Goal: Information Seeking & Learning: Find specific fact

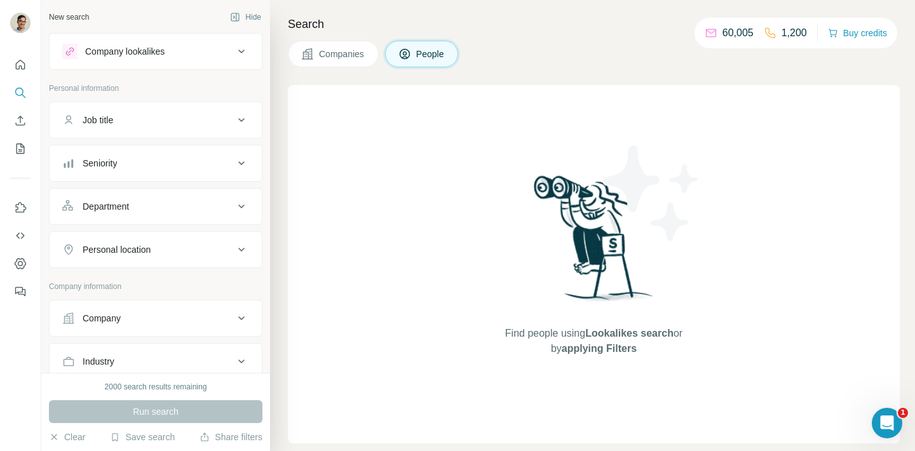
click at [175, 330] on button "Company" at bounding box center [156, 318] width 212 height 30
click at [887, 413] on div "Open Intercom Messenger" at bounding box center [885, 421] width 42 height 42
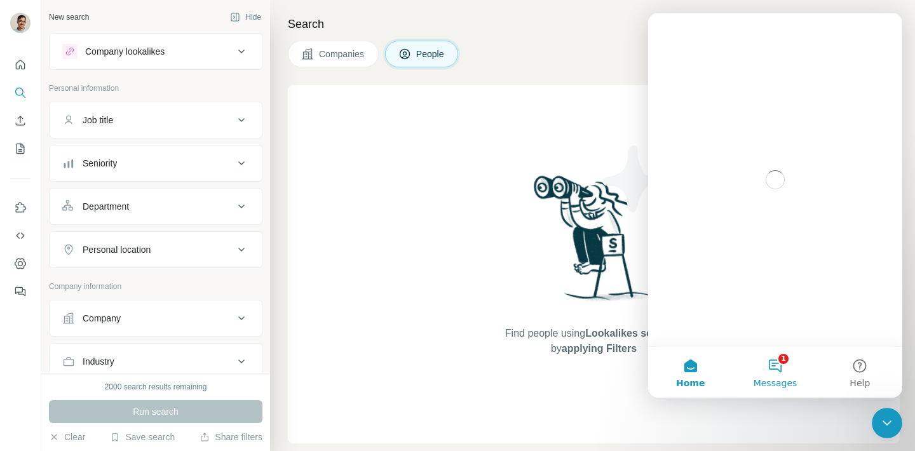
click at [793, 377] on button "1 Messages" at bounding box center [774, 372] width 84 height 51
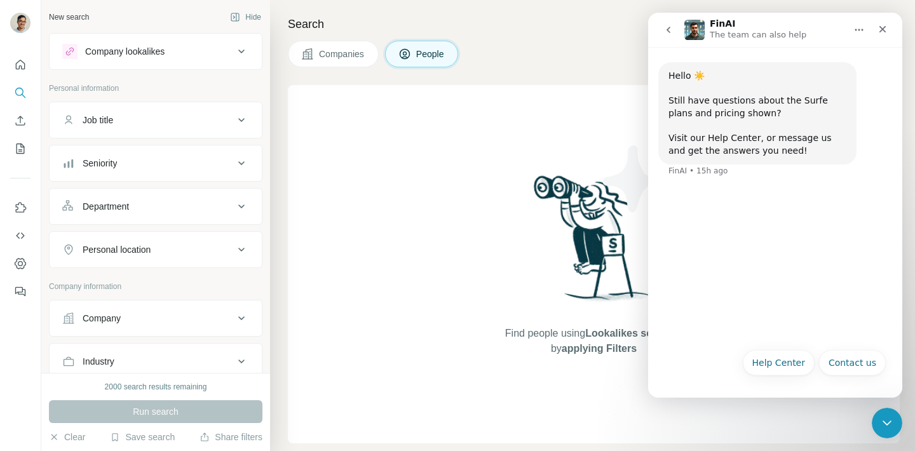
click at [667, 30] on icon "go back" at bounding box center [668, 30] width 10 height 10
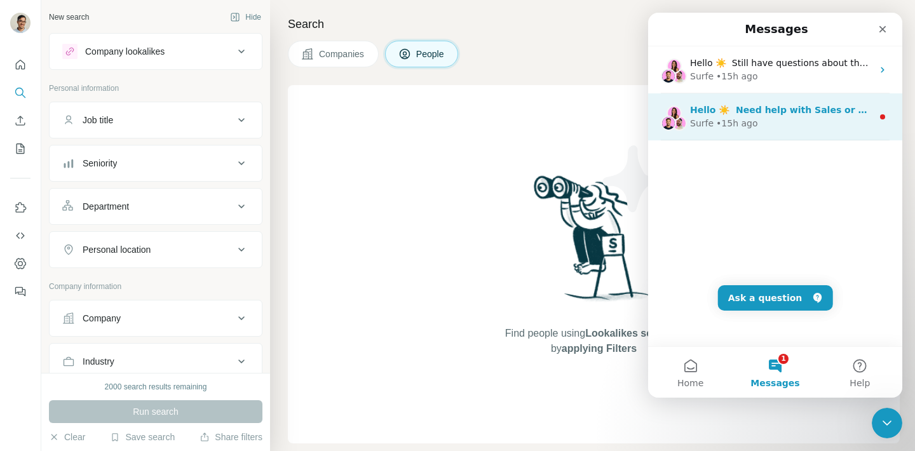
click at [754, 113] on span "Hello ☀️ ​ Need help with Sales or Support? We've got you covered!" at bounding box center [857, 110] width 335 height 10
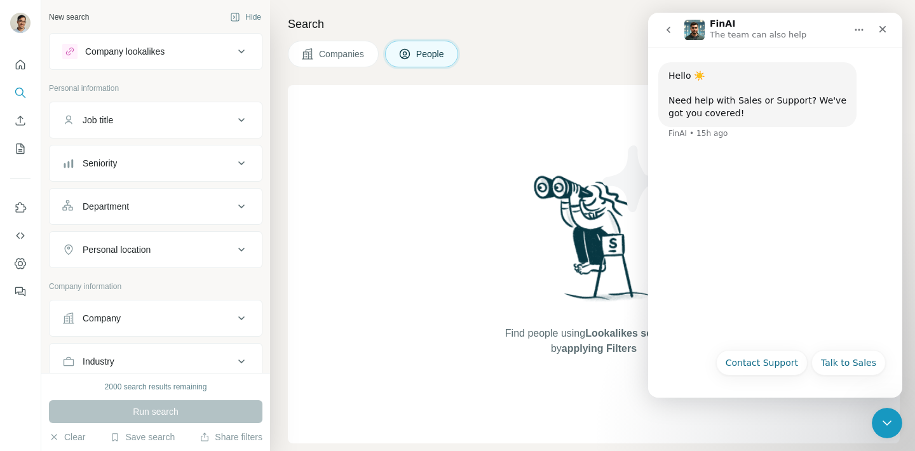
click at [676, 35] on button "go back" at bounding box center [668, 30] width 24 height 24
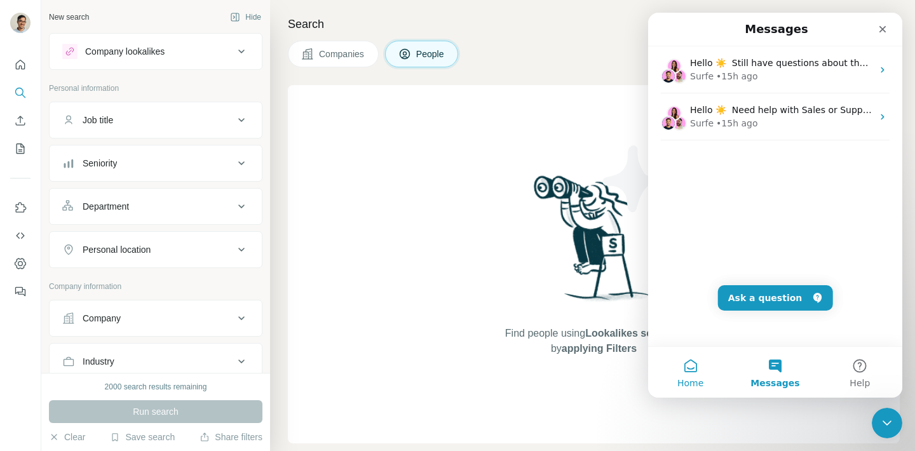
click at [698, 380] on span "Home" at bounding box center [690, 383] width 26 height 9
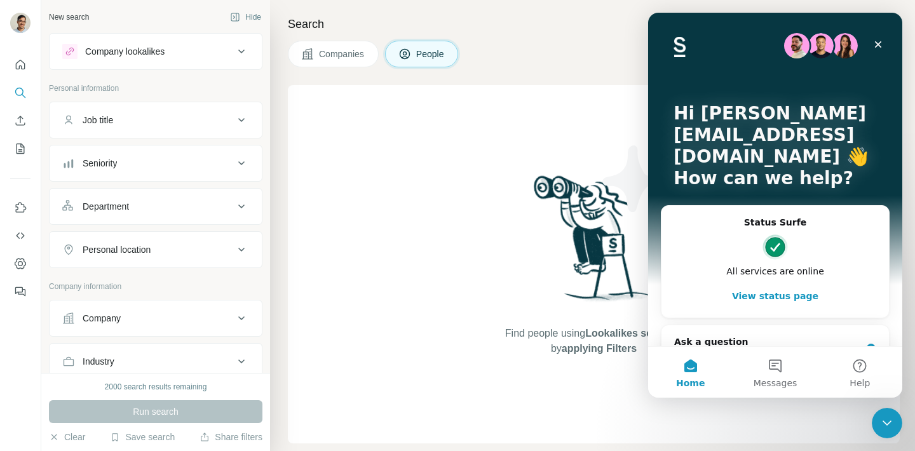
scroll to position [33, 0]
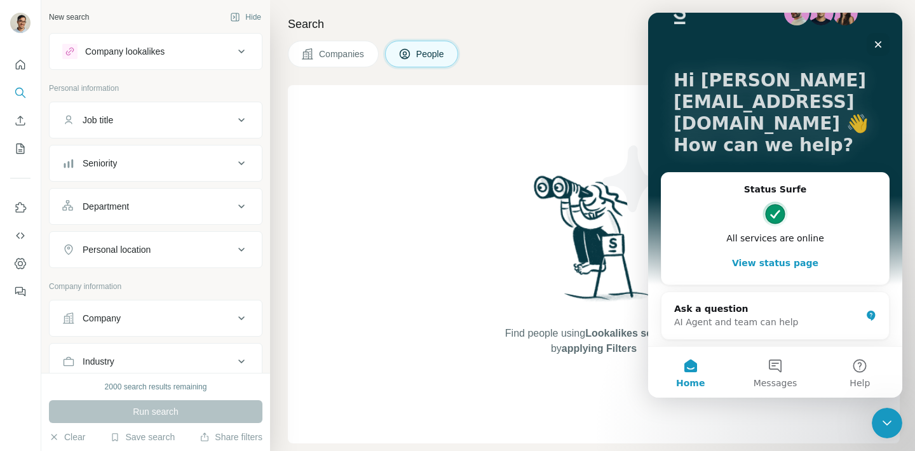
click at [765, 264] on button "View status page" at bounding box center [775, 262] width 202 height 25
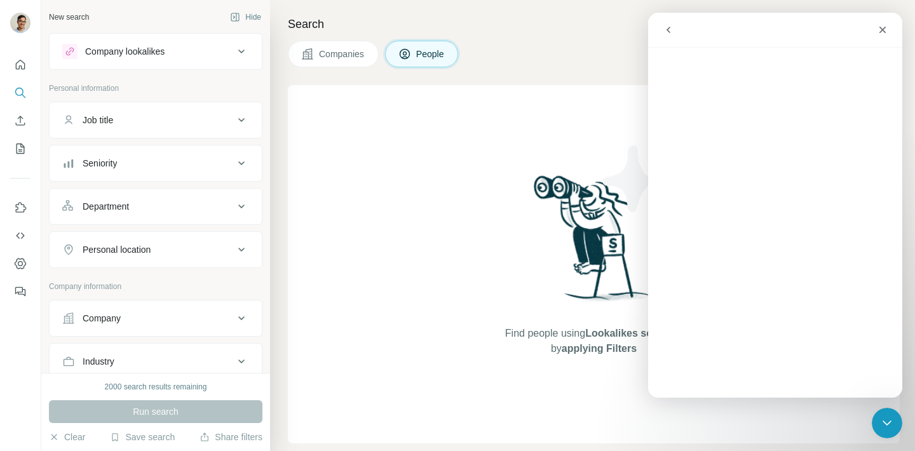
scroll to position [0, 0]
click at [675, 32] on button "go back" at bounding box center [668, 30] width 24 height 24
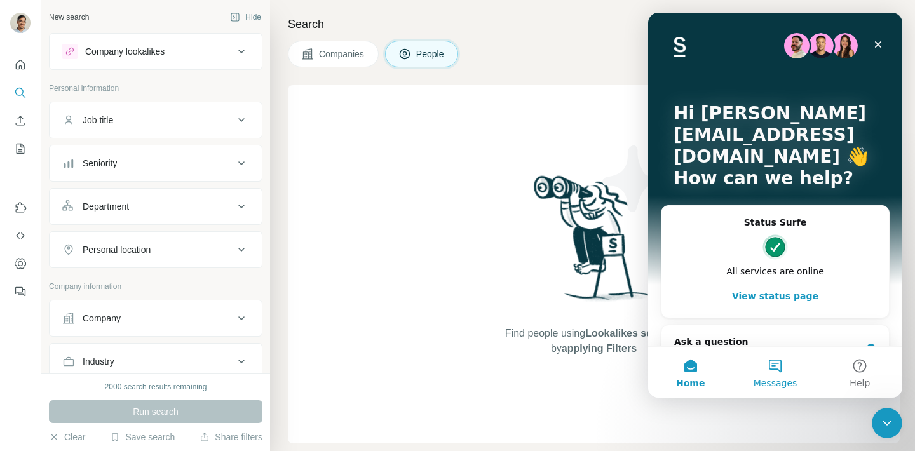
click at [787, 352] on button "Messages" at bounding box center [774, 372] width 84 height 51
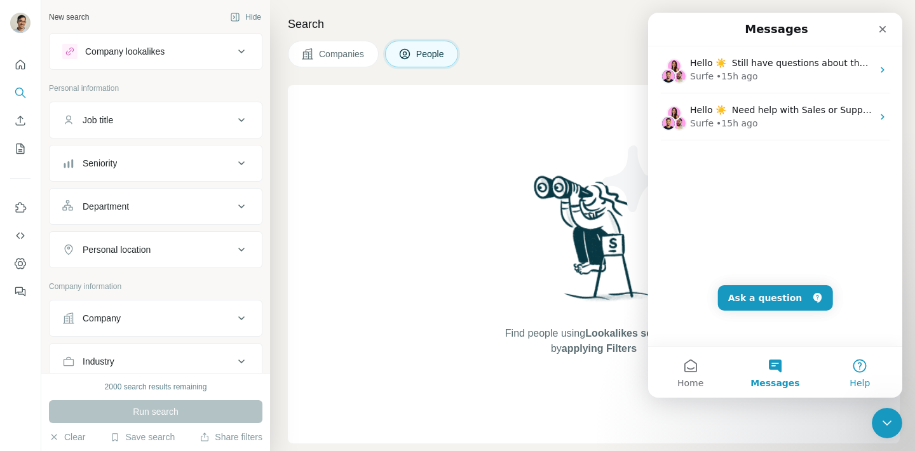
click at [865, 352] on button "Help" at bounding box center [859, 372] width 84 height 51
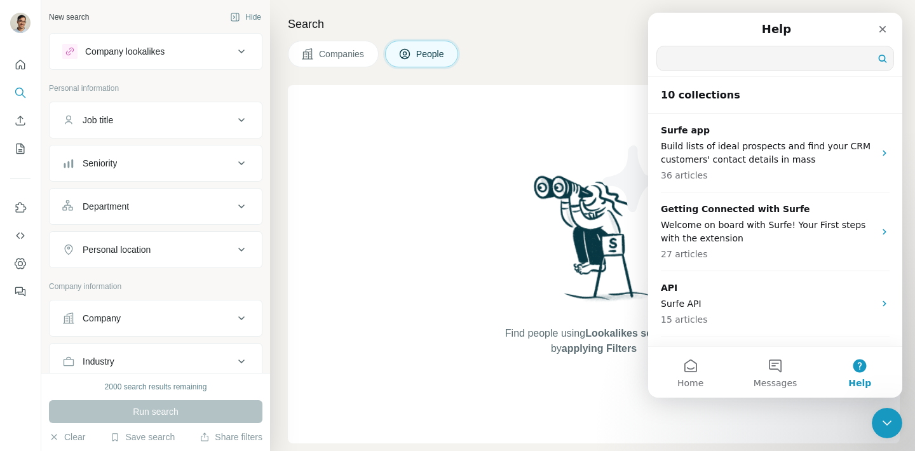
click at [773, 62] on input "Search for help" at bounding box center [775, 58] width 236 height 24
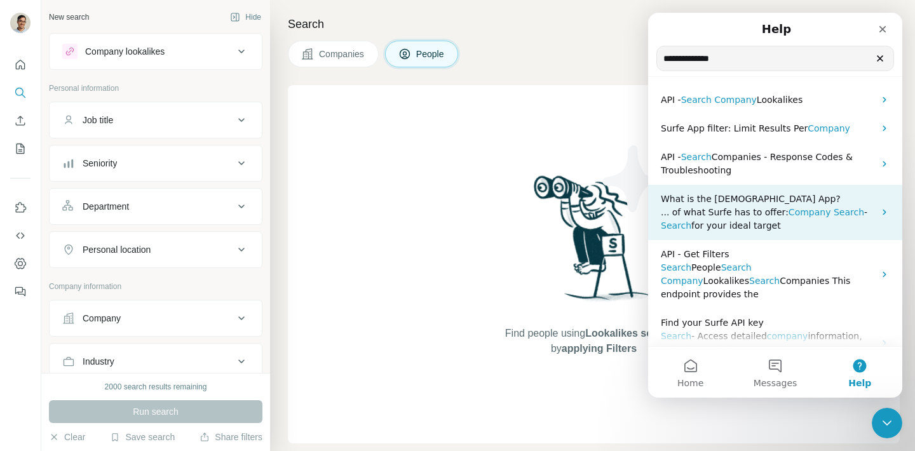
type input "**********"
click at [792, 212] on span "Company" at bounding box center [809, 212] width 43 height 10
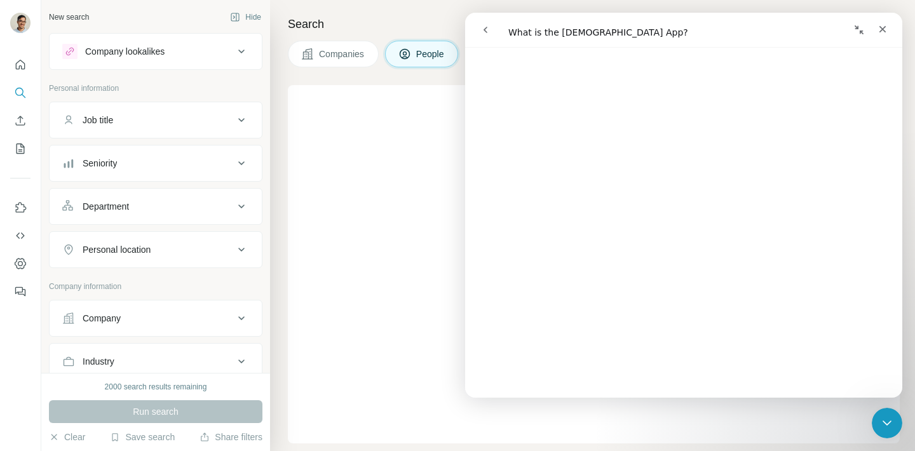
scroll to position [299, 0]
click at [867, 35] on button "Collapse window" at bounding box center [859, 30] width 24 height 24
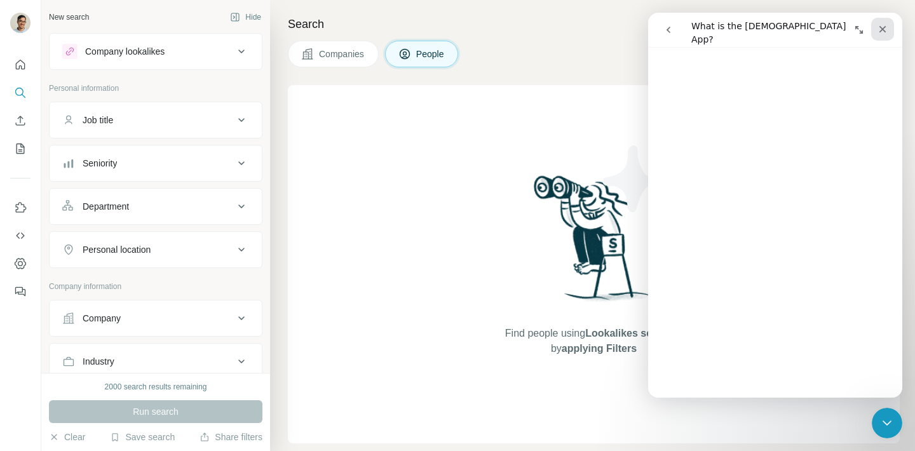
click at [878, 35] on div "Close" at bounding box center [882, 29] width 23 height 23
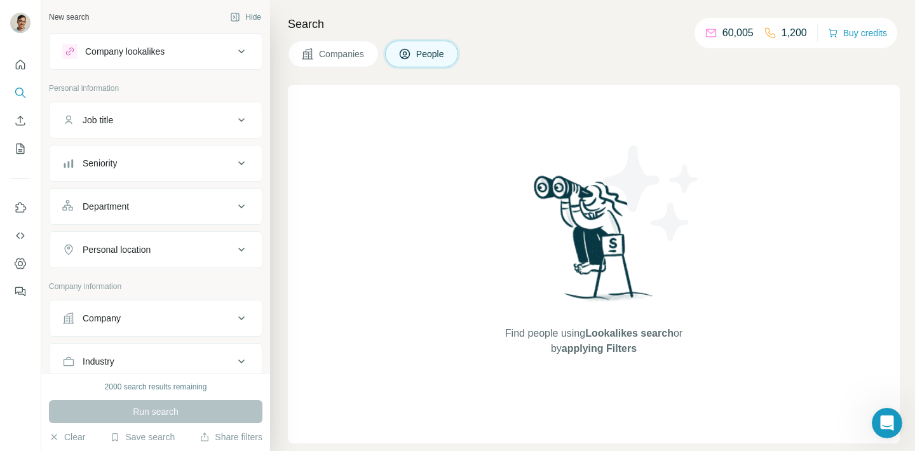
scroll to position [0, 0]
click at [735, 27] on p "60,005" at bounding box center [737, 32] width 31 height 15
click at [605, 81] on div "Search Companies People Find people using Lookalikes search or by applying Filt…" at bounding box center [592, 225] width 645 height 451
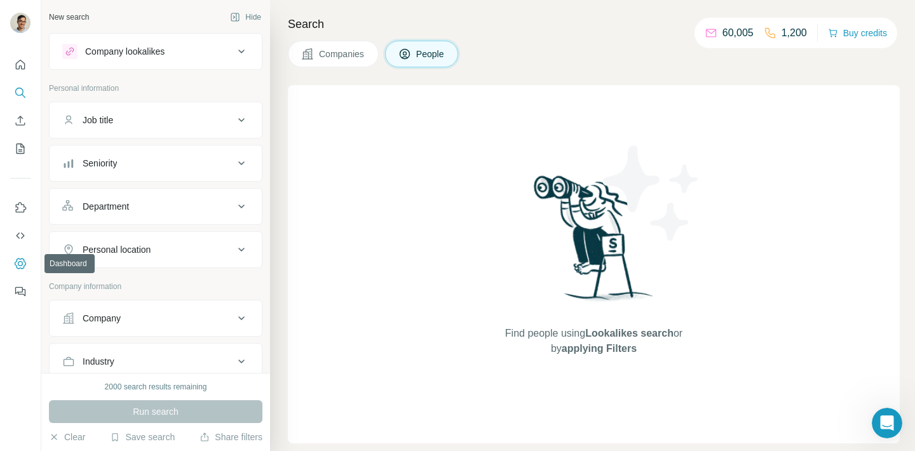
click at [23, 263] on icon "Dashboard" at bounding box center [20, 263] width 13 height 13
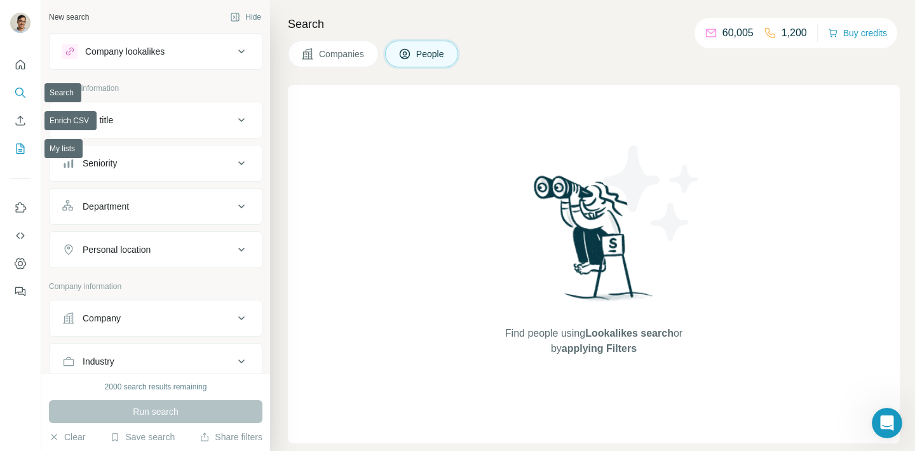
click at [25, 141] on button "My lists" at bounding box center [20, 148] width 20 height 23
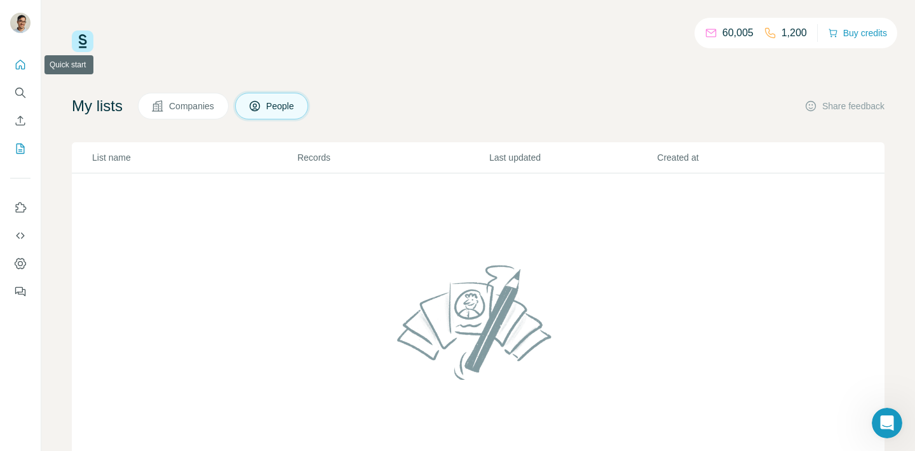
click at [22, 63] on icon "Quick start" at bounding box center [20, 64] width 13 height 13
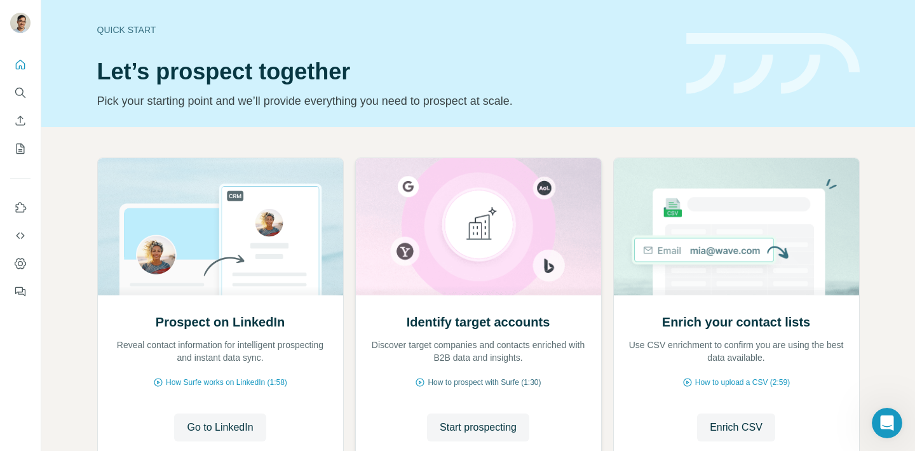
scroll to position [95, 0]
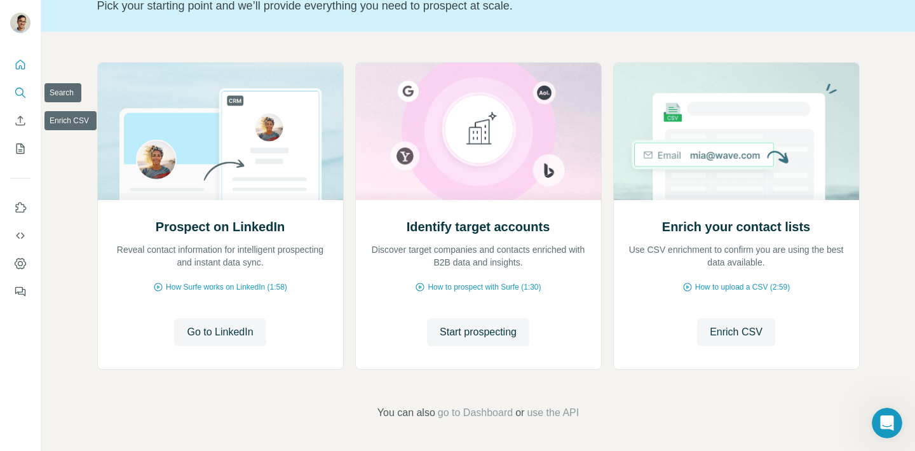
click at [20, 98] on icon "Search" at bounding box center [20, 92] width 13 height 13
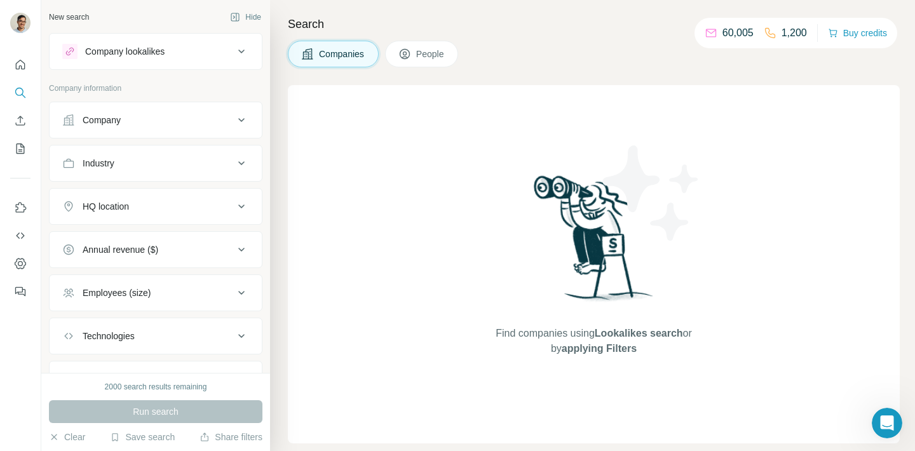
click at [176, 116] on div "Company" at bounding box center [147, 120] width 171 height 13
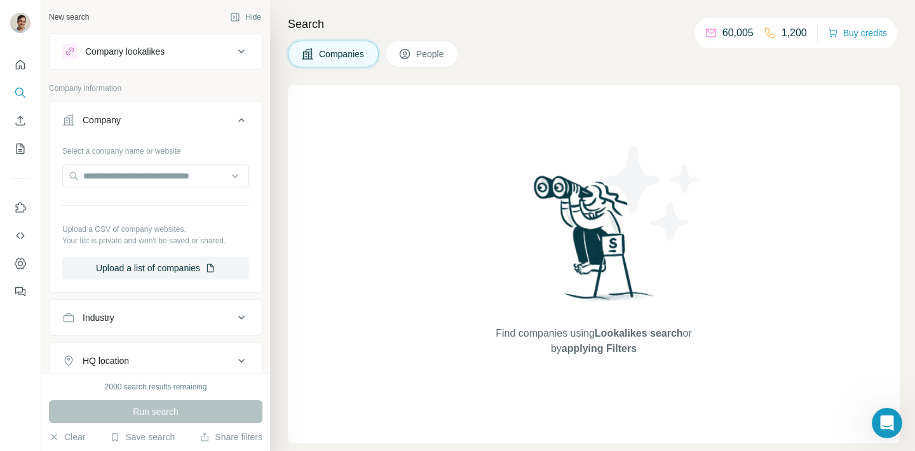
click at [187, 58] on div "Company lookalikes" at bounding box center [147, 51] width 171 height 15
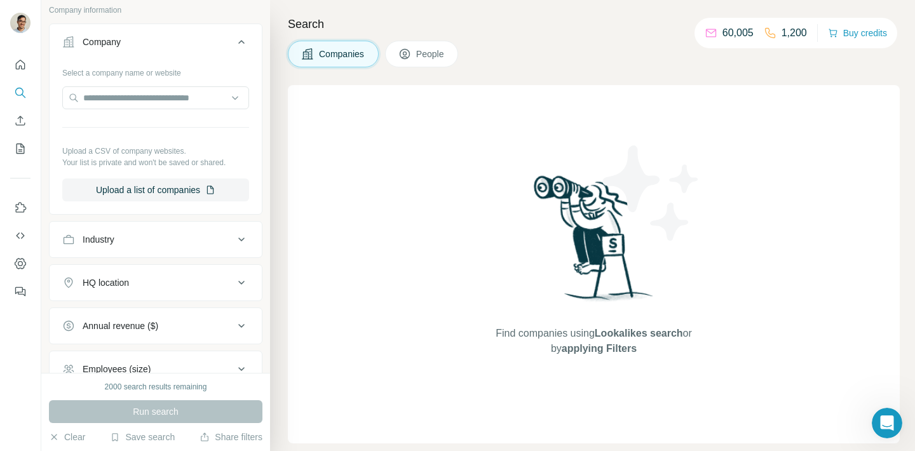
scroll to position [187, 0]
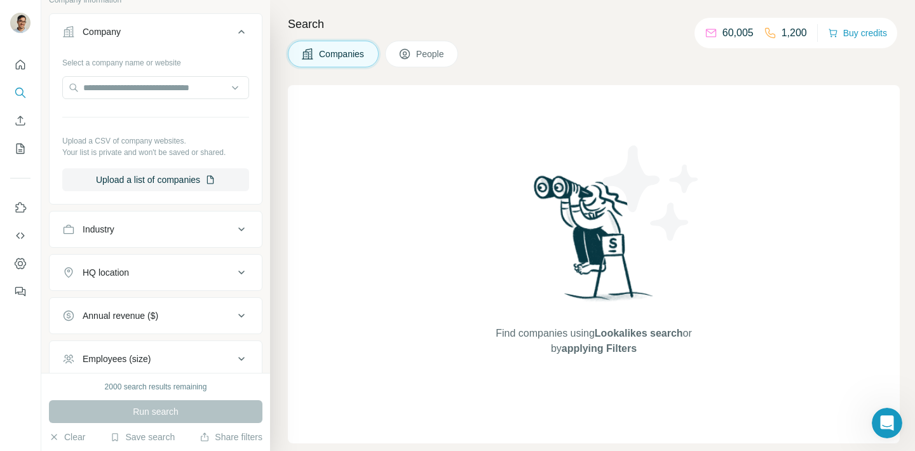
click at [428, 57] on span "People" at bounding box center [430, 54] width 29 height 13
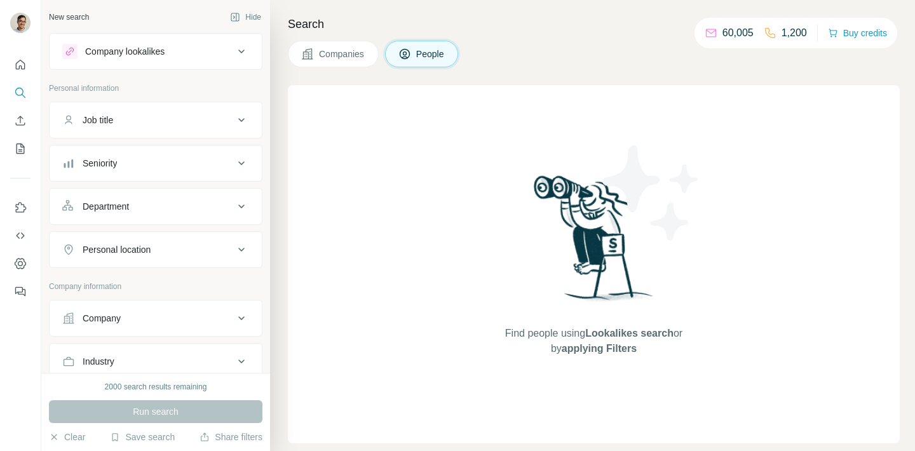
scroll to position [350, 0]
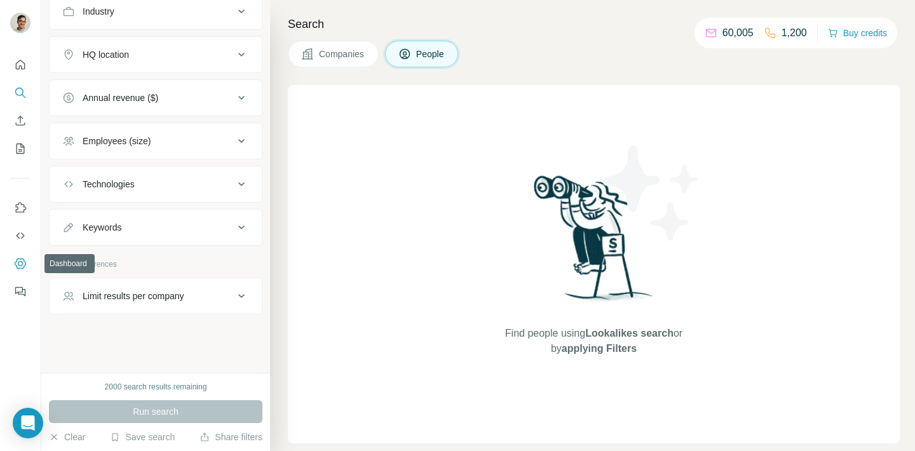
click at [25, 265] on icon "Dashboard" at bounding box center [20, 263] width 13 height 13
click at [782, 31] on p "1,200" at bounding box center [793, 32] width 25 height 15
click at [138, 297] on div "Limit results per company" at bounding box center [134, 296] width 102 height 13
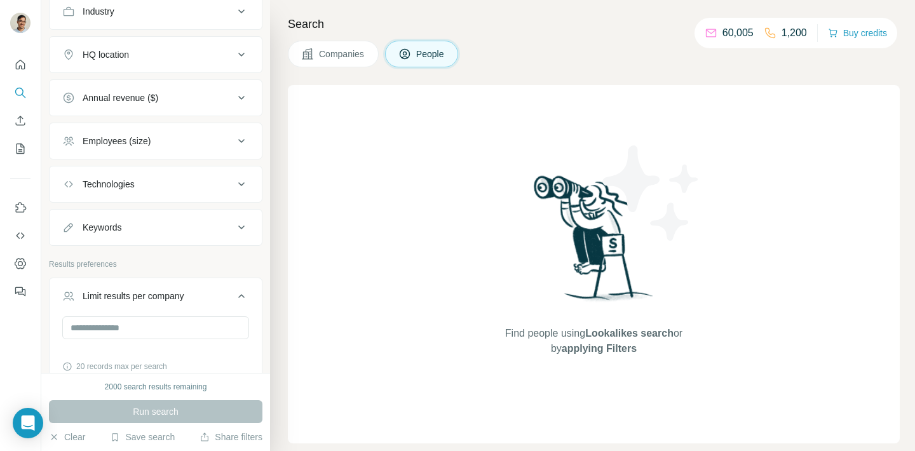
scroll to position [421, 0]
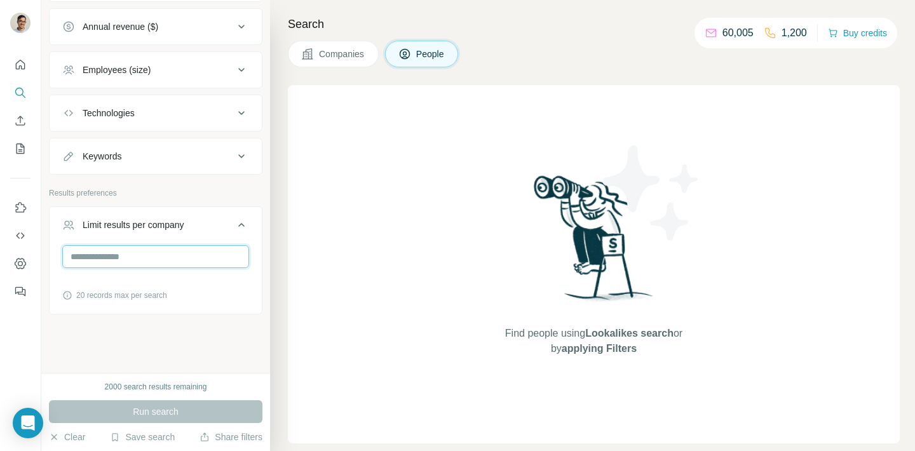
click at [145, 260] on input "number" at bounding box center [155, 256] width 187 height 23
click at [170, 209] on div "Limit results per company 20 records max per search" at bounding box center [155, 260] width 213 height 108
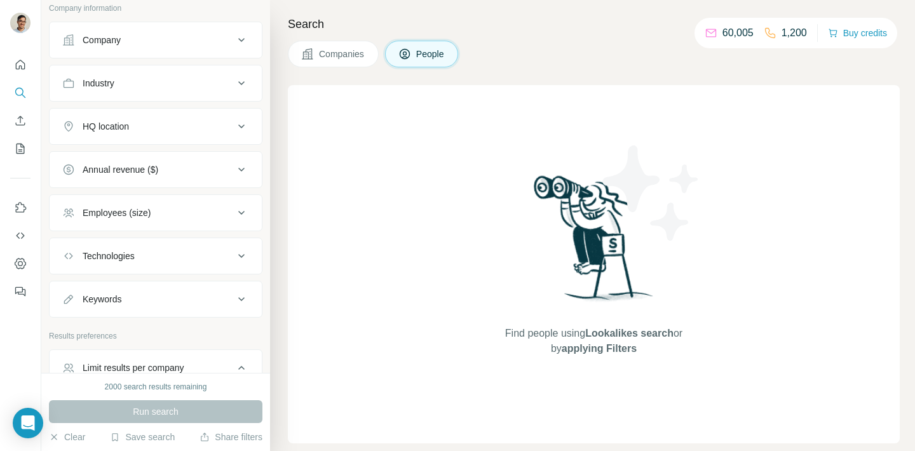
scroll to position [224, 0]
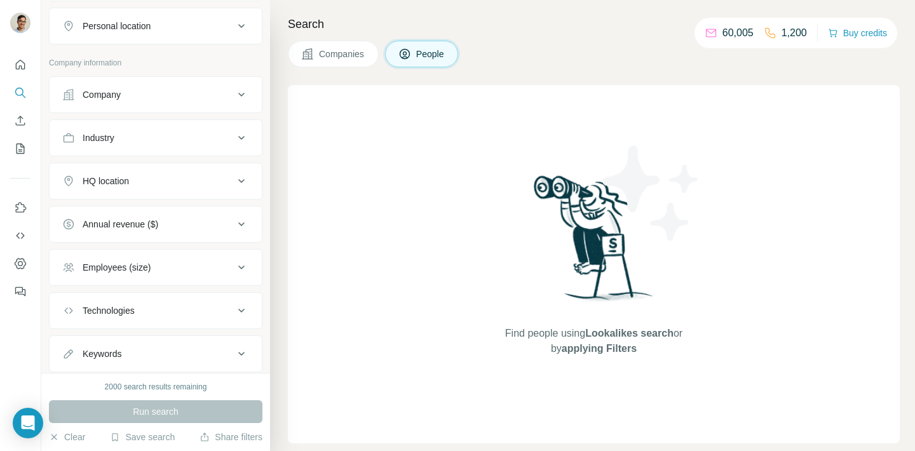
click at [704, 25] on div "60,005 1,200" at bounding box center [755, 33] width 102 height 18
click at [704, 30] on icon at bounding box center [710, 33] width 13 height 13
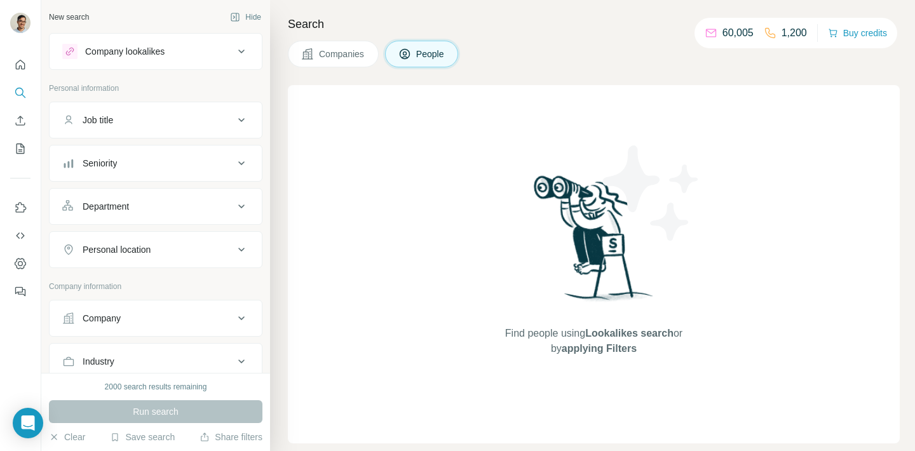
click at [372, 62] on button "Companies" at bounding box center [333, 54] width 91 height 27
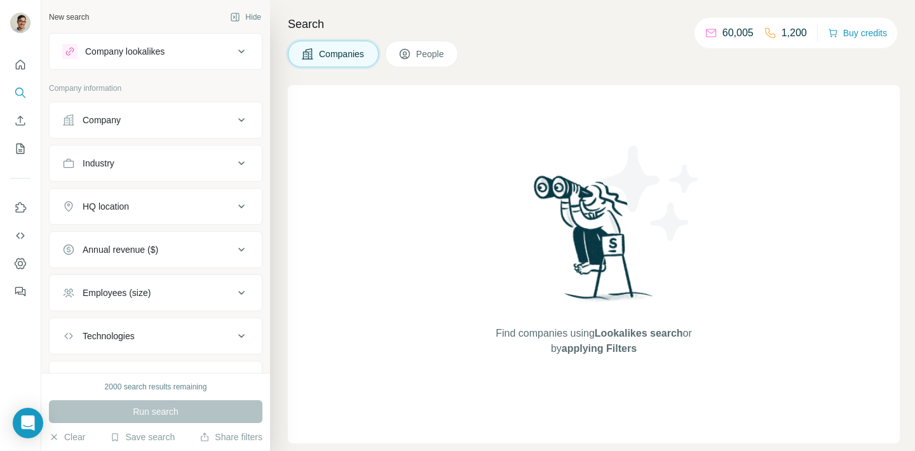
click at [120, 116] on div "Company" at bounding box center [102, 120] width 38 height 13
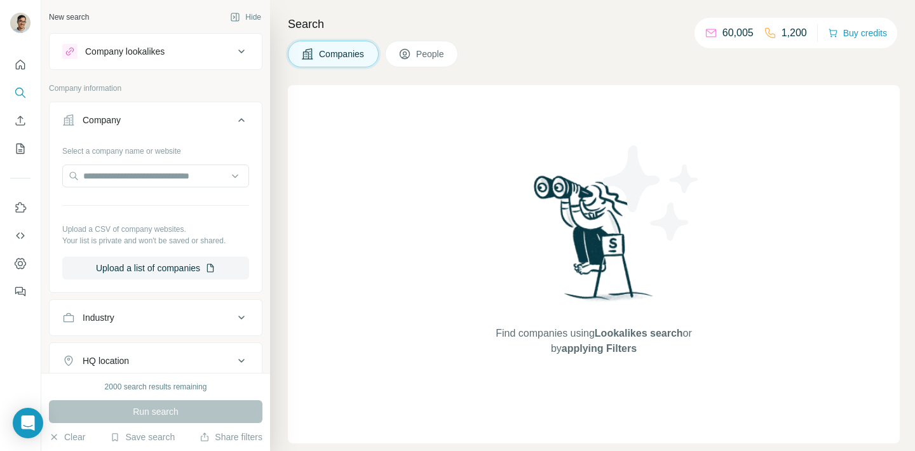
scroll to position [215, 0]
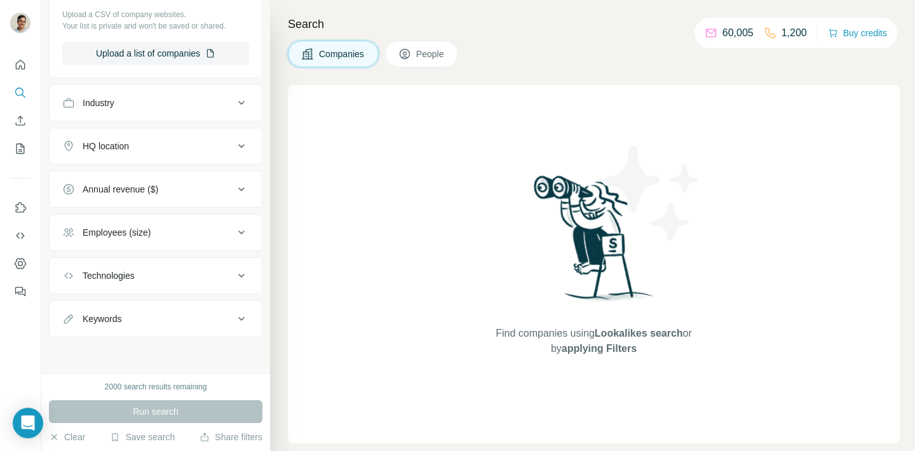
click at [229, 325] on div "Keywords" at bounding box center [147, 318] width 171 height 13
click at [234, 283] on button "Technologies" at bounding box center [156, 275] width 212 height 30
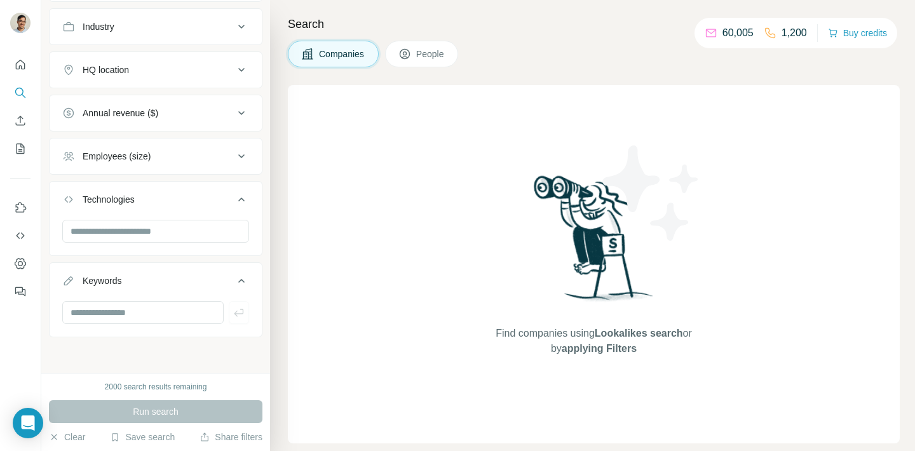
scroll to position [0, 0]
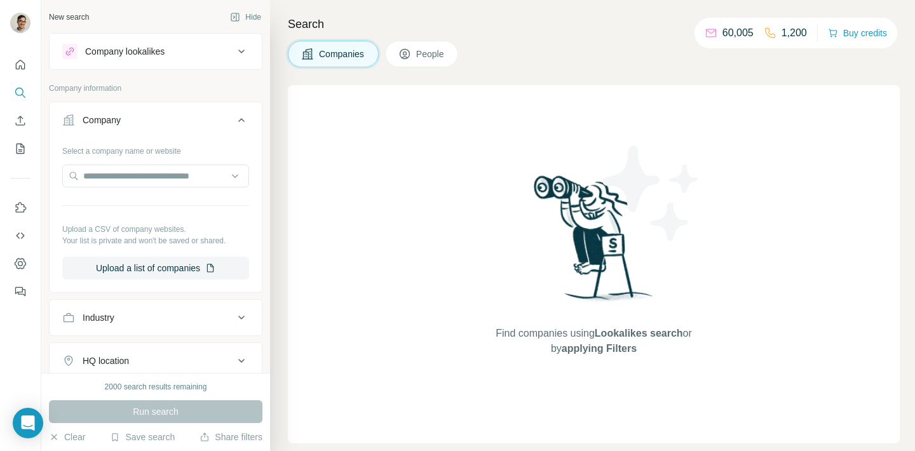
click at [210, 62] on button "Company lookalikes" at bounding box center [156, 51] width 212 height 30
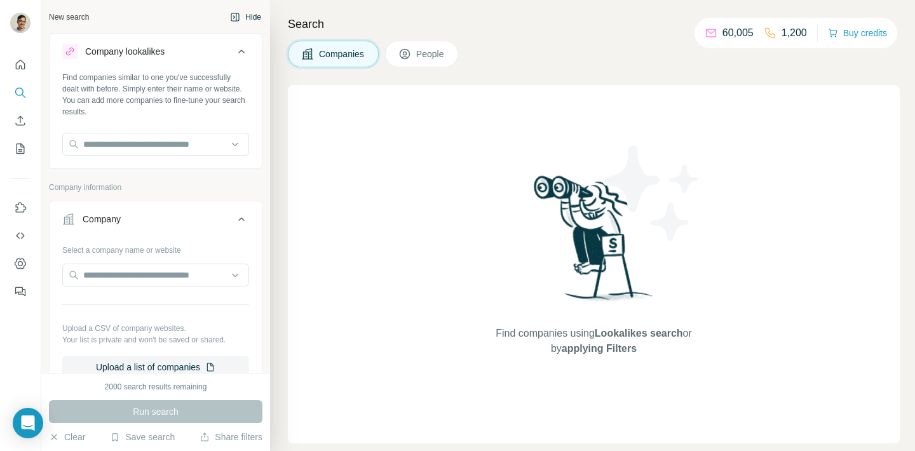
click at [247, 19] on button "Hide" at bounding box center [245, 17] width 49 height 19
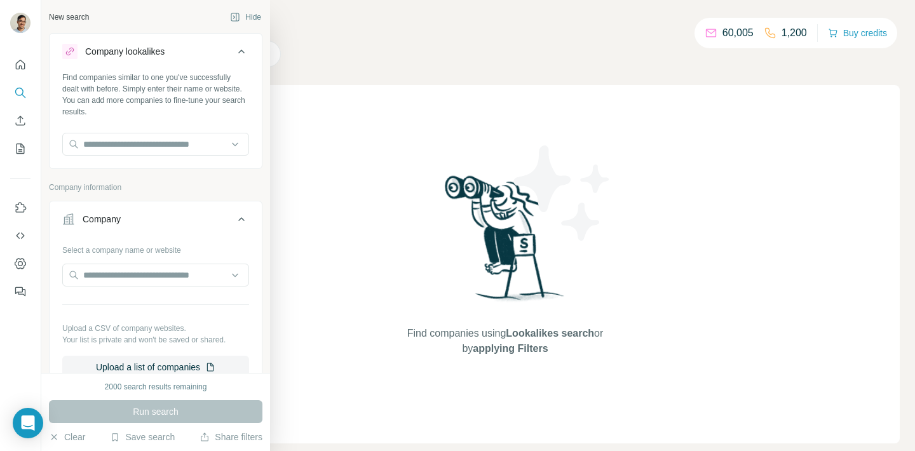
click at [48, 17] on div "New search Hide Company lookalikes Find companies similar to one you've success…" at bounding box center [155, 186] width 229 height 373
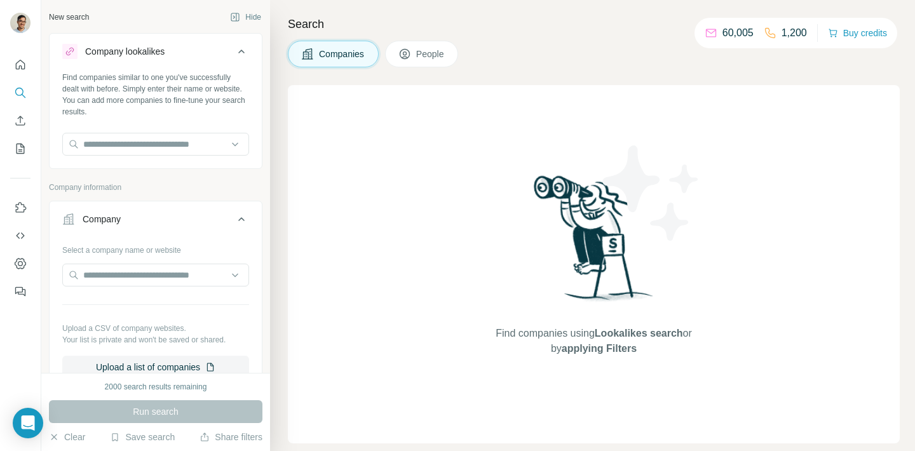
click at [69, 17] on div "New search" at bounding box center [69, 16] width 40 height 11
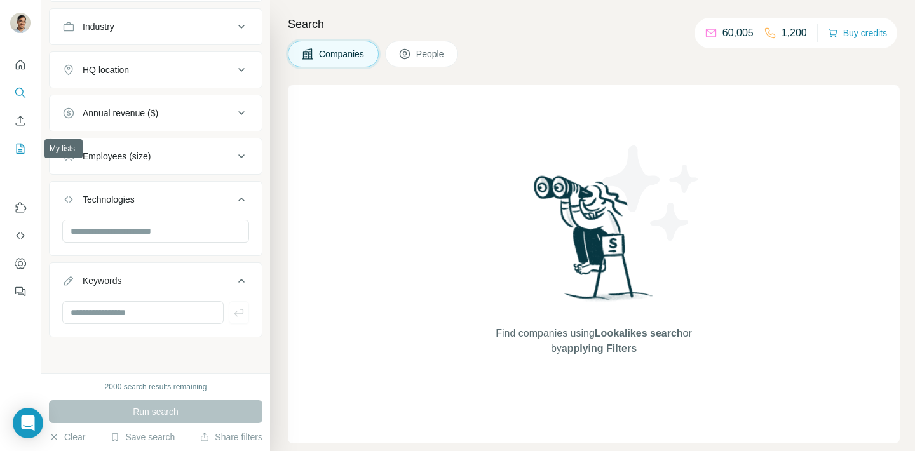
click at [21, 159] on button "My lists" at bounding box center [20, 148] width 20 height 23
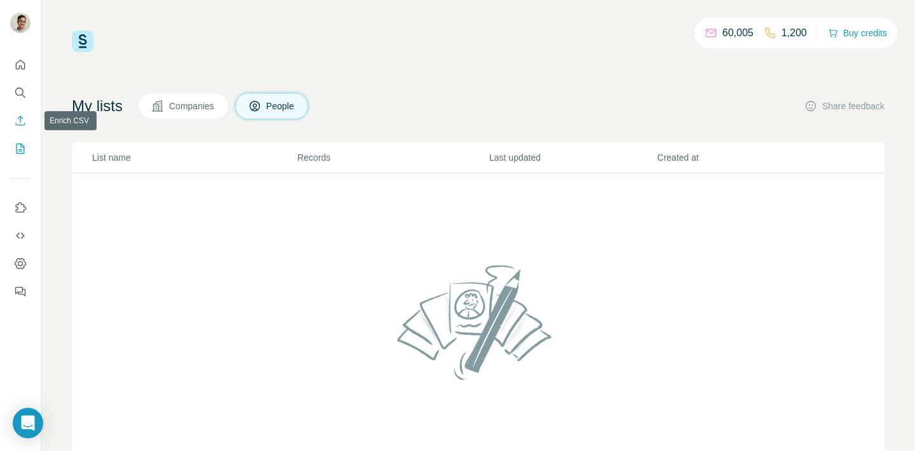
click at [21, 115] on icon "Enrich CSV" at bounding box center [20, 120] width 13 height 13
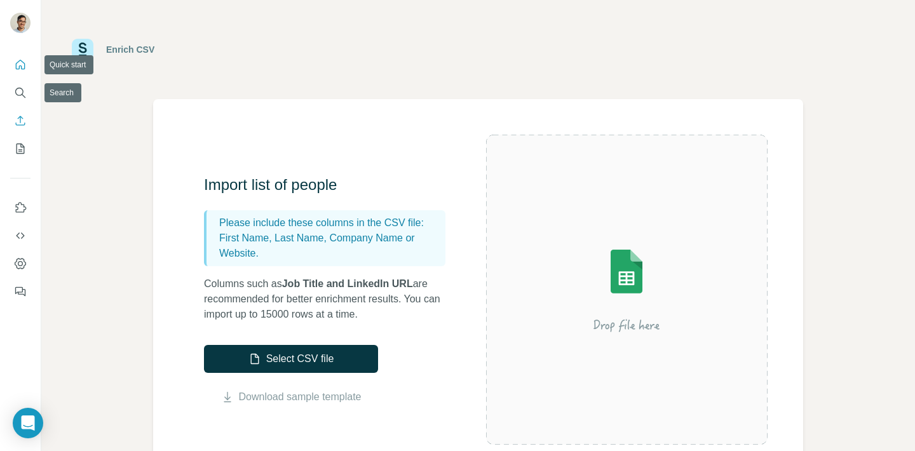
click at [21, 70] on icon "Quick start" at bounding box center [20, 64] width 13 height 13
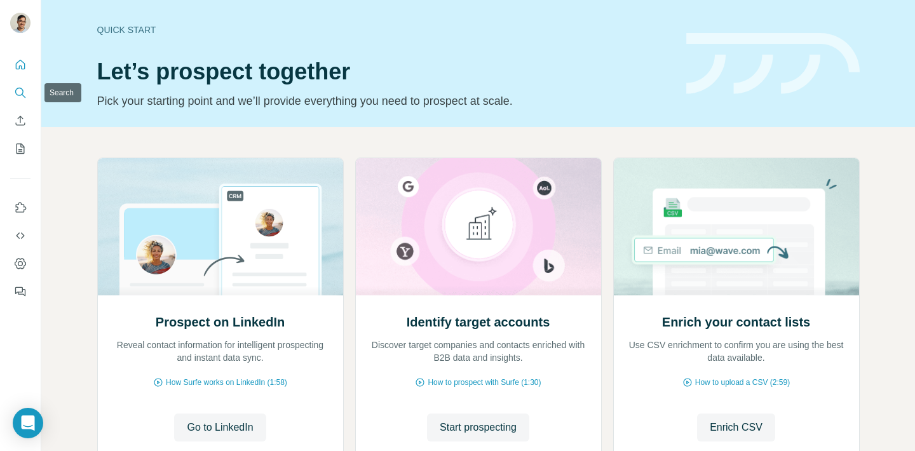
click at [22, 97] on icon "Search" at bounding box center [20, 92] width 13 height 13
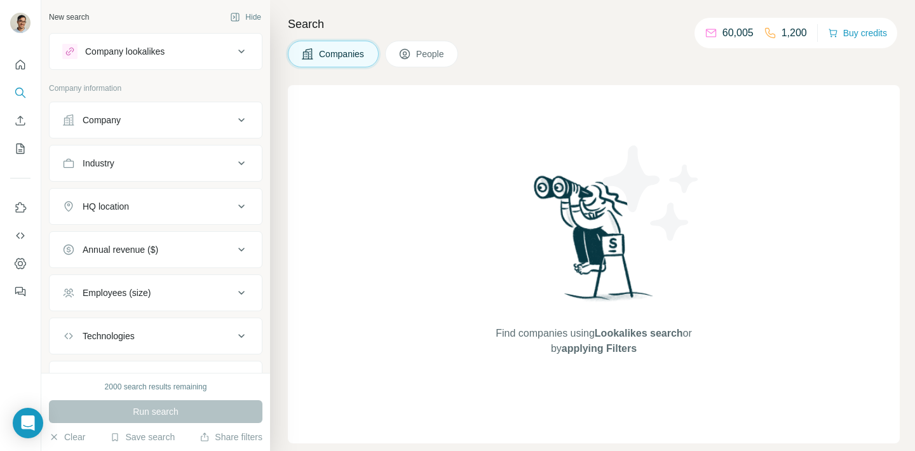
scroll to position [60, 0]
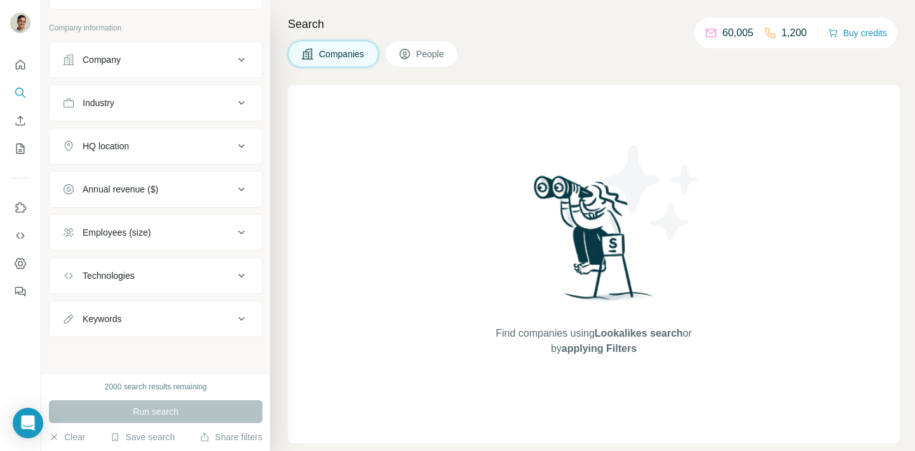
click at [119, 316] on div "Keywords" at bounding box center [102, 318] width 39 height 13
click at [135, 290] on button "Technologies" at bounding box center [156, 275] width 212 height 30
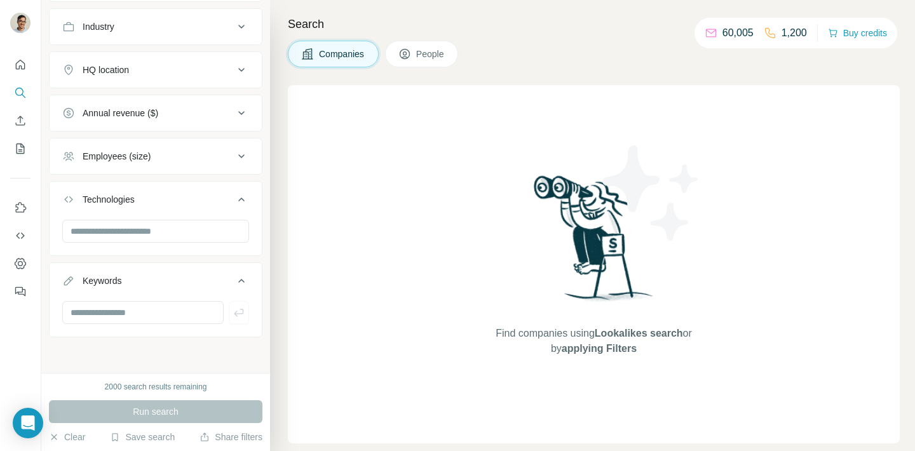
click at [164, 111] on div "Annual revenue ($)" at bounding box center [147, 113] width 171 height 13
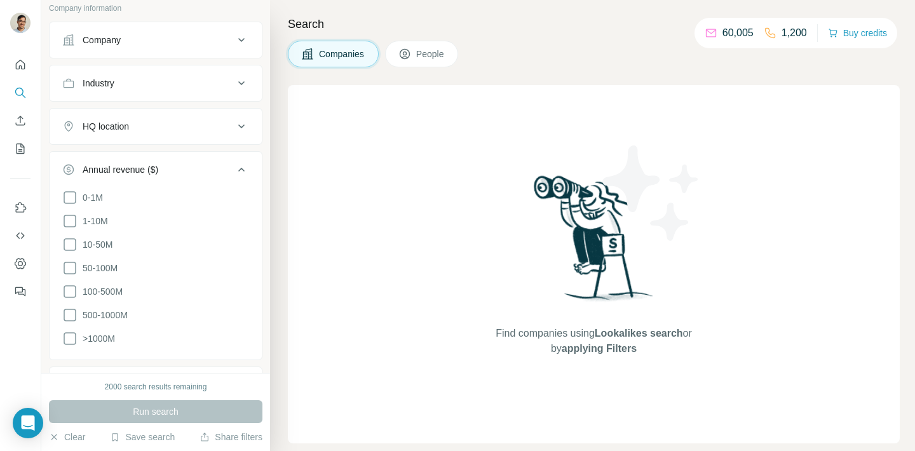
click at [161, 117] on button "HQ location" at bounding box center [156, 126] width 212 height 30
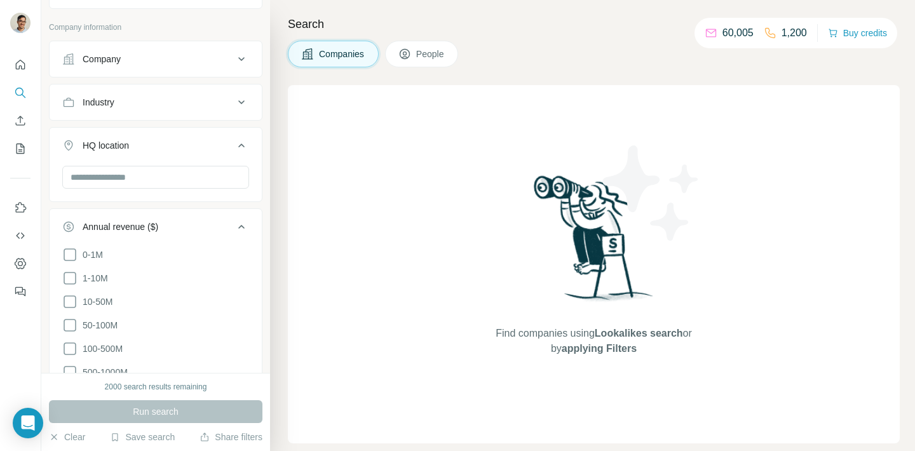
click at [161, 117] on button "Industry" at bounding box center [156, 102] width 212 height 30
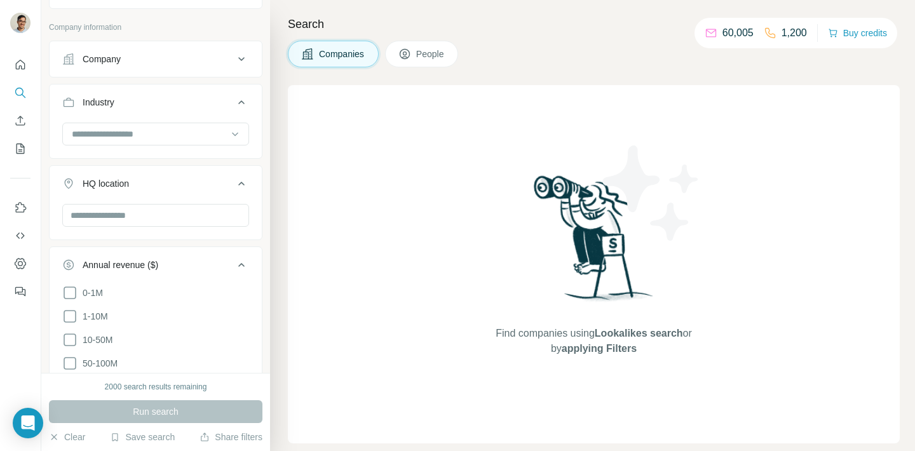
scroll to position [5, 0]
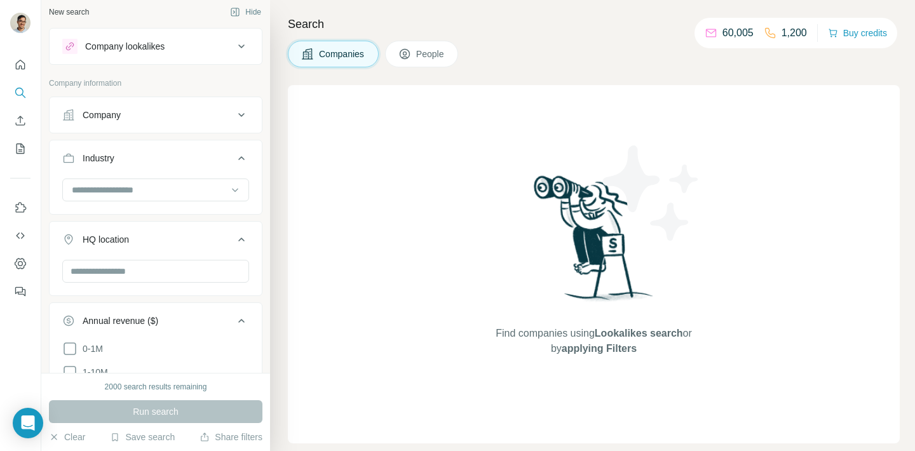
click at [163, 84] on p "Company information" at bounding box center [155, 82] width 213 height 11
click at [159, 100] on button "Company" at bounding box center [156, 115] width 212 height 30
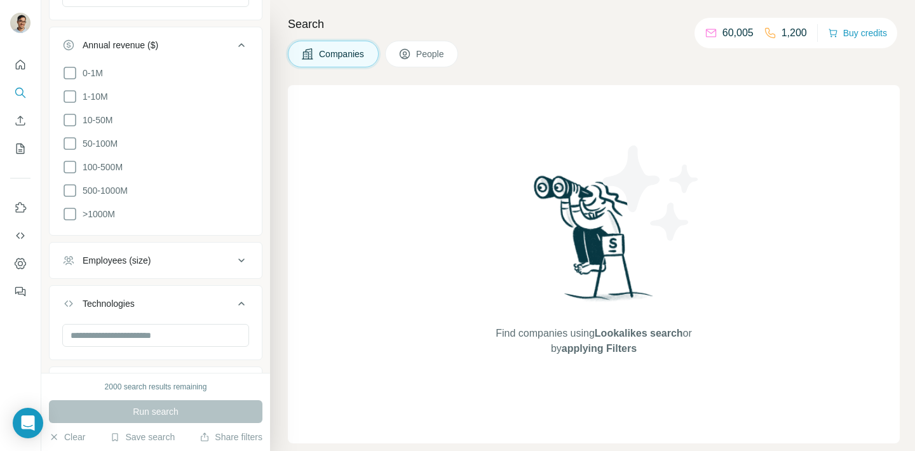
scroll to position [437, 0]
click at [167, 248] on button "Employees (size)" at bounding box center [156, 258] width 212 height 30
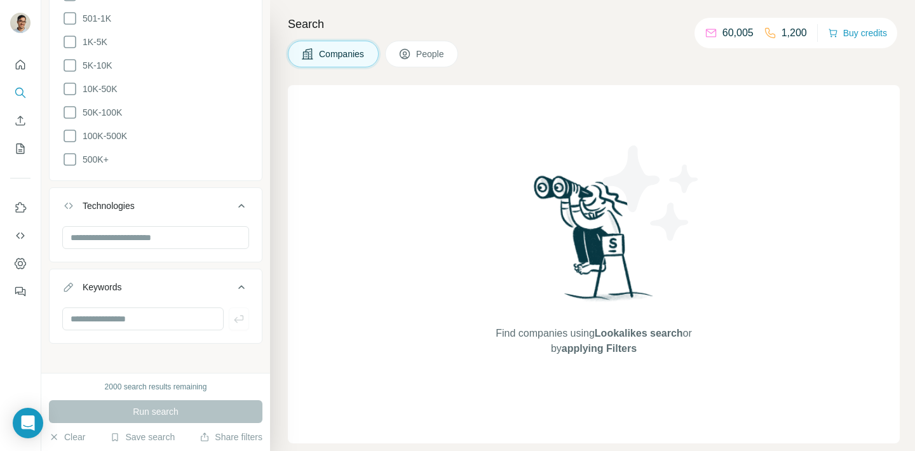
scroll to position [0, 0]
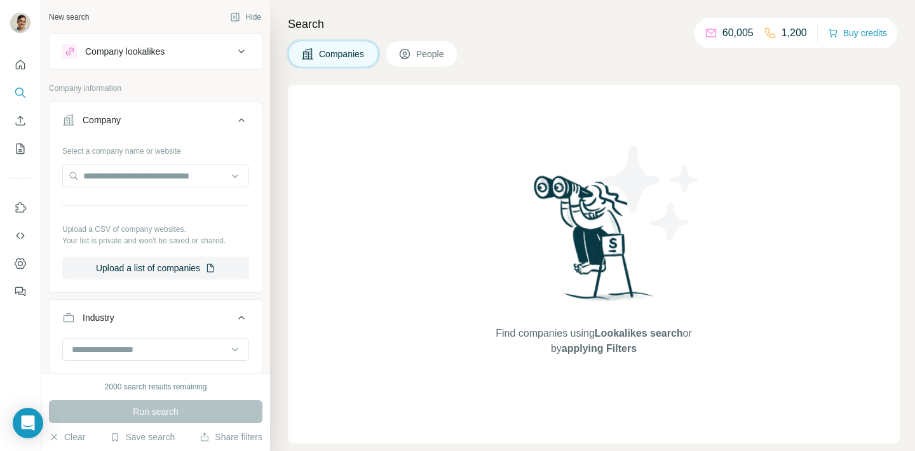
click at [164, 232] on p "Upload a CSV of company websites." at bounding box center [155, 229] width 187 height 11
drag, startPoint x: 164, startPoint y: 232, endPoint x: 161, endPoint y: 239, distance: 8.0
click at [161, 239] on div "Upload a CSV of company websites. Your list is private and won't be saved or sh…" at bounding box center [155, 235] width 187 height 23
click at [161, 239] on p "Your list is private and won't be saved or shared." at bounding box center [155, 240] width 187 height 11
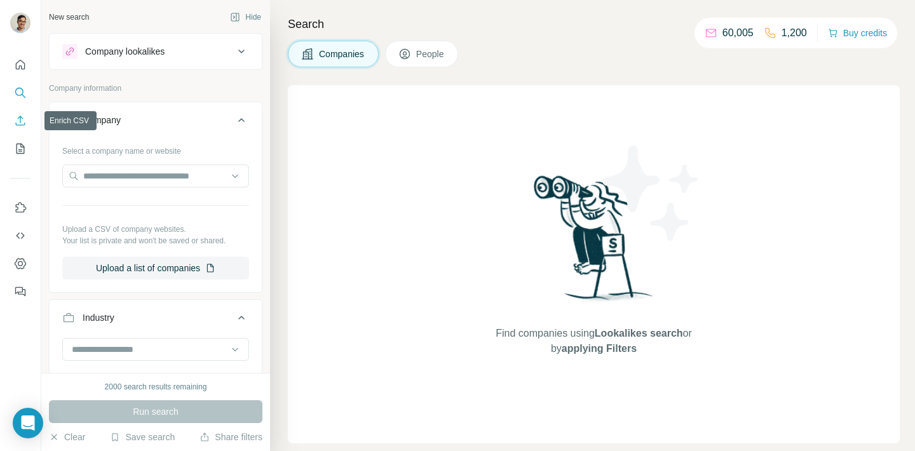
click at [20, 126] on icon "Enrich CSV" at bounding box center [20, 120] width 13 height 13
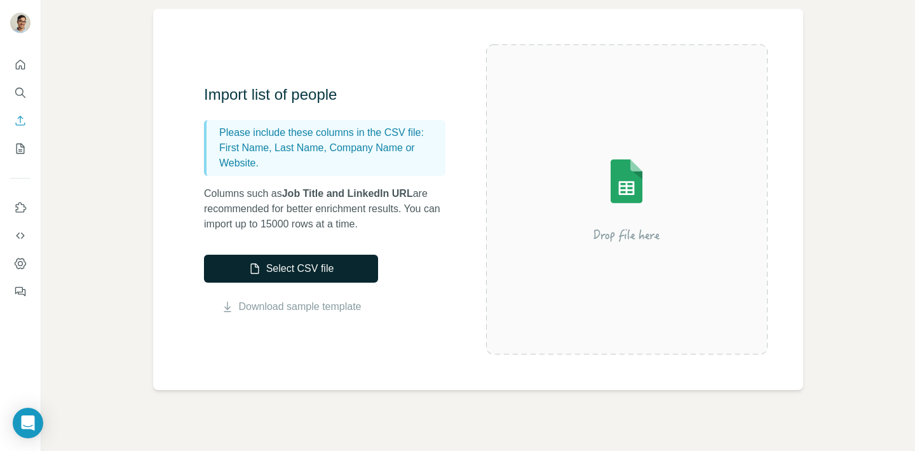
scroll to position [55, 0]
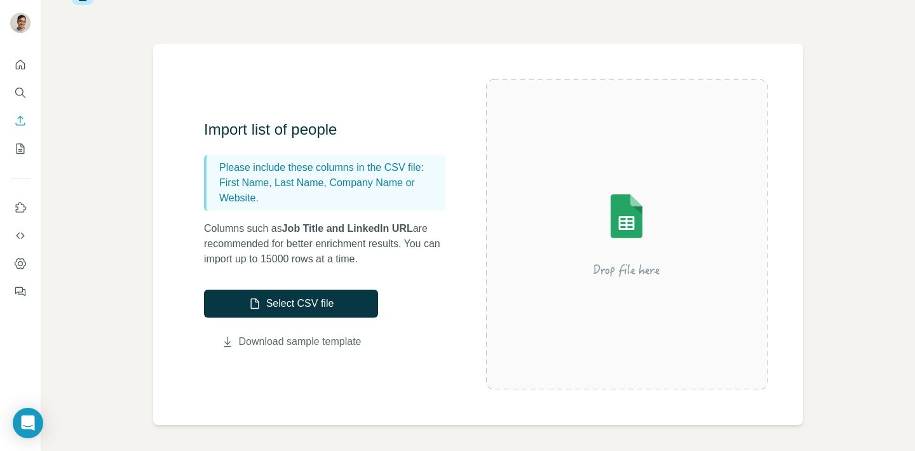
click at [240, 340] on link "Download sample template" at bounding box center [300, 341] width 123 height 15
click at [17, 210] on icon "Use Surfe on LinkedIn" at bounding box center [21, 207] width 11 height 10
click at [20, 236] on icon "Use Surfe API" at bounding box center [20, 235] width 13 height 13
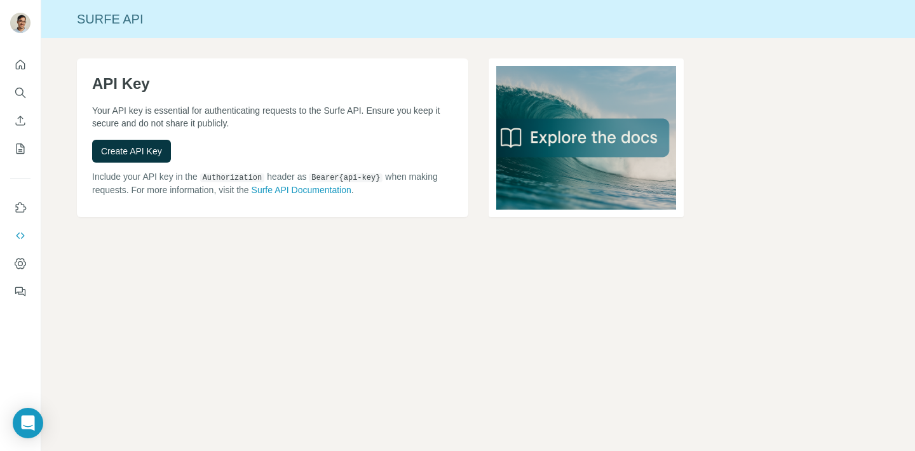
click at [139, 115] on p "Your API key is essential for authenticating requests to the Surfe API. Ensure …" at bounding box center [272, 116] width 361 height 25
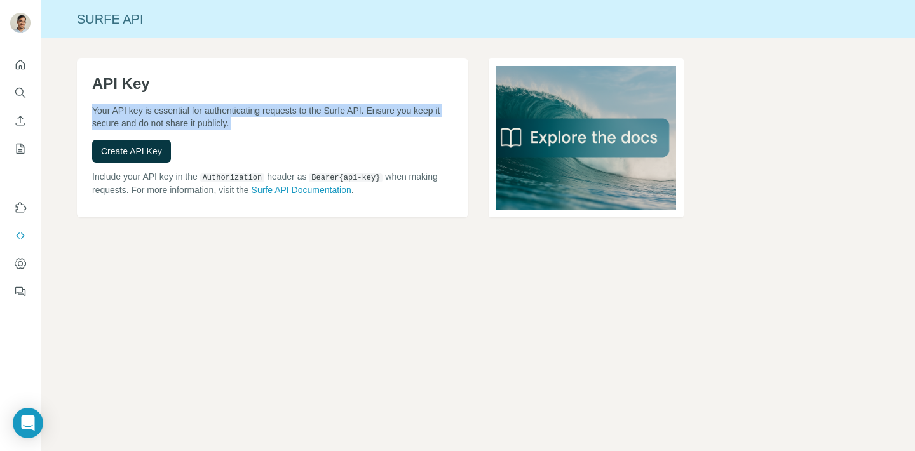
click at [139, 115] on p "Your API key is essential for authenticating requests to the Surfe API. Ensure …" at bounding box center [272, 116] width 361 height 25
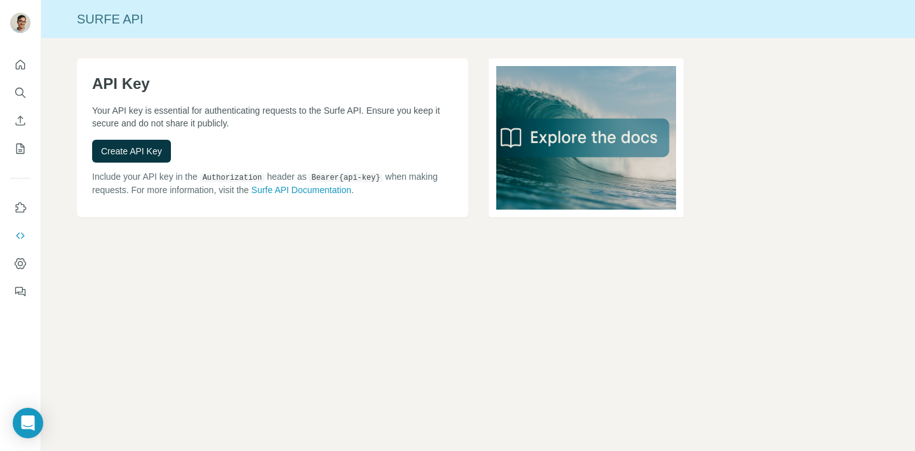
click at [217, 173] on code "Authorization" at bounding box center [232, 177] width 65 height 9
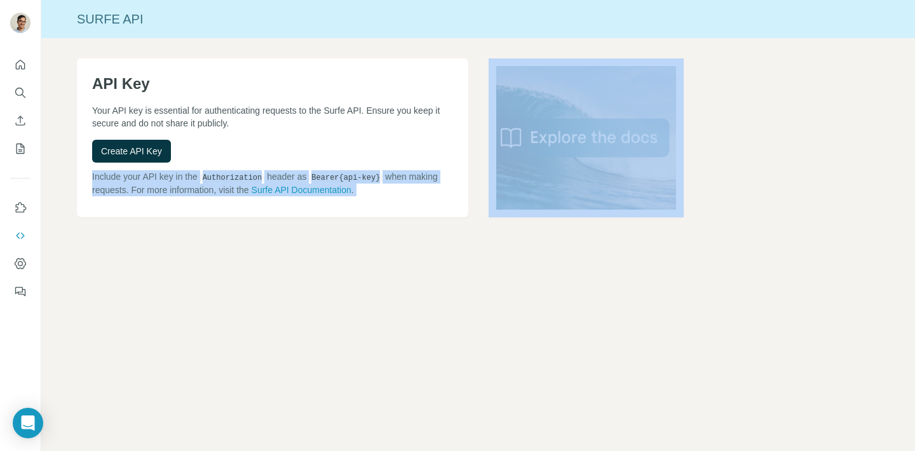
click at [217, 173] on code "Authorization" at bounding box center [232, 177] width 65 height 9
click at [327, 190] on link "Surfe API Documentation" at bounding box center [301, 190] width 100 height 10
click at [13, 260] on button "Dashboard" at bounding box center [20, 263] width 20 height 23
click at [22, 140] on button "My lists" at bounding box center [20, 148] width 20 height 23
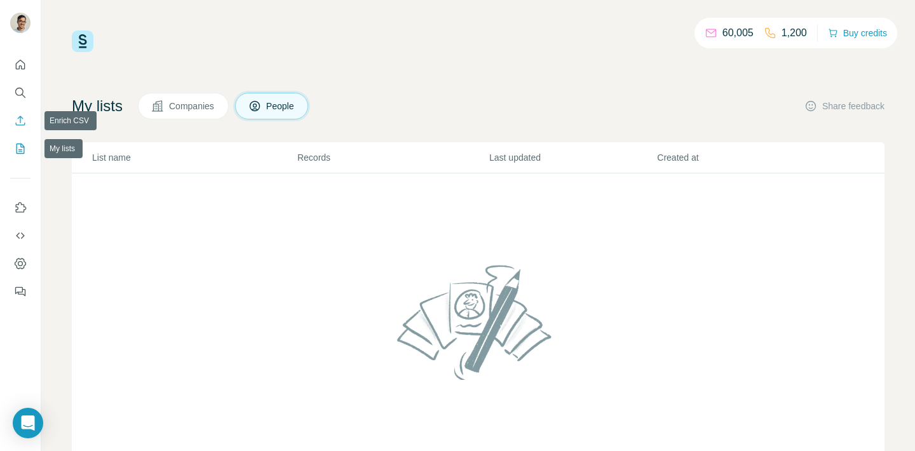
click at [20, 117] on icon "Enrich CSV" at bounding box center [21, 121] width 10 height 10
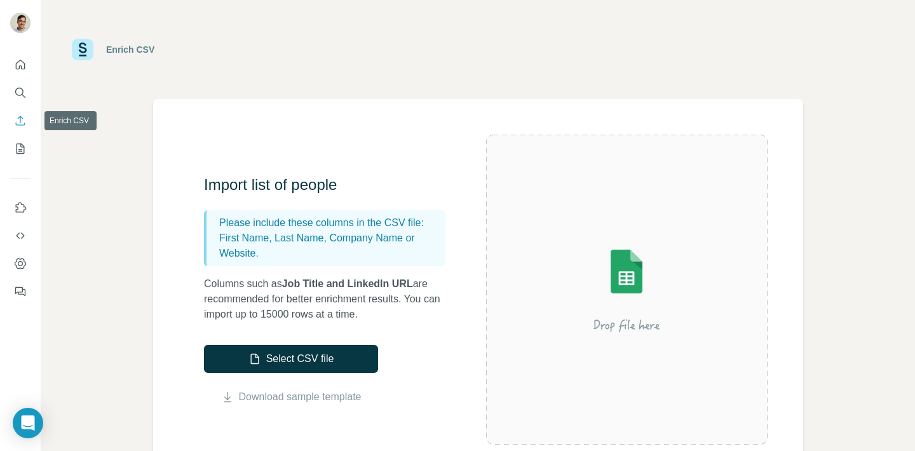
click at [24, 90] on icon "Search" at bounding box center [20, 92] width 13 height 13
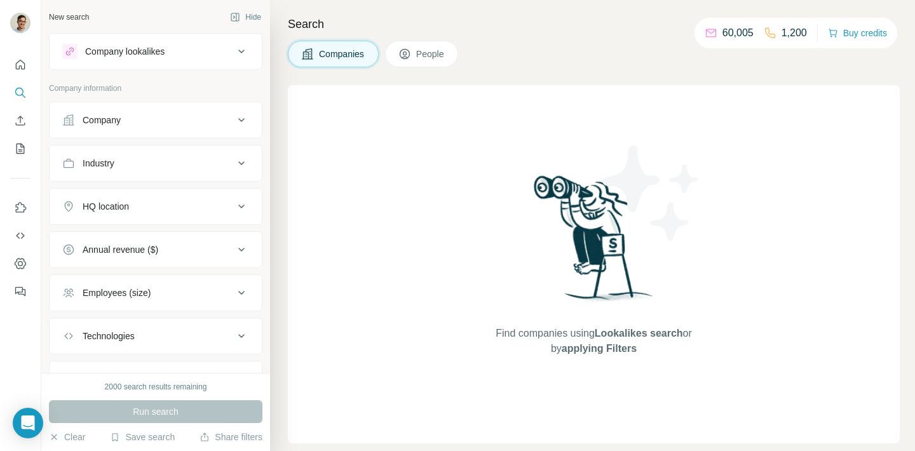
click at [105, 130] on button "Company" at bounding box center [156, 120] width 212 height 30
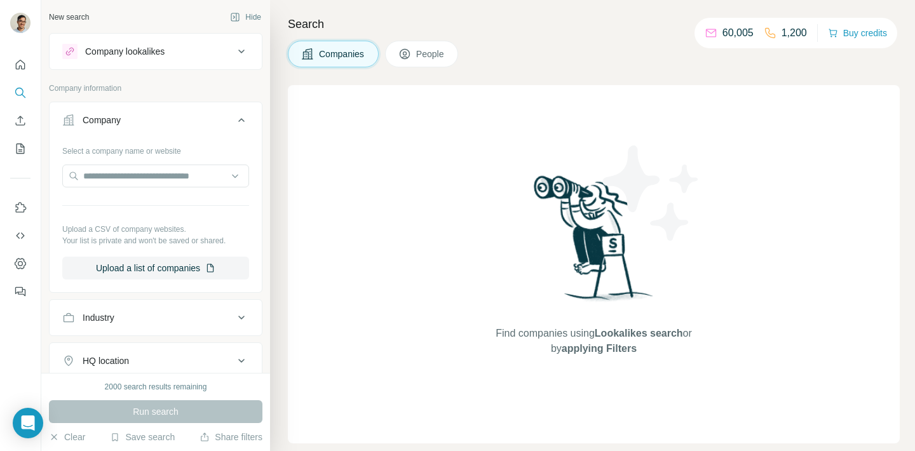
click at [101, 294] on ul "Company Select a company name or website Upload a CSV of company websites. Your…" at bounding box center [155, 327] width 213 height 450
click at [97, 326] on button "Industry" at bounding box center [156, 317] width 212 height 30
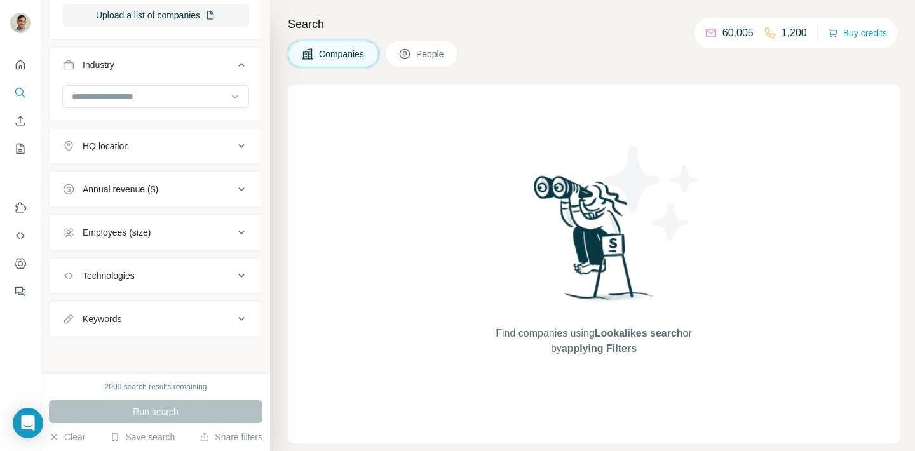
click at [166, 153] on button "HQ location" at bounding box center [156, 146] width 212 height 30
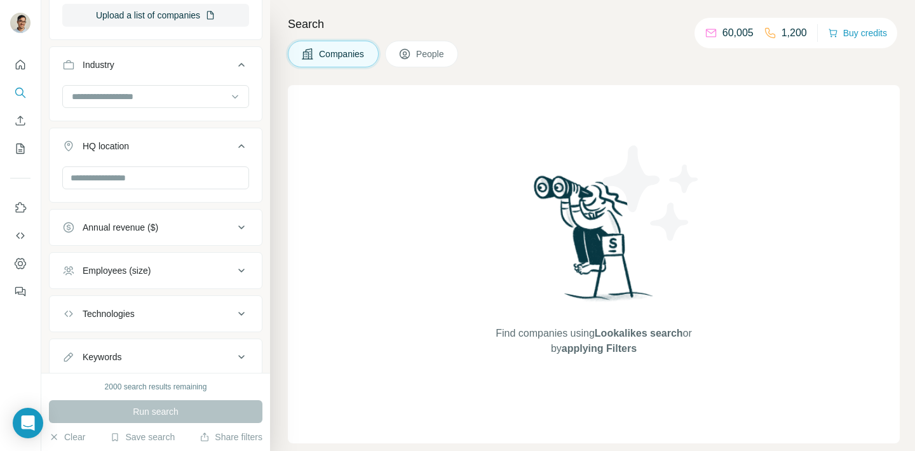
click at [153, 224] on div "Annual revenue ($)" at bounding box center [121, 227] width 76 height 13
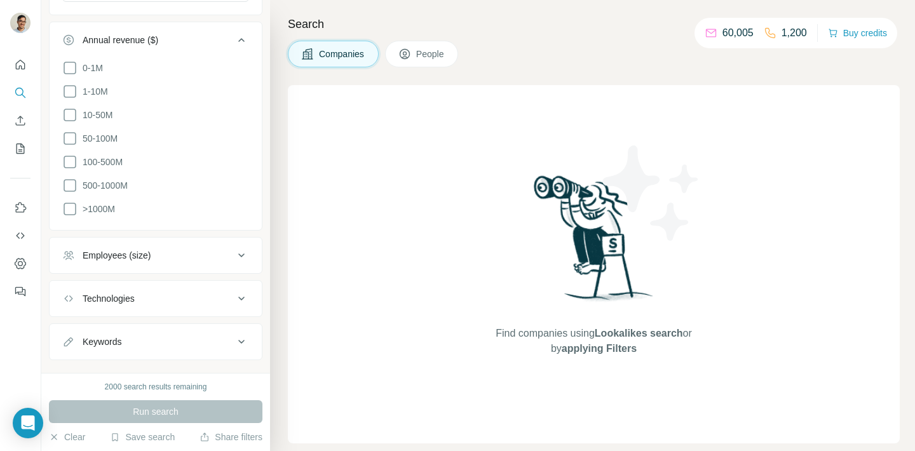
scroll to position [441, 0]
click at [144, 251] on div "Employees (size)" at bounding box center [117, 254] width 68 height 13
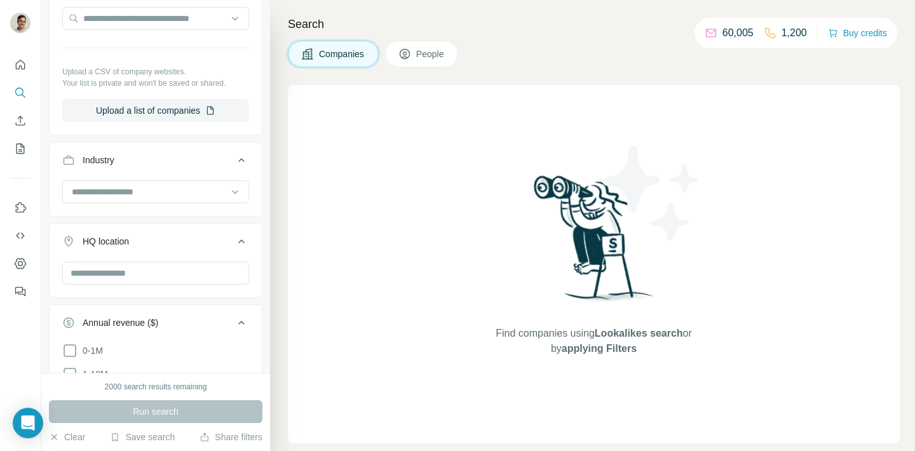
scroll to position [0, 0]
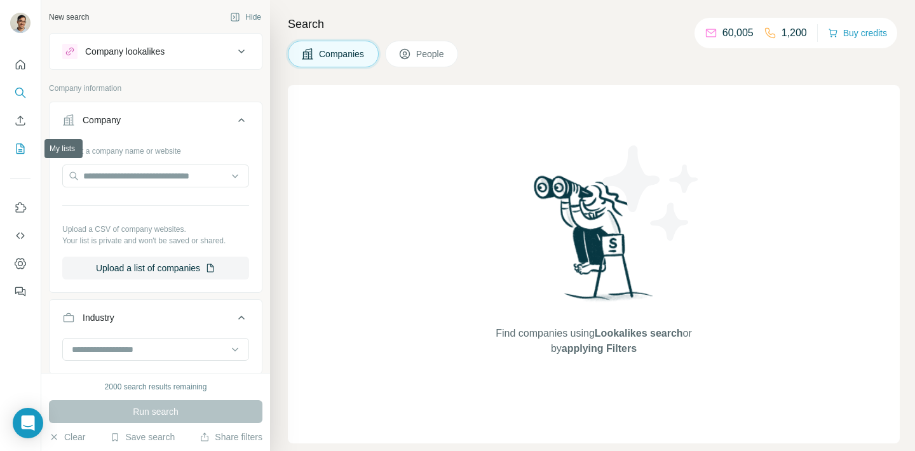
click at [17, 147] on icon "My lists" at bounding box center [20, 148] width 13 height 13
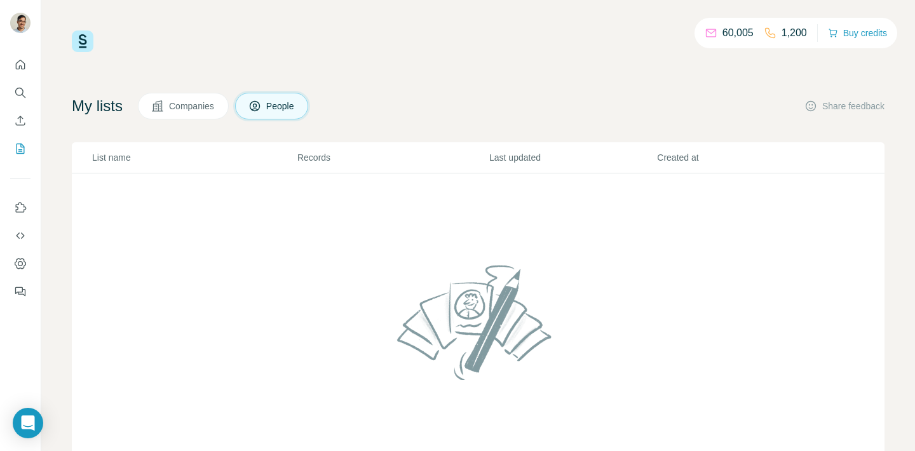
click at [195, 106] on span "Companies" at bounding box center [192, 106] width 46 height 13
click at [260, 103] on icon at bounding box center [254, 106] width 13 height 13
click at [22, 93] on icon "Search" at bounding box center [20, 92] width 13 height 13
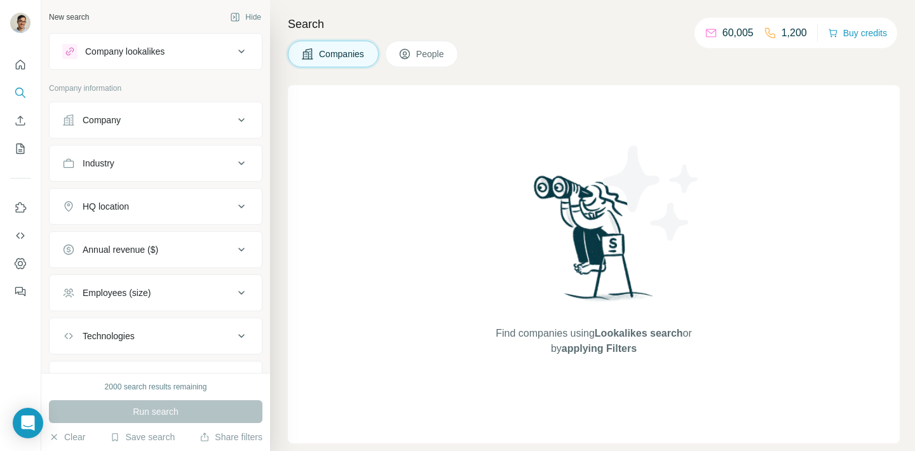
click at [169, 133] on button "Company" at bounding box center [156, 120] width 212 height 30
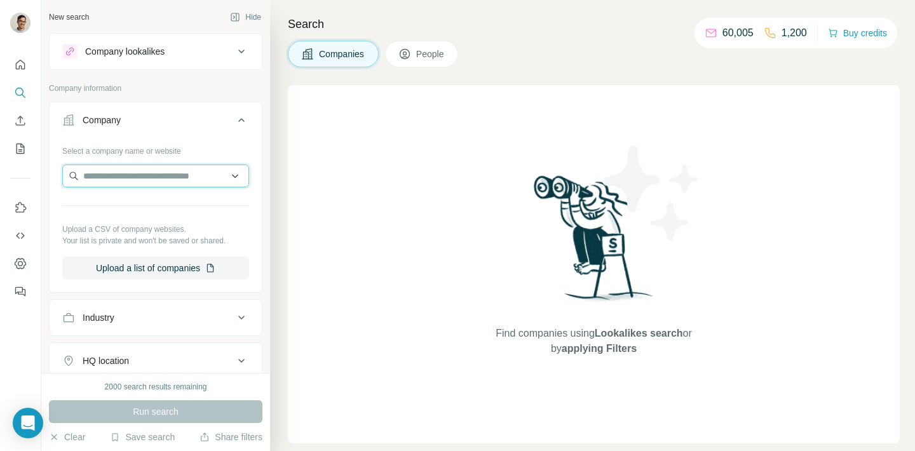
click at [168, 172] on input "text" at bounding box center [155, 175] width 187 height 23
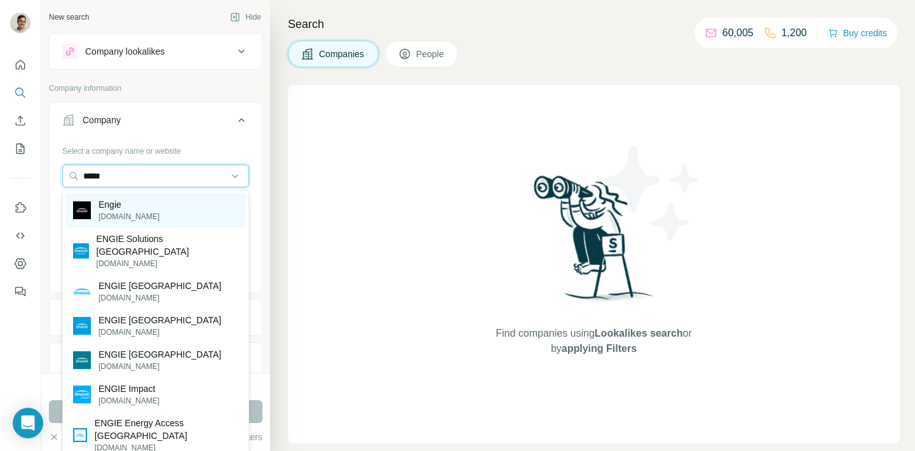
type input "*****"
click at [149, 203] on div "Engie engie.com" at bounding box center [155, 210] width 180 height 34
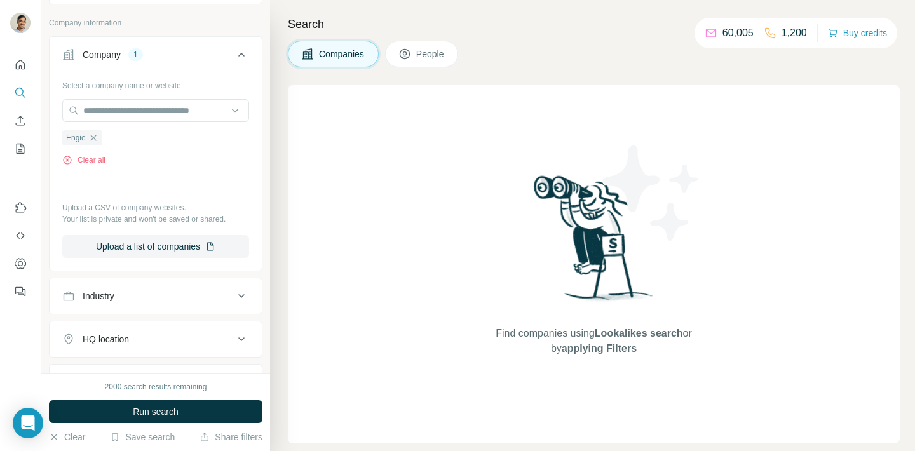
scroll to position [69, 0]
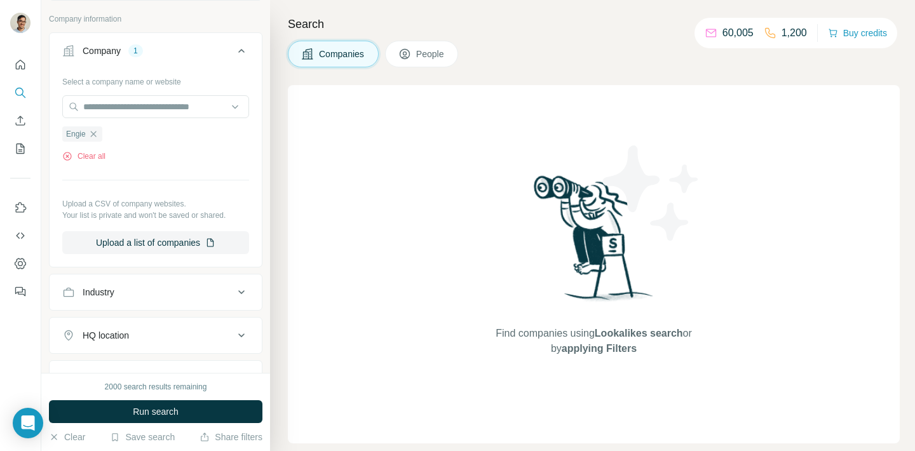
click at [141, 298] on button "Industry" at bounding box center [156, 292] width 212 height 30
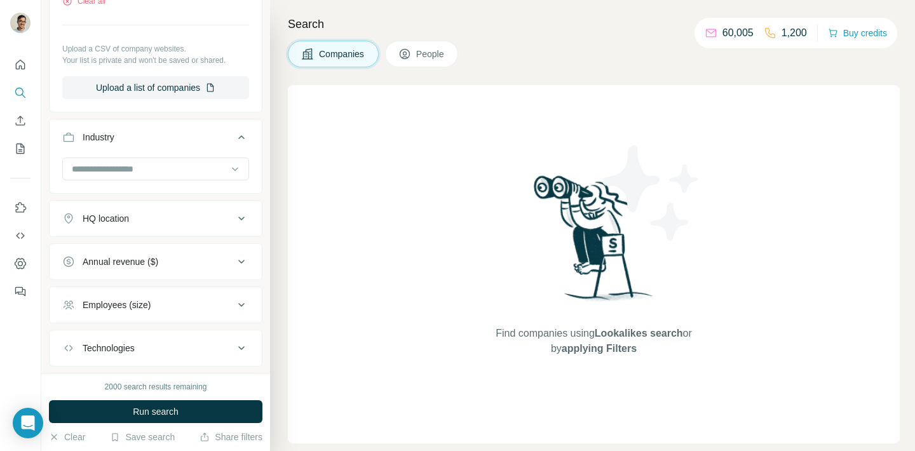
scroll to position [241, 0]
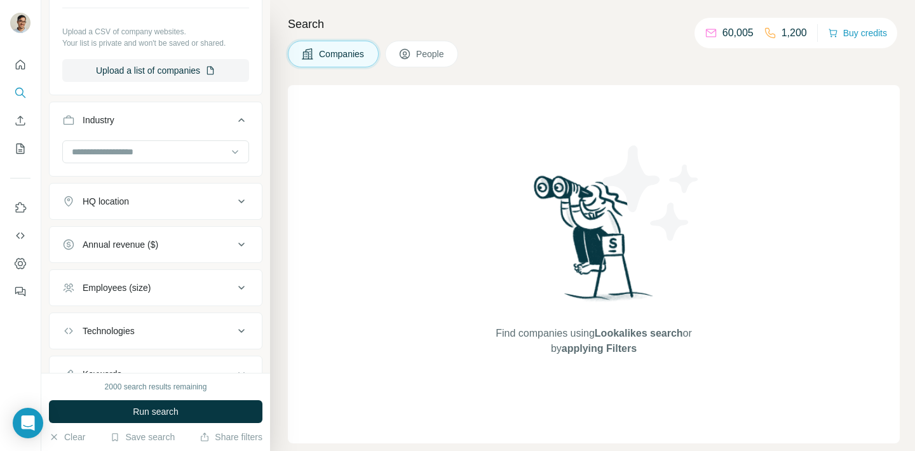
click at [135, 325] on div "Technologies" at bounding box center [109, 331] width 52 height 13
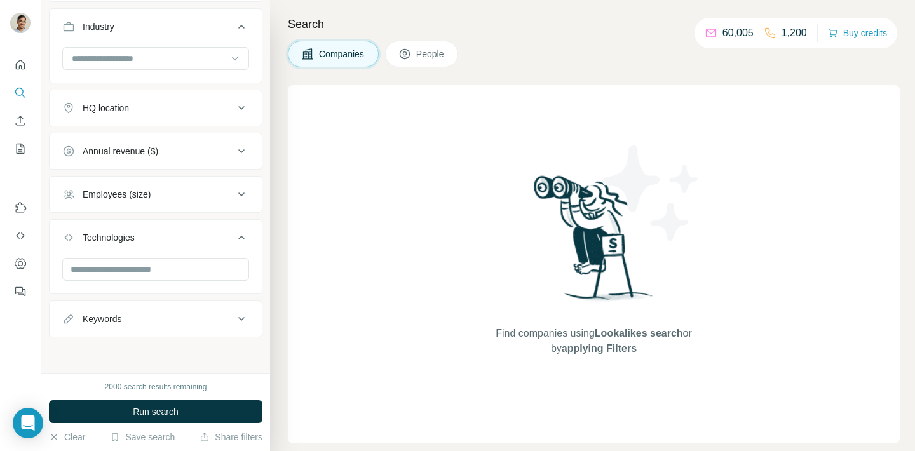
click at [137, 325] on button "Keywords" at bounding box center [156, 319] width 212 height 30
click at [130, 357] on input "text" at bounding box center [142, 350] width 161 height 23
drag, startPoint x: 418, startPoint y: 54, endPoint x: 143, endPoint y: 261, distance: 344.2
click at [418, 53] on button "People" at bounding box center [422, 54] width 74 height 27
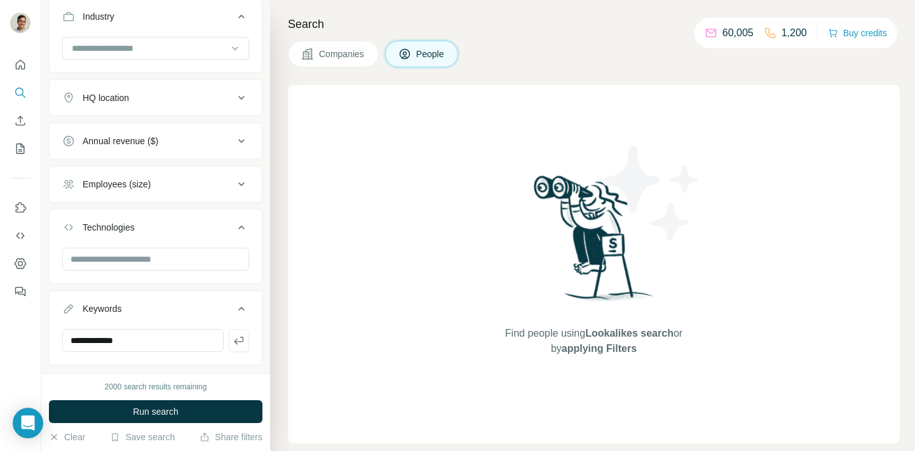
scroll to position [662, 0]
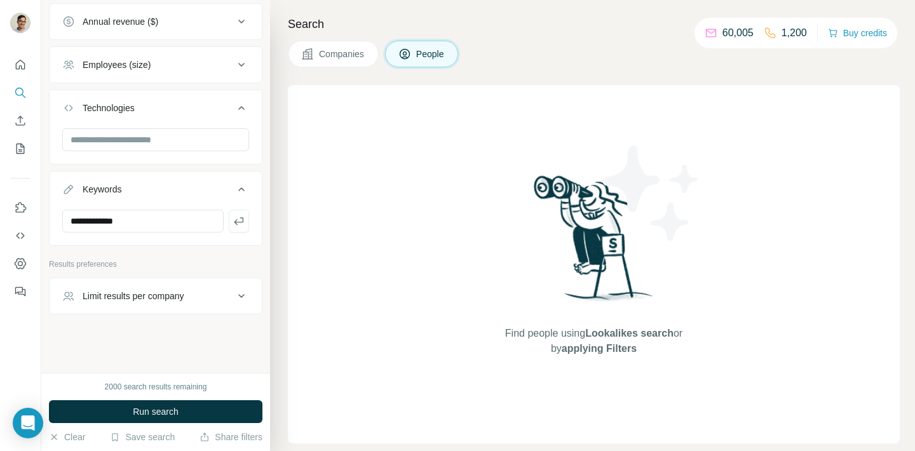
click at [151, 304] on button "Limit results per company" at bounding box center [156, 296] width 212 height 30
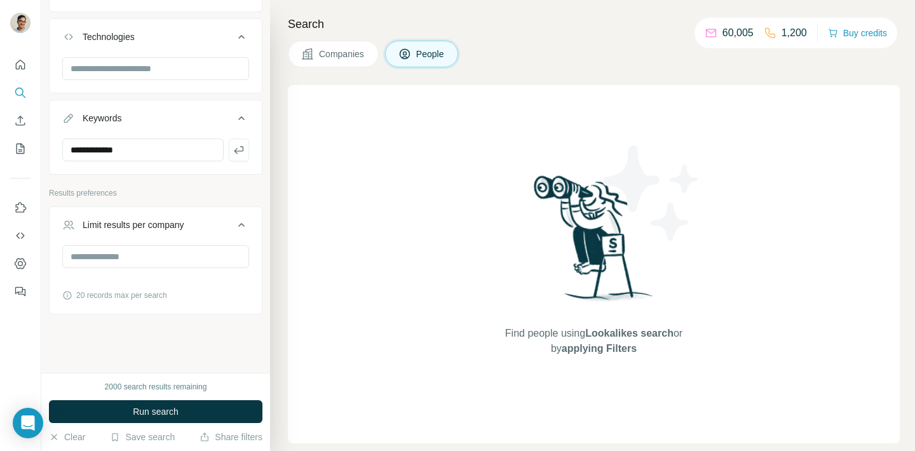
scroll to position [626, 0]
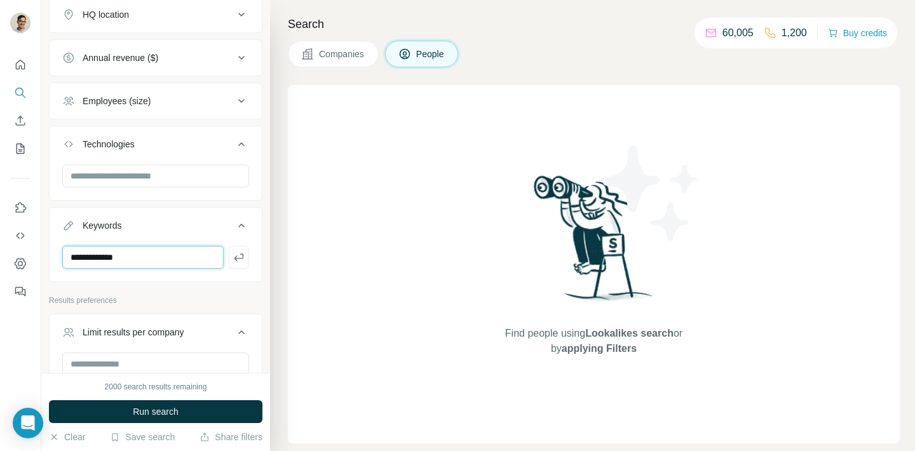
click at [144, 257] on input "**********" at bounding box center [142, 257] width 161 height 23
type input "**********"
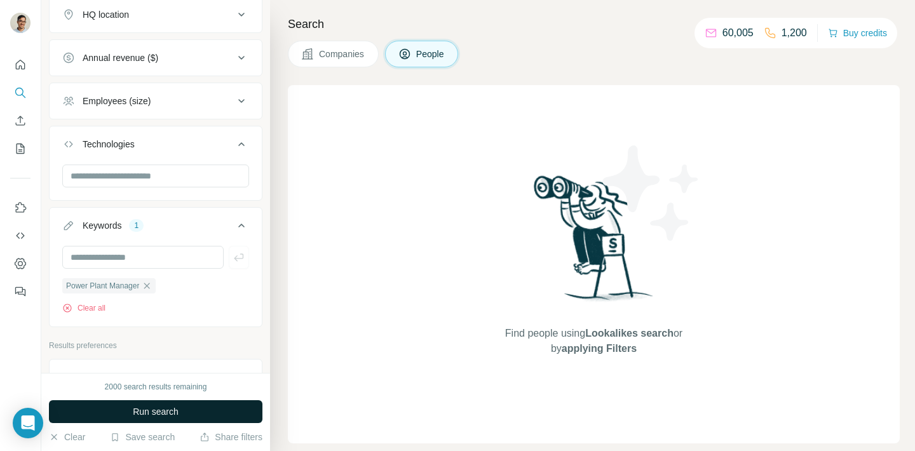
click at [159, 413] on span "Run search" at bounding box center [156, 411] width 46 height 13
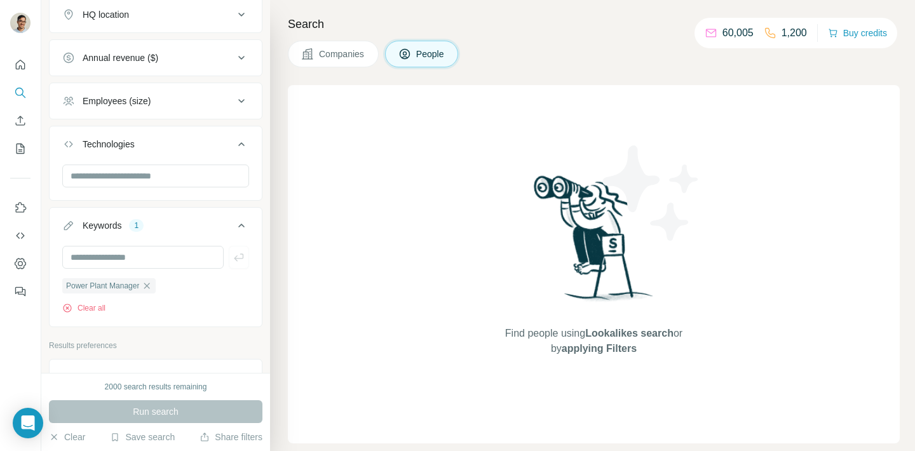
click at [147, 278] on div "Power Plant Manager" at bounding box center [108, 286] width 93 height 16
click at [149, 283] on icon "button" at bounding box center [147, 286] width 10 height 10
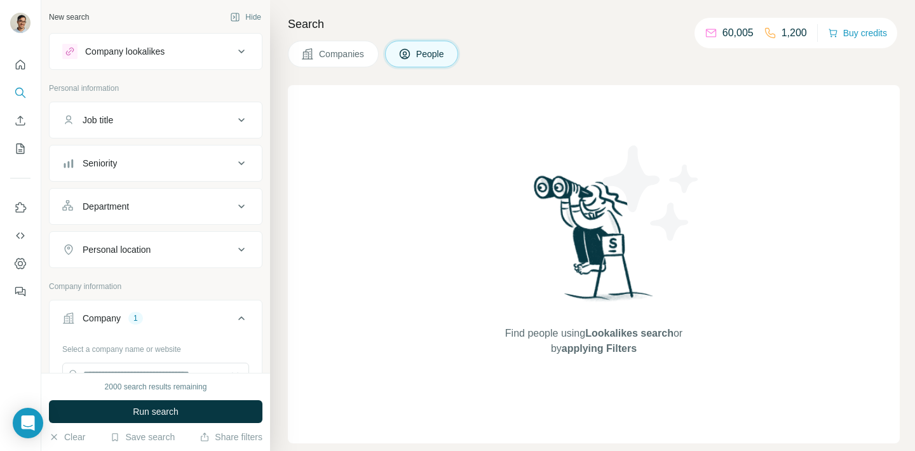
click at [156, 111] on button "Job title" at bounding box center [156, 120] width 212 height 30
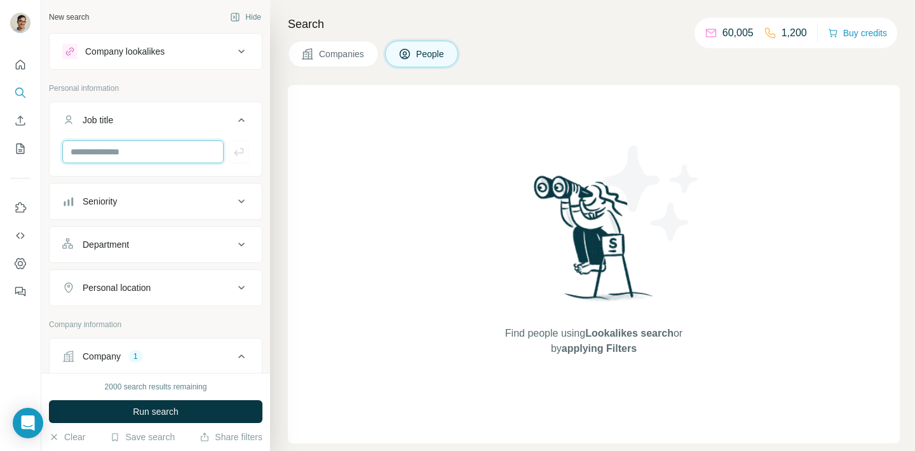
click at [137, 156] on input "text" at bounding box center [142, 151] width 161 height 23
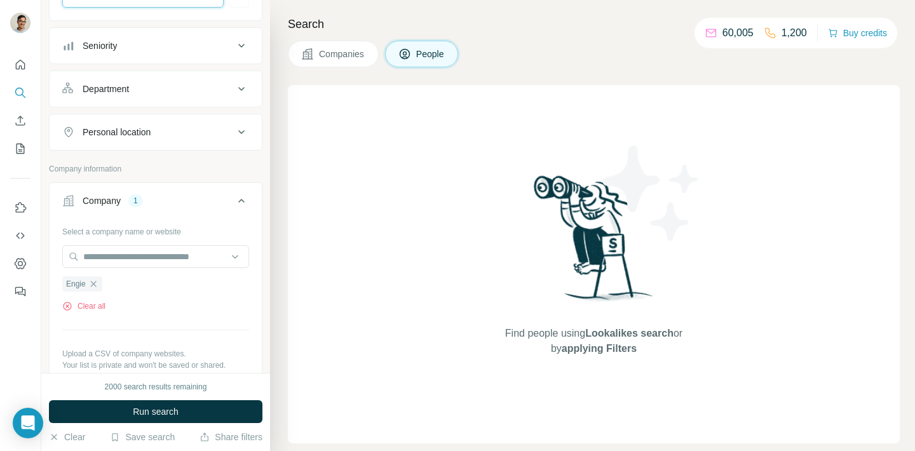
scroll to position [187, 0]
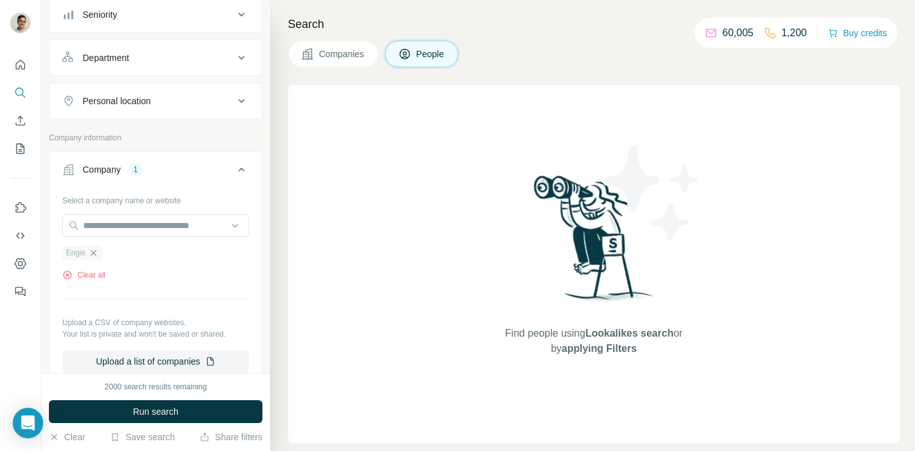
click at [95, 250] on icon "button" at bounding box center [93, 253] width 10 height 10
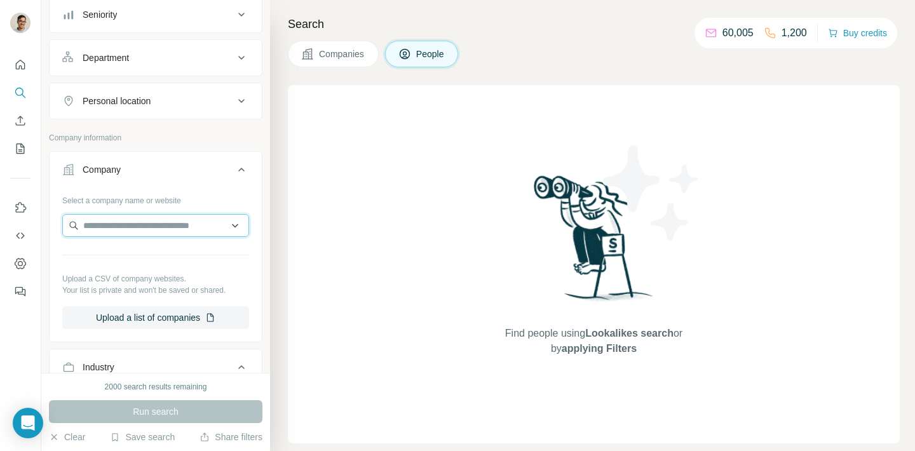
click at [121, 222] on input "text" at bounding box center [155, 225] width 187 height 23
type input "*"
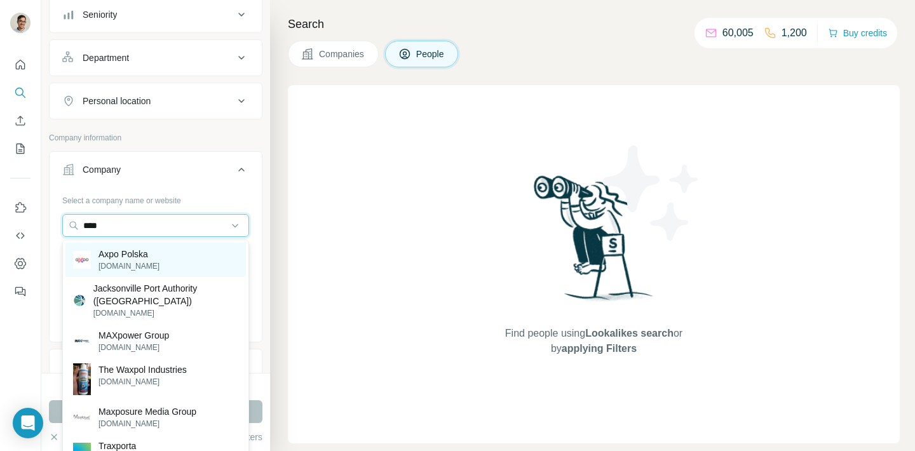
type input "****"
click at [147, 256] on p "Axpo Polska" at bounding box center [128, 254] width 61 height 13
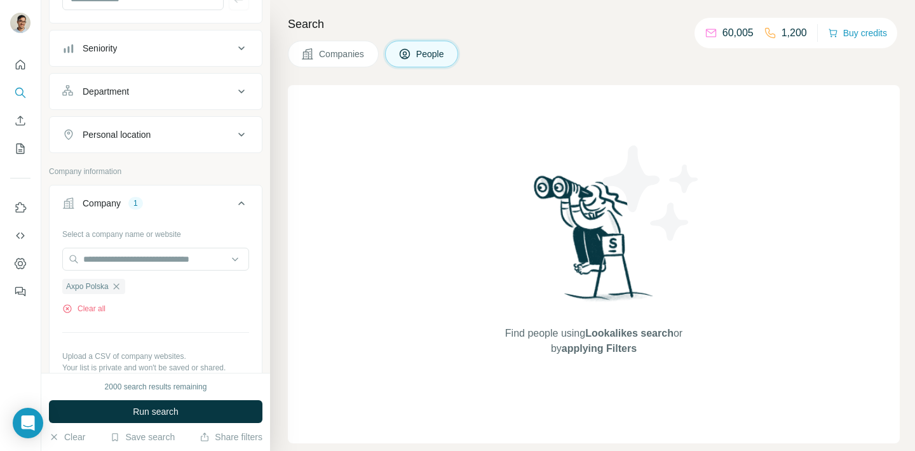
scroll to position [116, 0]
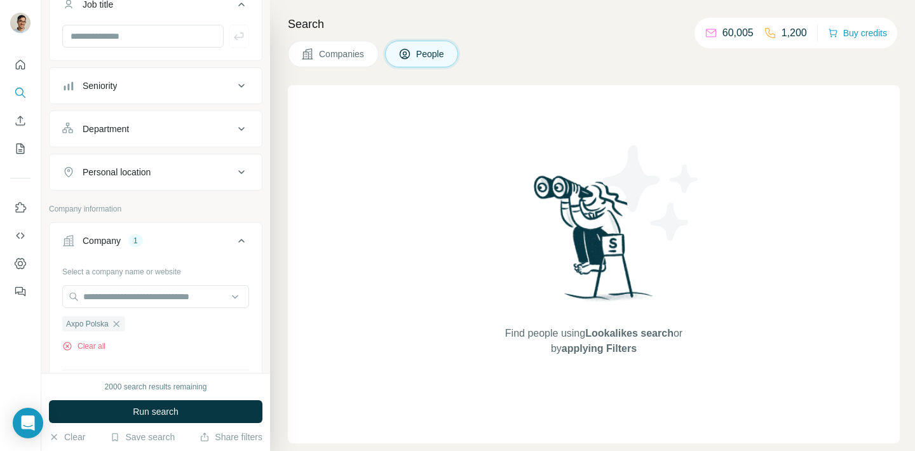
click at [180, 90] on div "Seniority" at bounding box center [147, 85] width 171 height 13
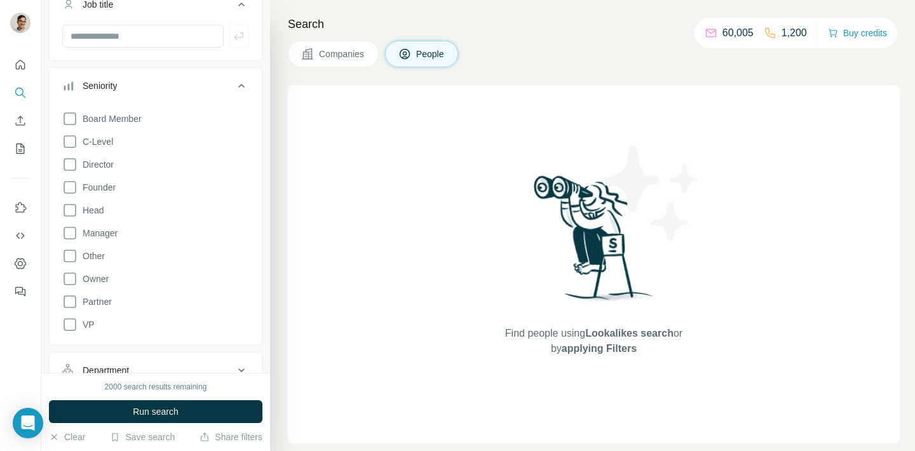
click at [180, 90] on div "Seniority" at bounding box center [147, 85] width 171 height 13
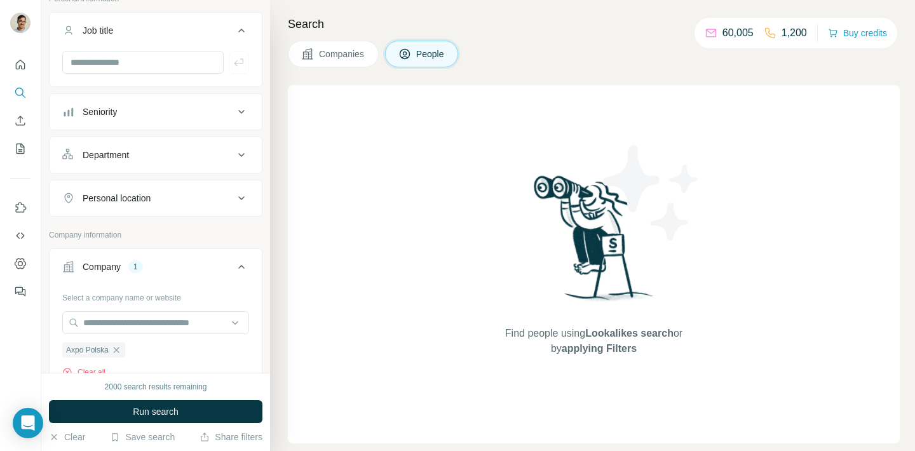
scroll to position [28, 0]
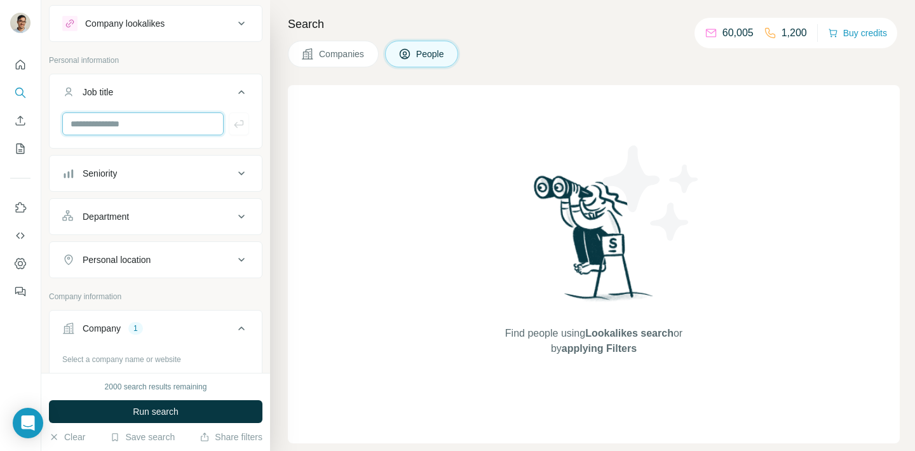
click at [147, 124] on input "text" at bounding box center [142, 123] width 161 height 23
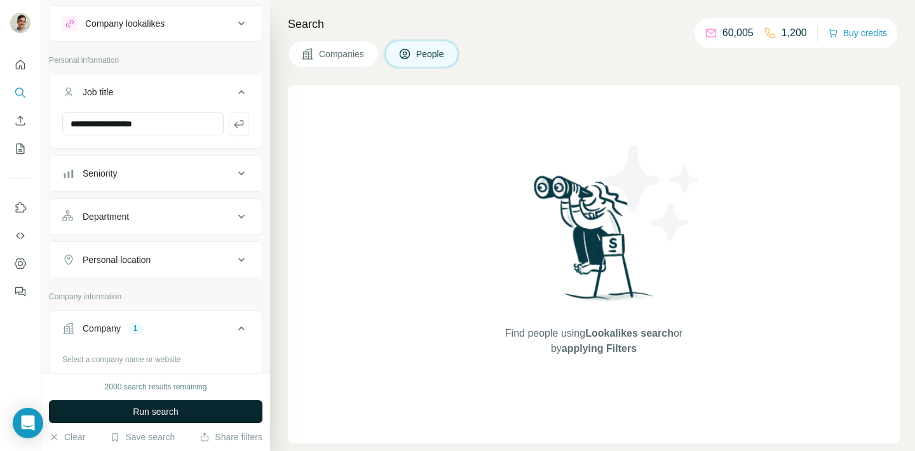
click at [165, 405] on span "Run search" at bounding box center [156, 411] width 46 height 13
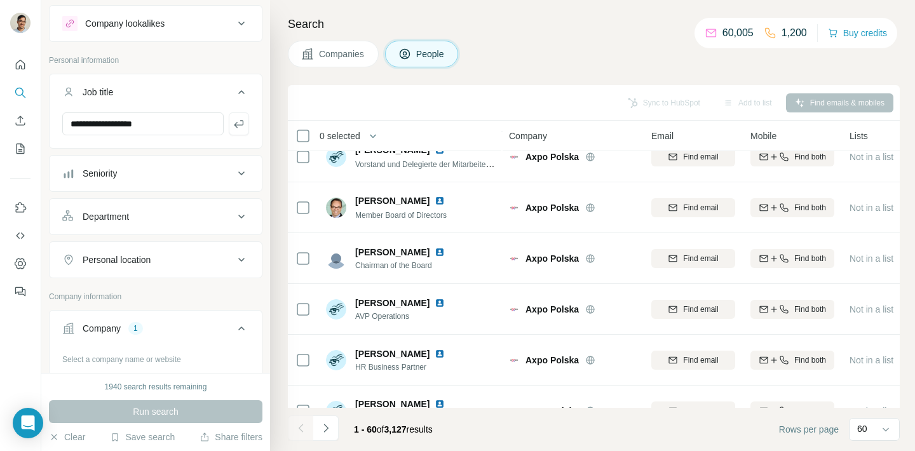
scroll to position [0, 0]
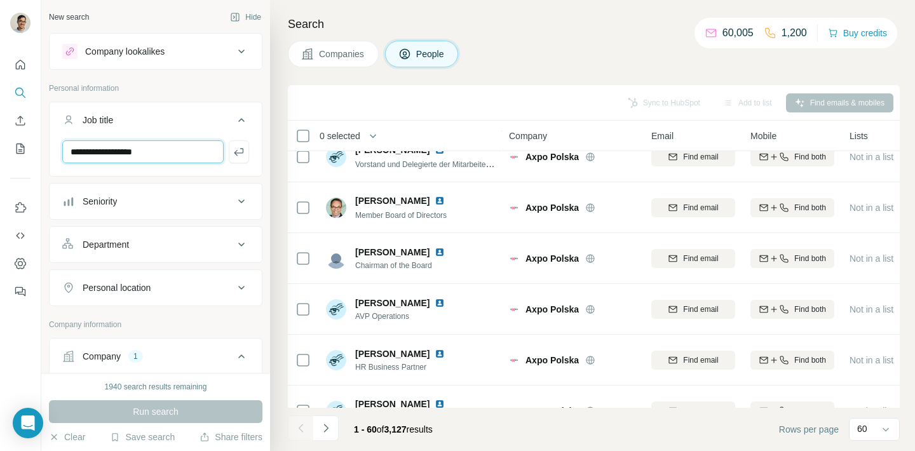
click at [184, 143] on input "**********" at bounding box center [142, 151] width 161 height 23
paste input "**********"
drag, startPoint x: 116, startPoint y: 151, endPoint x: 27, endPoint y: 149, distance: 88.9
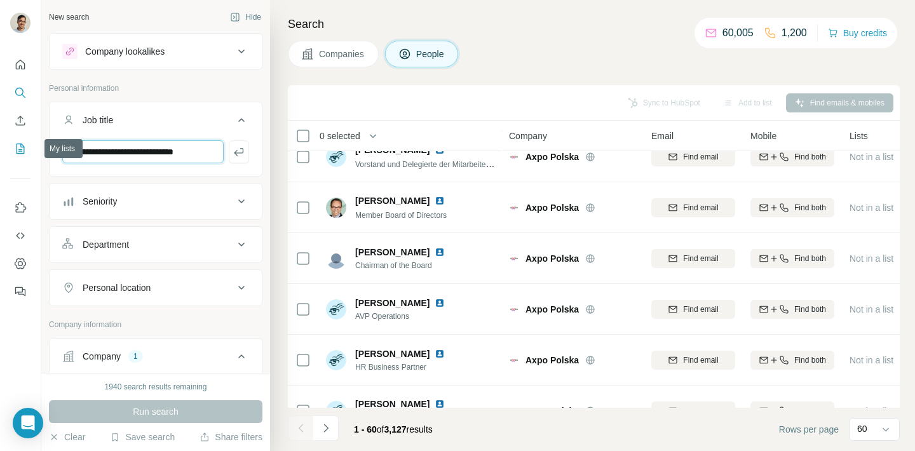
click at [27, 149] on div "**********" at bounding box center [457, 225] width 915 height 451
click at [102, 152] on input "**********" at bounding box center [142, 151] width 161 height 23
drag, startPoint x: 77, startPoint y: 154, endPoint x: 53, endPoint y: 154, distance: 24.8
click at [53, 154] on div "**********" at bounding box center [156, 156] width 212 height 33
type input "**********"
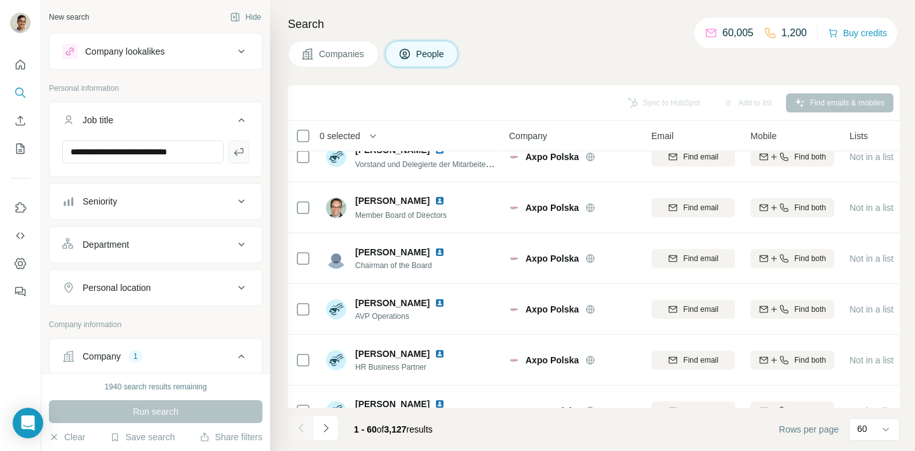
click at [233, 151] on icon "button" at bounding box center [238, 151] width 13 height 13
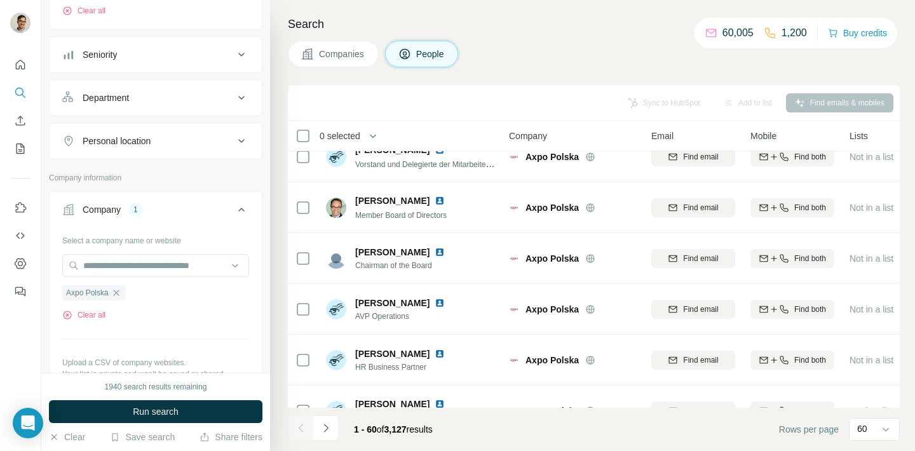
scroll to position [215, 0]
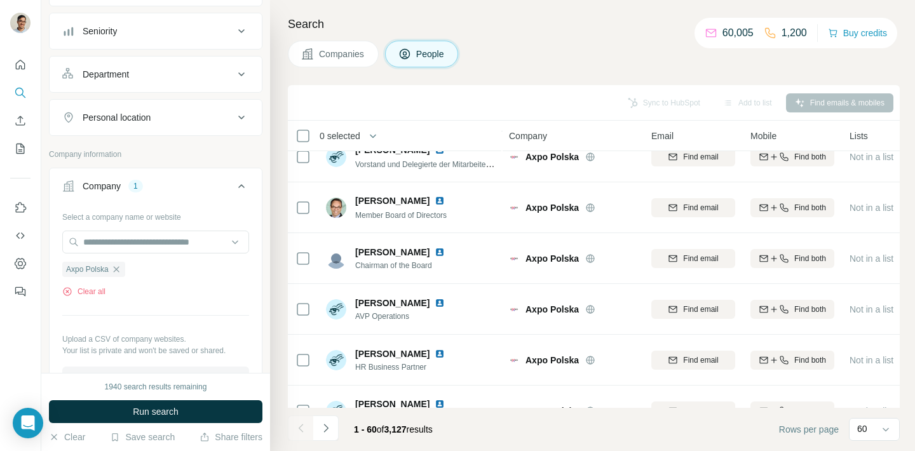
click at [120, 271] on icon "button" at bounding box center [116, 269] width 10 height 10
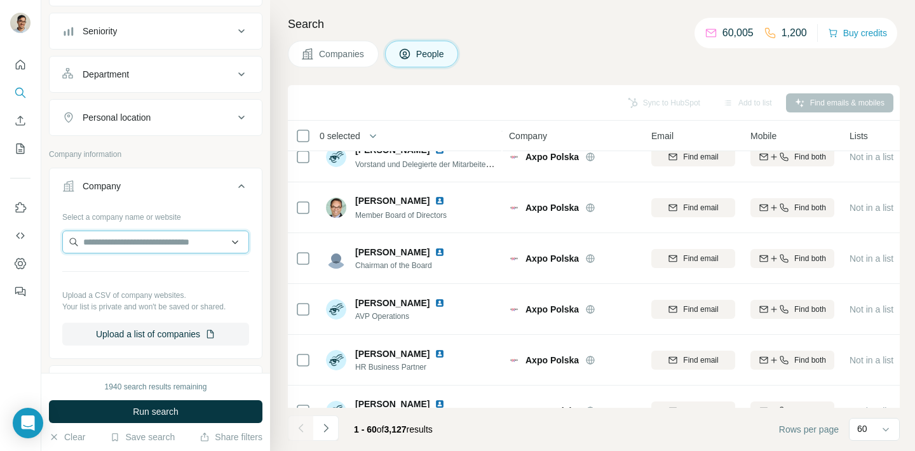
click at [150, 239] on input "text" at bounding box center [155, 242] width 187 height 23
type input "*"
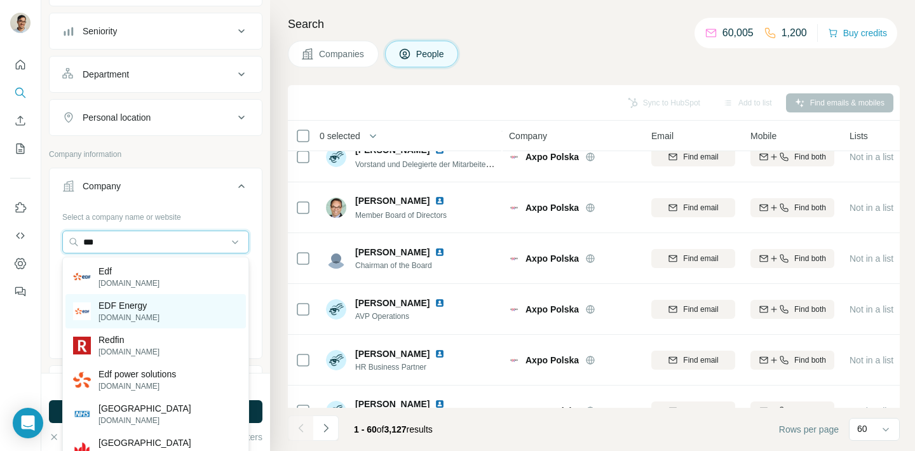
type input "***"
click at [168, 317] on div "EDF Energy edfenergy.com" at bounding box center [155, 311] width 180 height 34
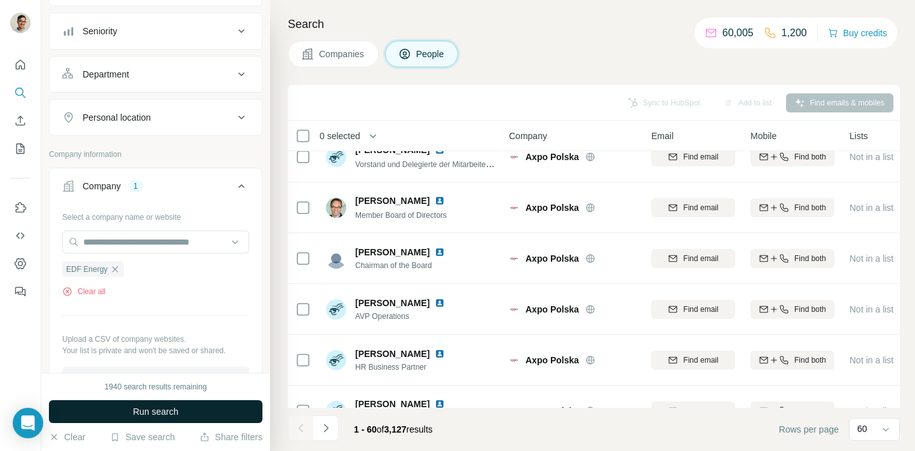
click at [198, 411] on button "Run search" at bounding box center [155, 411] width 213 height 23
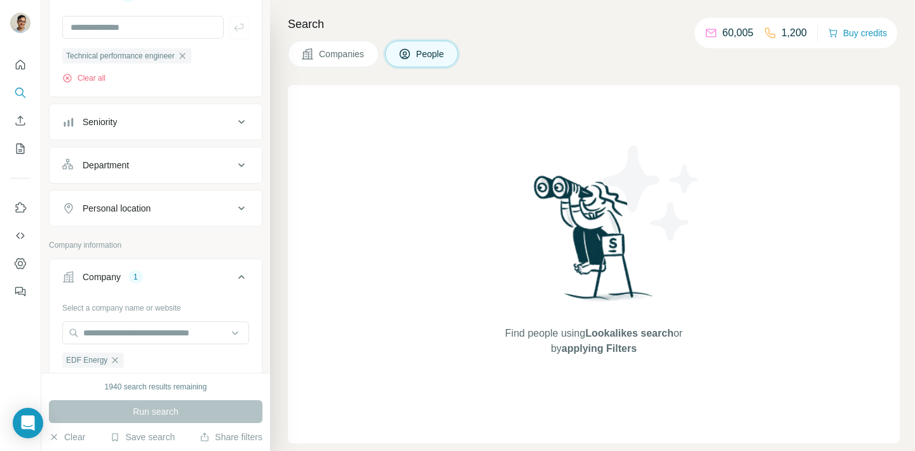
scroll to position [58, 0]
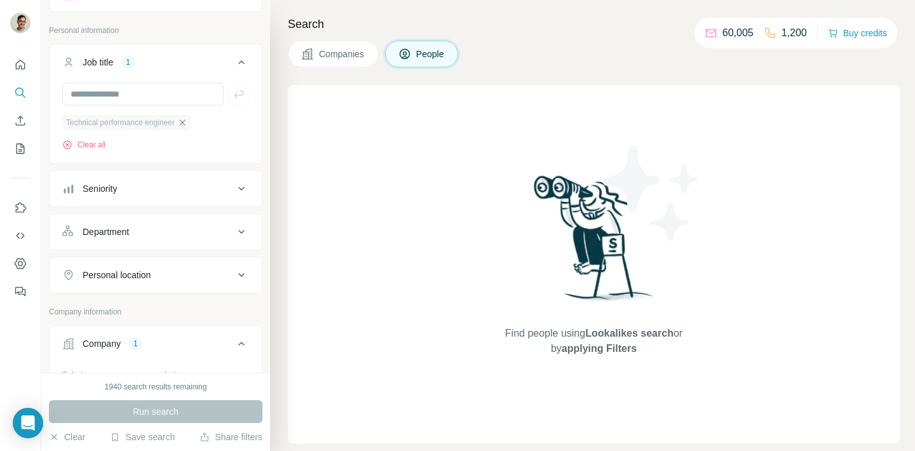
click at [185, 122] on icon "button" at bounding box center [182, 122] width 6 height 6
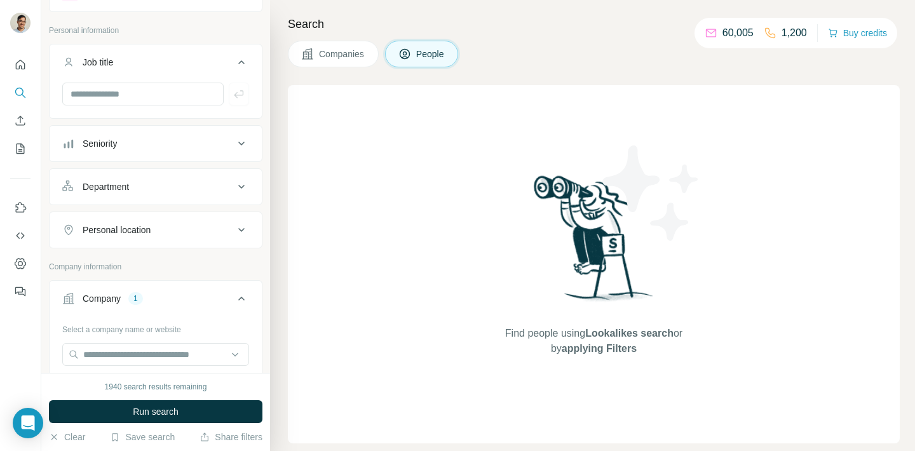
click at [171, 106] on div at bounding box center [156, 99] width 212 height 33
click at [155, 91] on input "text" at bounding box center [142, 94] width 161 height 23
type input "*"
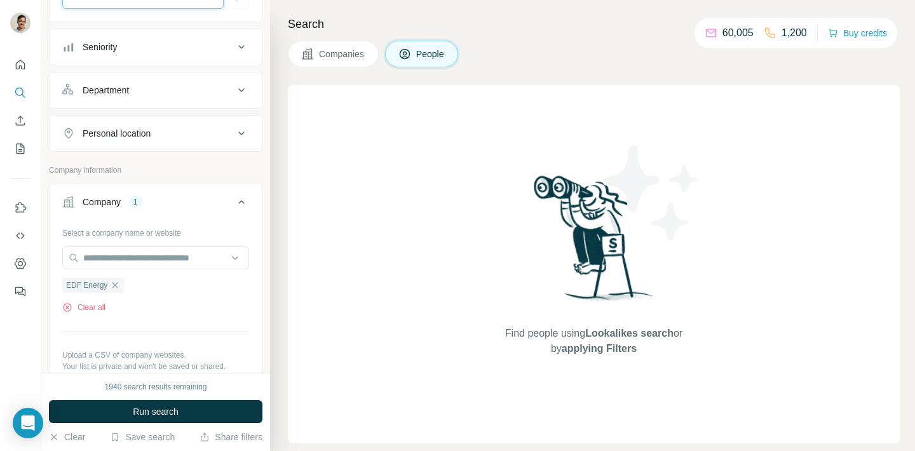
scroll to position [293, 0]
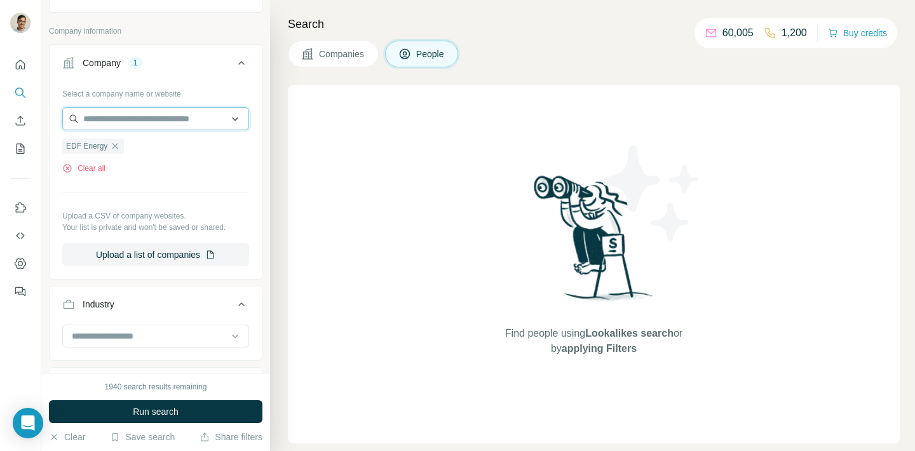
click at [164, 119] on input "text" at bounding box center [155, 118] width 187 height 23
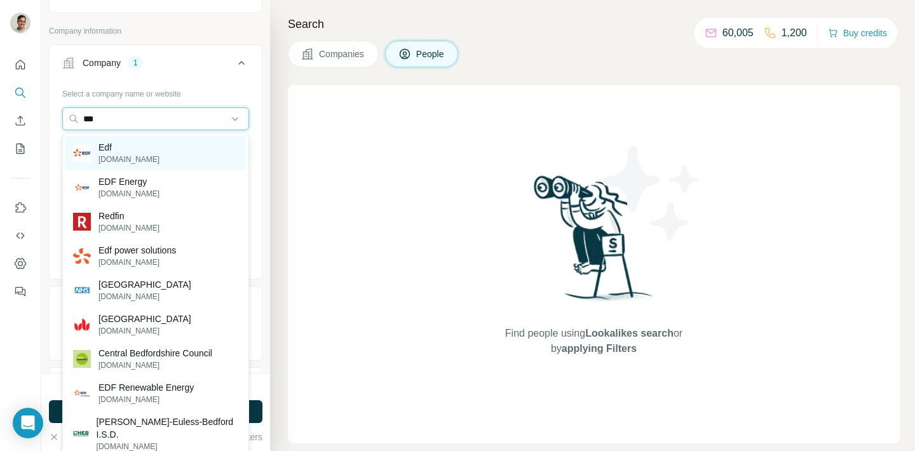
type input "***"
click at [151, 145] on div "Edf edf.fr" at bounding box center [155, 153] width 180 height 34
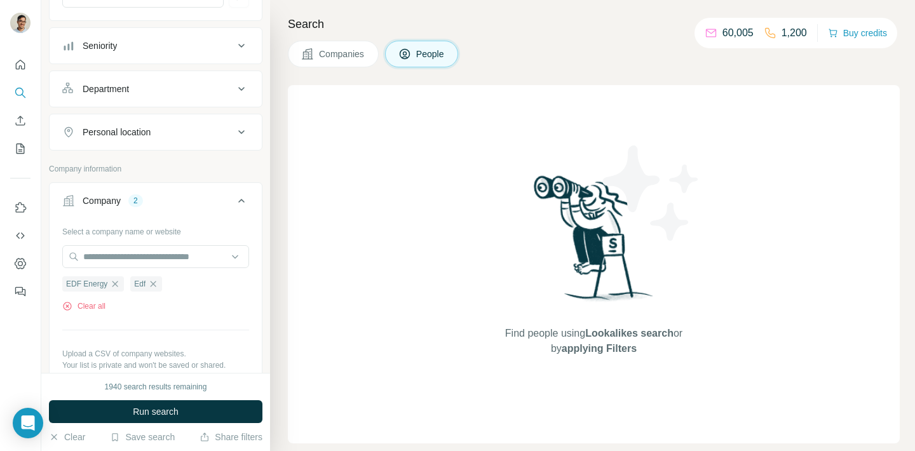
scroll to position [156, 0]
click at [163, 256] on input "text" at bounding box center [155, 256] width 187 height 23
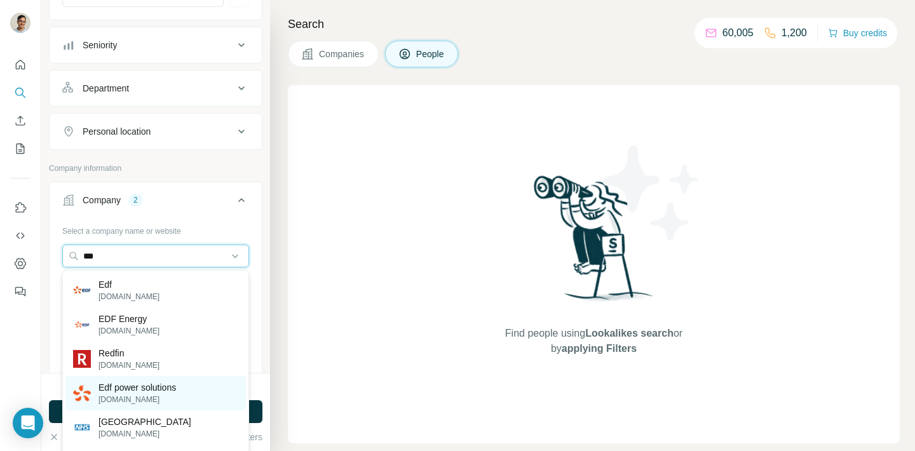
type input "***"
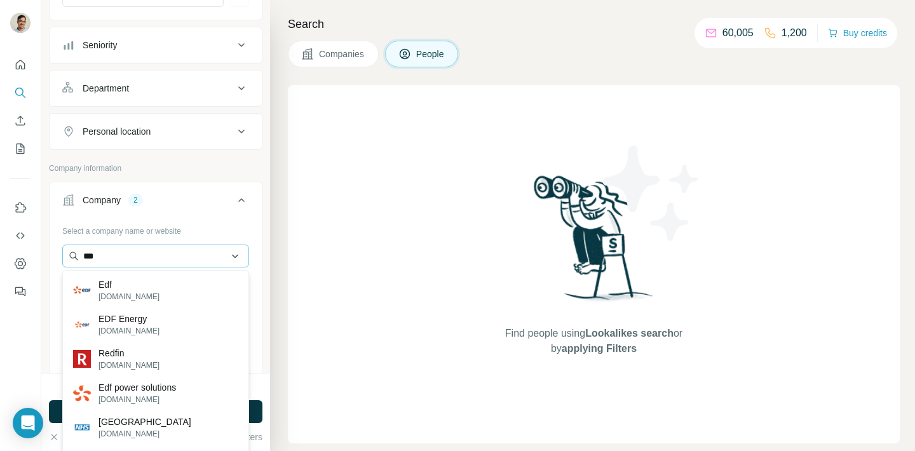
drag, startPoint x: 156, startPoint y: 394, endPoint x: 171, endPoint y: 255, distance: 139.9
click at [156, 394] on p "edf-powersolutions.com" at bounding box center [136, 399] width 77 height 11
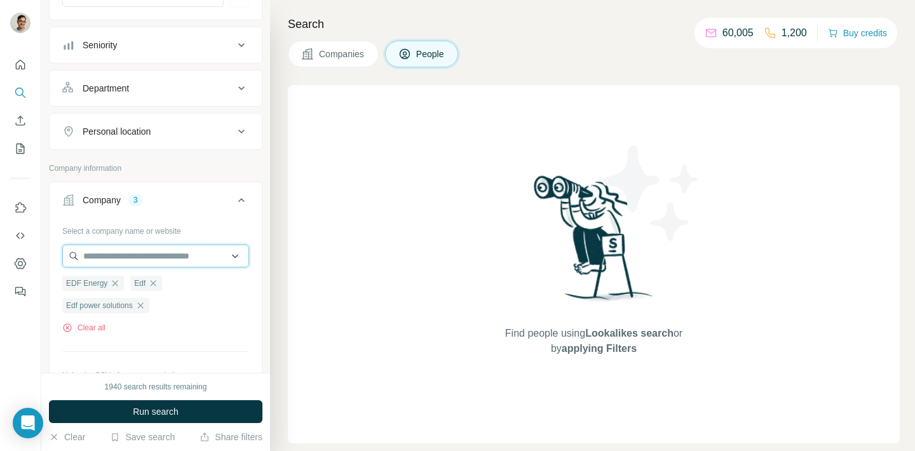
click at [170, 255] on input "text" at bounding box center [155, 256] width 187 height 23
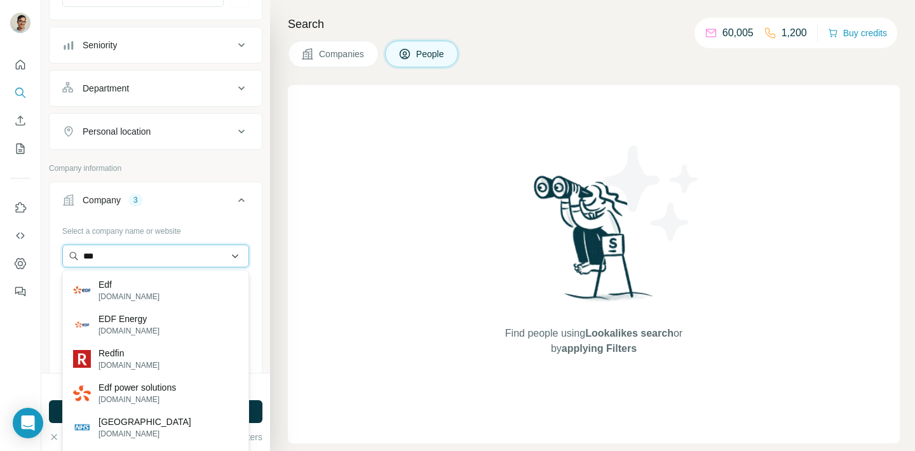
click at [157, 249] on input "***" at bounding box center [155, 256] width 187 height 23
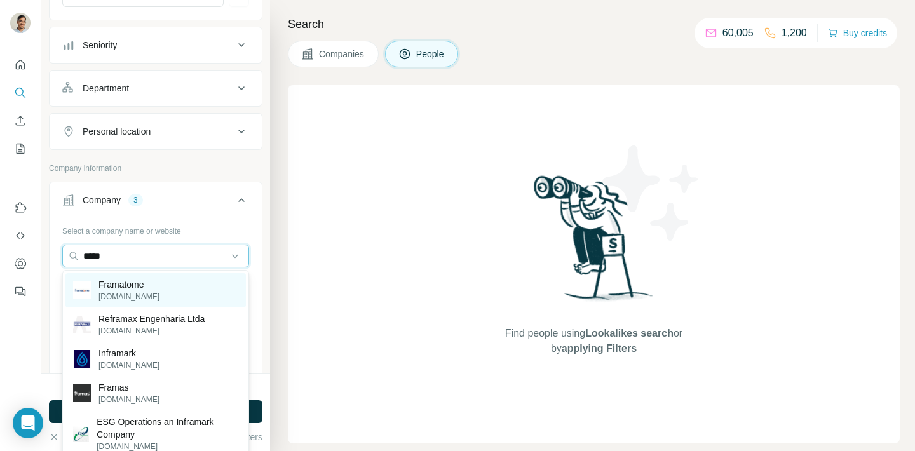
type input "*****"
click at [140, 280] on p "Framatome" at bounding box center [128, 284] width 61 height 13
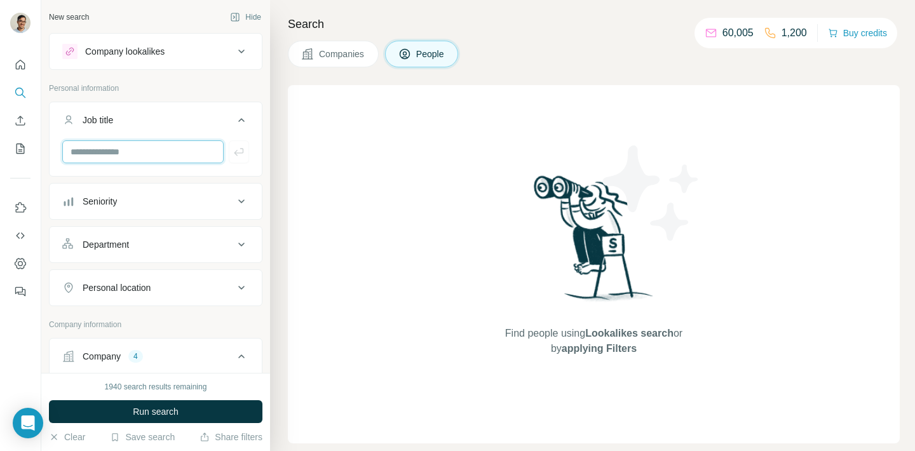
click at [144, 150] on input "text" at bounding box center [142, 151] width 161 height 23
paste input "**********"
type input "**********"
click at [239, 156] on icon "button" at bounding box center [238, 151] width 13 height 13
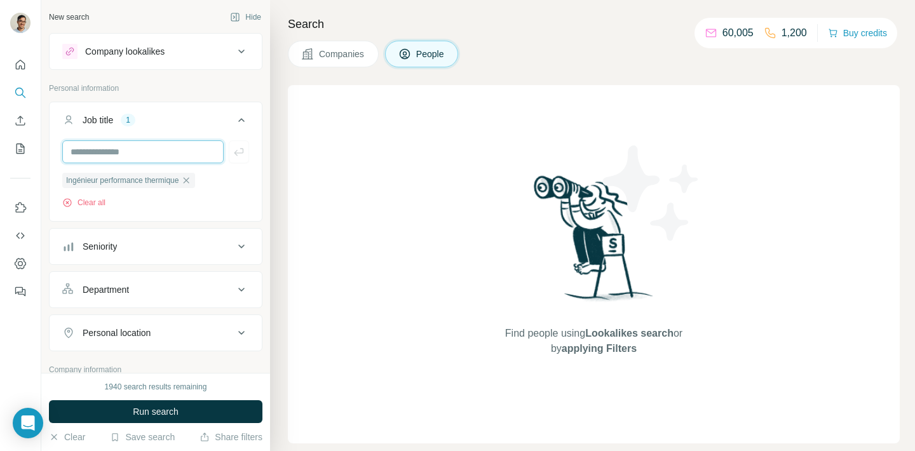
click at [141, 156] on input "text" at bounding box center [142, 151] width 161 height 23
paste input "**********"
type input "**********"
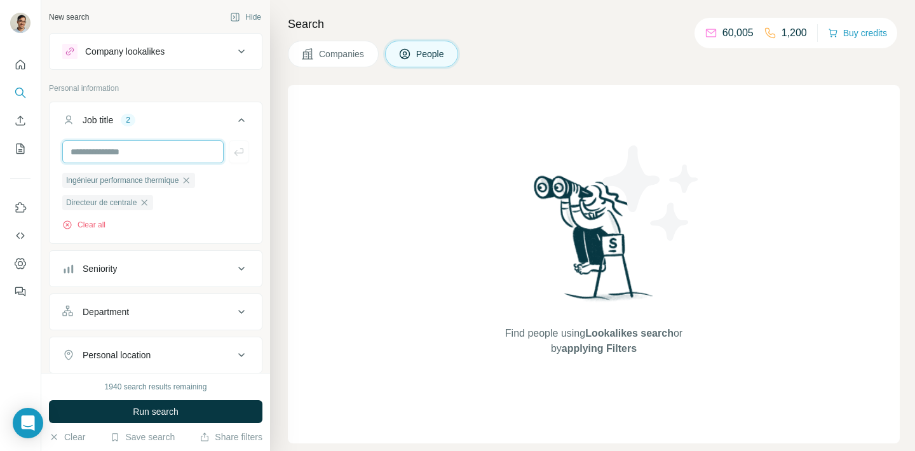
paste input "*********"
type input "**********"
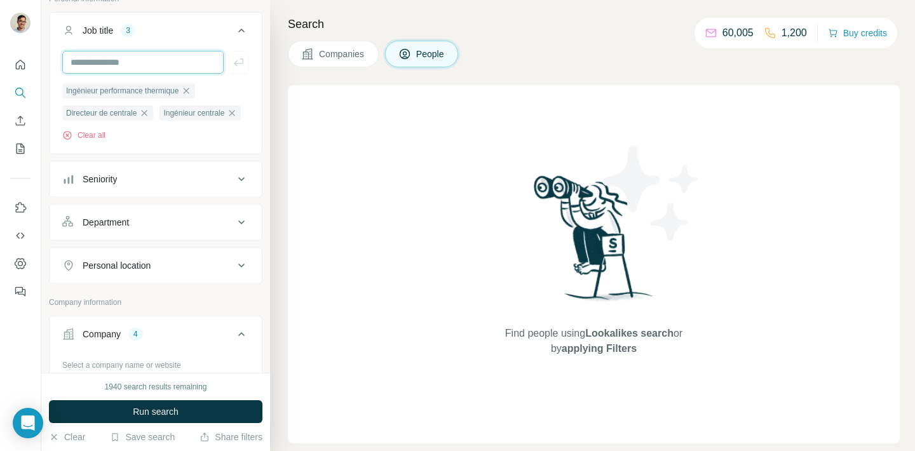
paste input "**********"
type input "**********"
click at [238, 70] on button "button" at bounding box center [239, 62] width 20 height 23
click at [239, 65] on div "**********" at bounding box center [155, 62] width 187 height 23
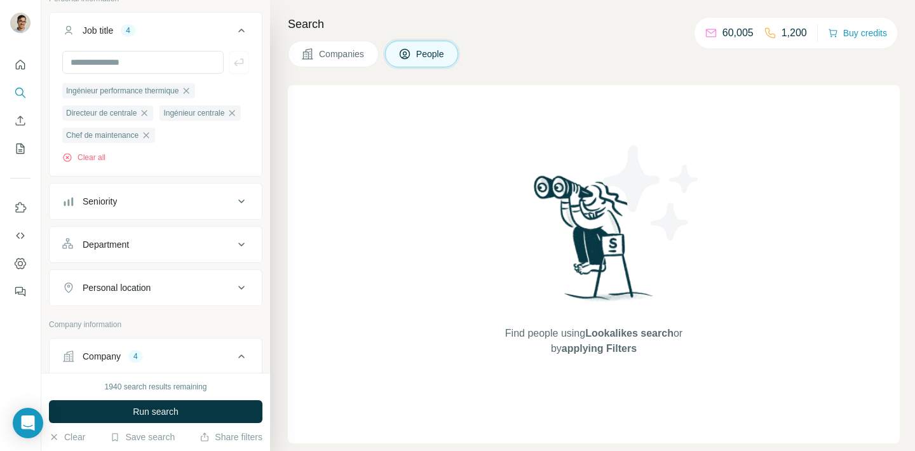
scroll to position [126, 0]
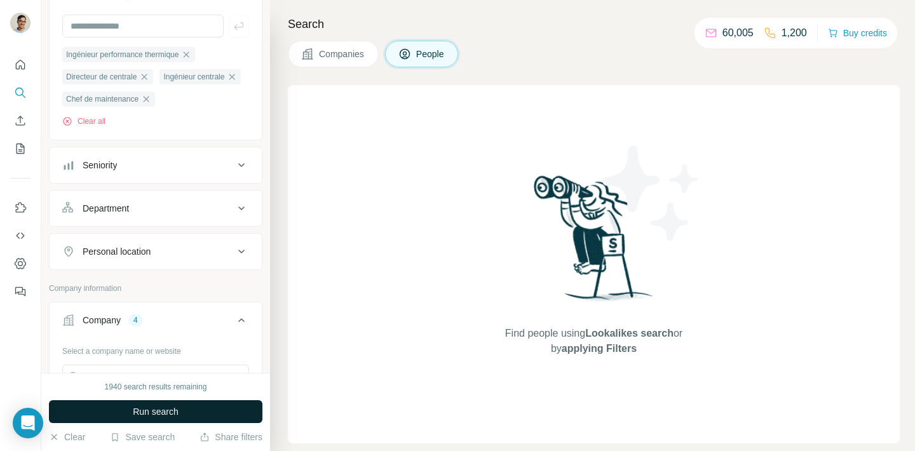
click at [150, 411] on span "Run search" at bounding box center [156, 411] width 46 height 13
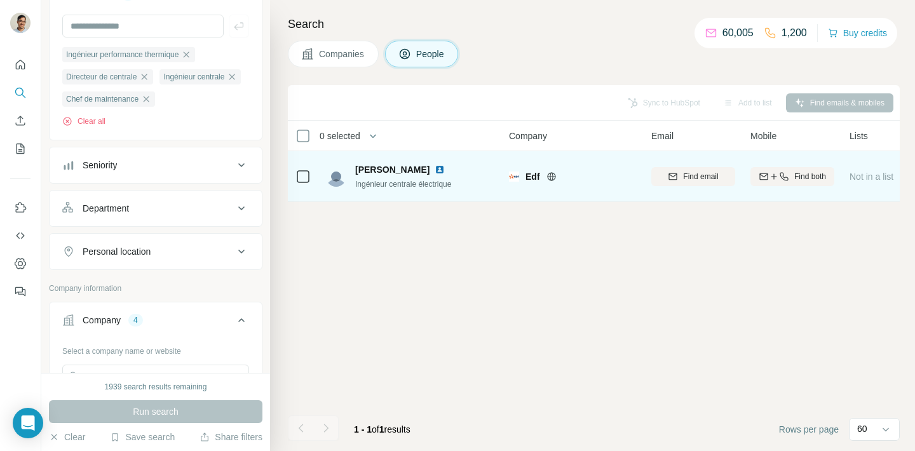
drag, startPoint x: 352, startPoint y: 170, endPoint x: 419, endPoint y: 170, distance: 66.0
click at [419, 170] on div "Nicolas Marion Ingénieur centrale électrique" at bounding box center [388, 176] width 125 height 27
copy span "Nicolas Marion"
click at [384, 165] on span "[PERSON_NAME]" at bounding box center [392, 169] width 74 height 13
click at [434, 168] on img at bounding box center [439, 169] width 10 height 10
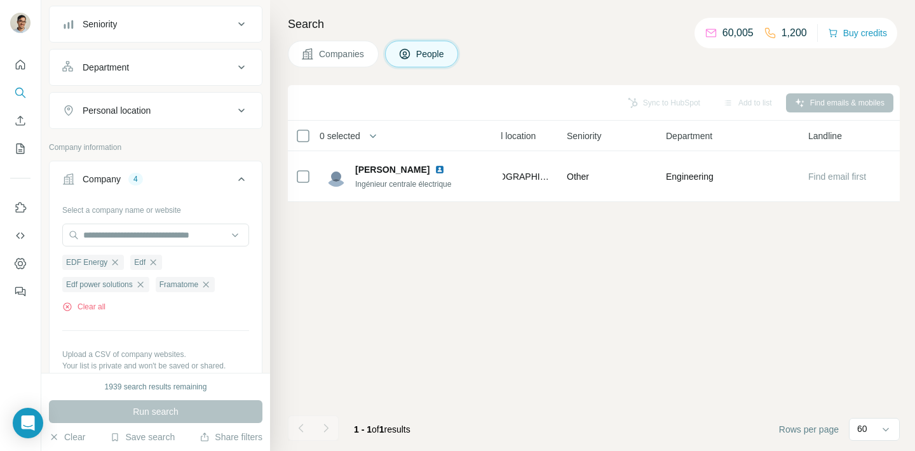
scroll to position [342, 0]
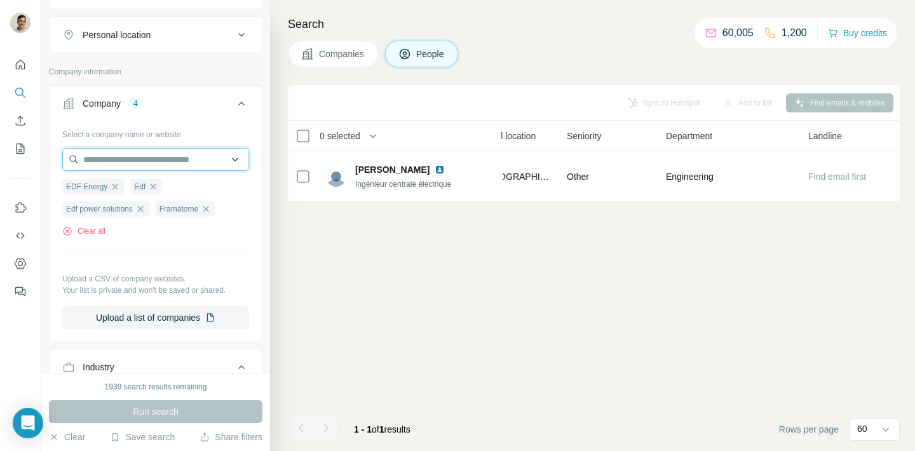
click at [168, 171] on input "text" at bounding box center [155, 159] width 187 height 23
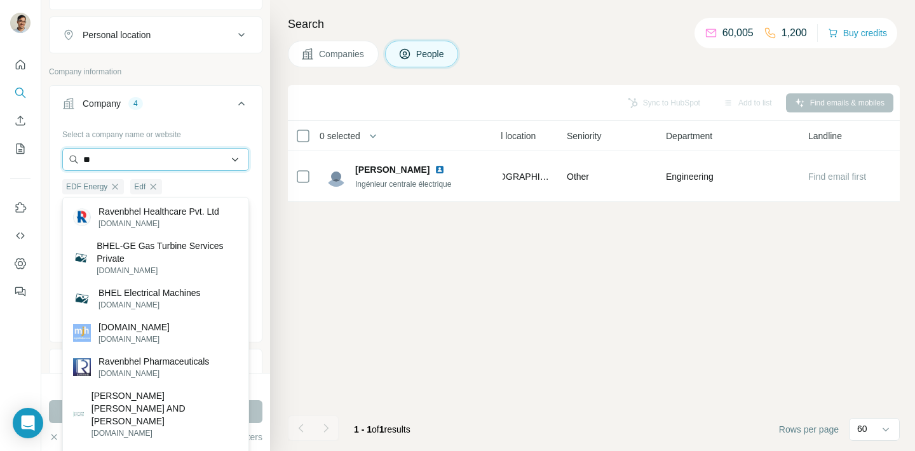
type input "*"
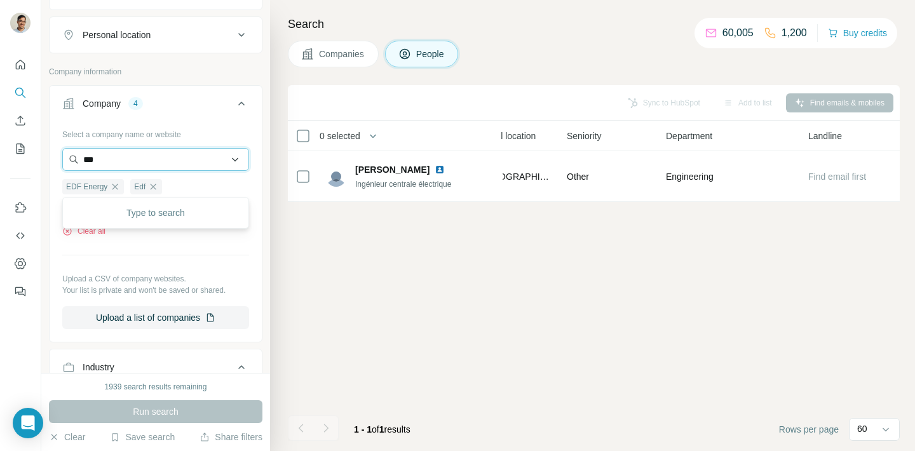
type input "****"
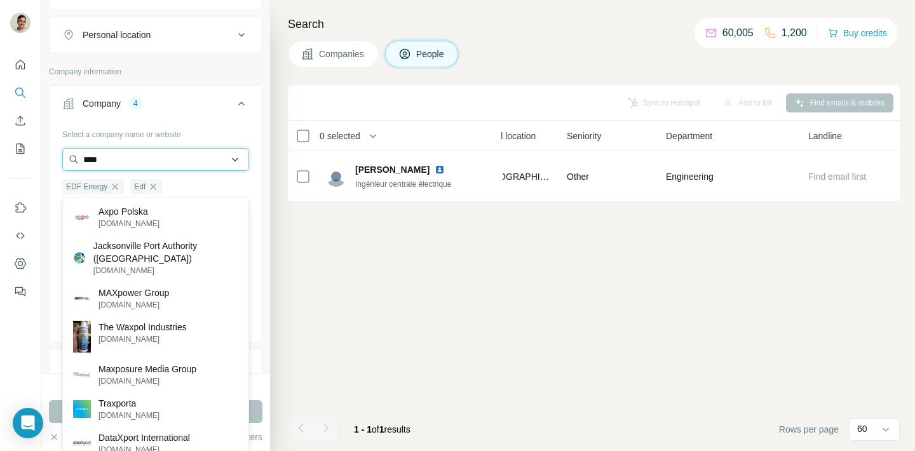
click at [191, 171] on input "****" at bounding box center [155, 159] width 187 height 23
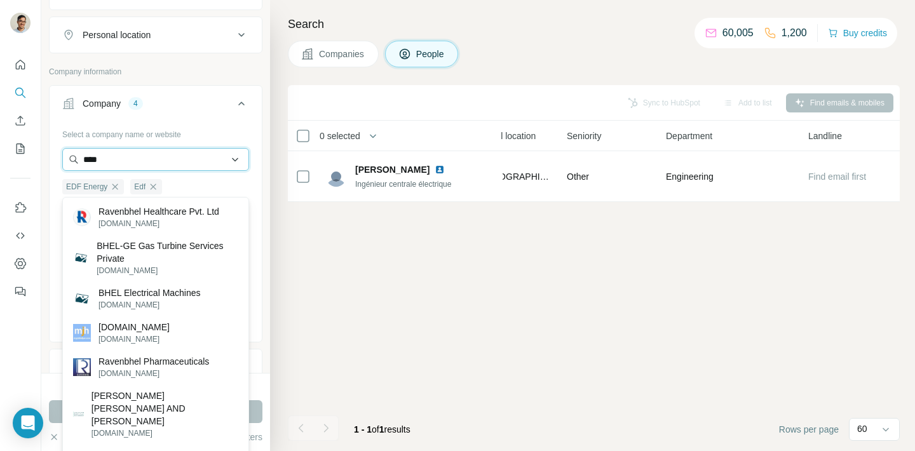
drag, startPoint x: 120, startPoint y: 184, endPoint x: 89, endPoint y: 184, distance: 31.1
click at [89, 171] on input "****" at bounding box center [155, 159] width 187 height 23
type input "*"
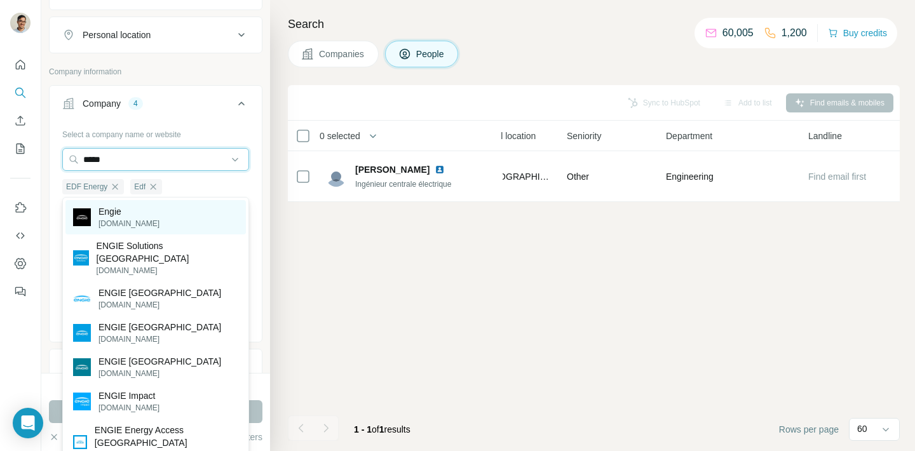
type input "*****"
click at [191, 210] on div "Engie engie.com" at bounding box center [155, 217] width 180 height 34
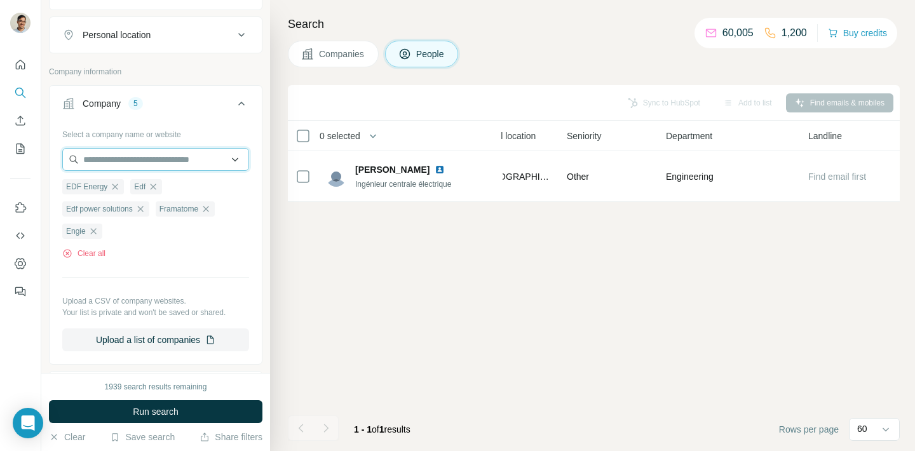
click at [171, 171] on input "text" at bounding box center [155, 159] width 187 height 23
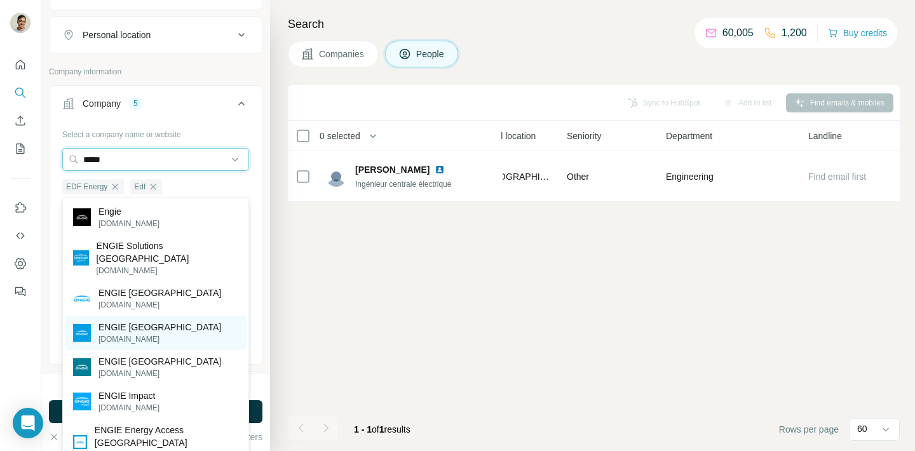
type input "*****"
click at [163, 316] on div "ENGIE Brazil engie.com.br" at bounding box center [155, 333] width 180 height 34
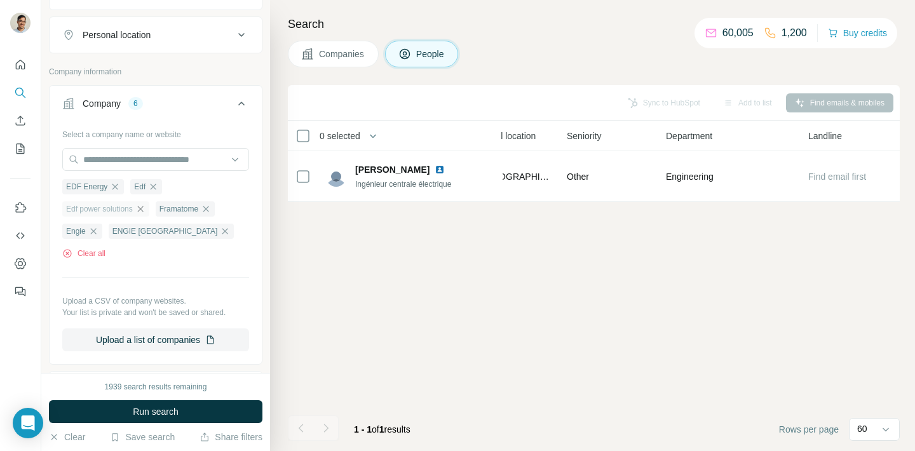
click at [145, 214] on icon "button" at bounding box center [140, 209] width 10 height 10
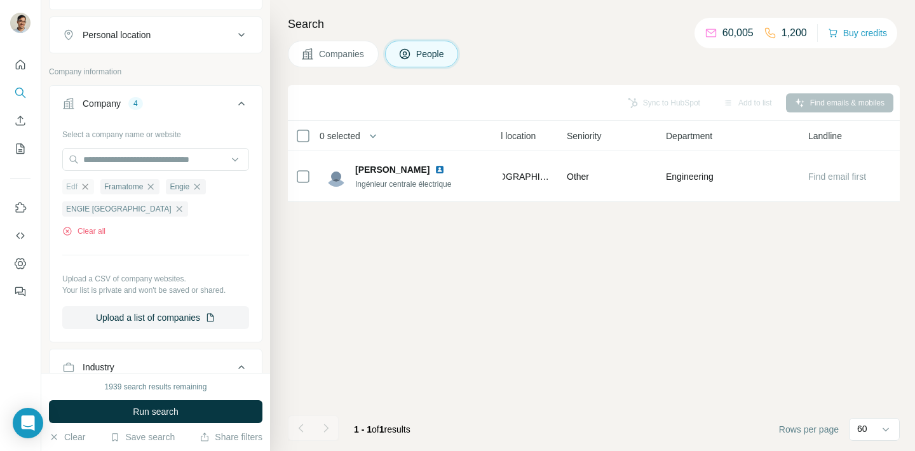
click at [89, 192] on icon "button" at bounding box center [85, 187] width 10 height 10
click at [113, 189] on icon "button" at bounding box center [113, 187] width 6 height 6
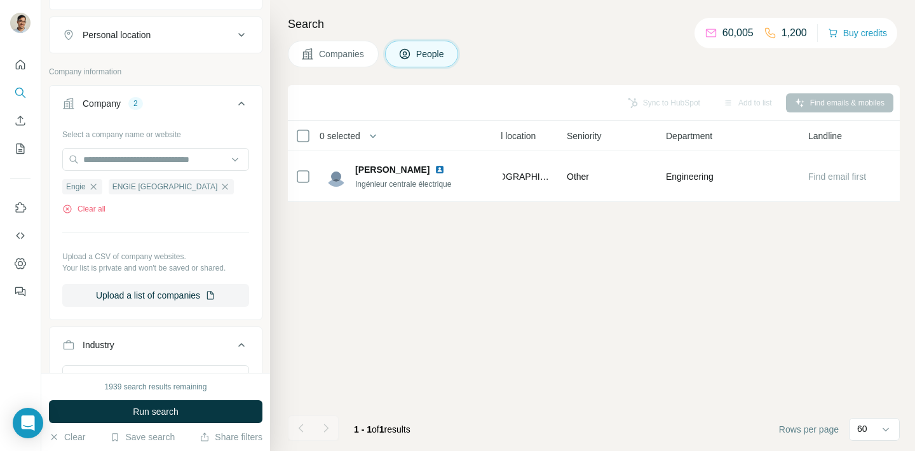
scroll to position [22, 0]
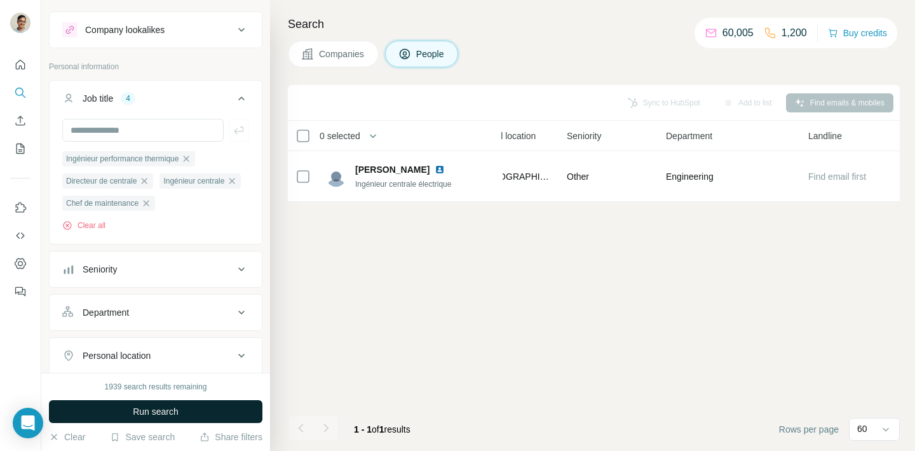
click at [133, 406] on span "Run search" at bounding box center [156, 411] width 46 height 13
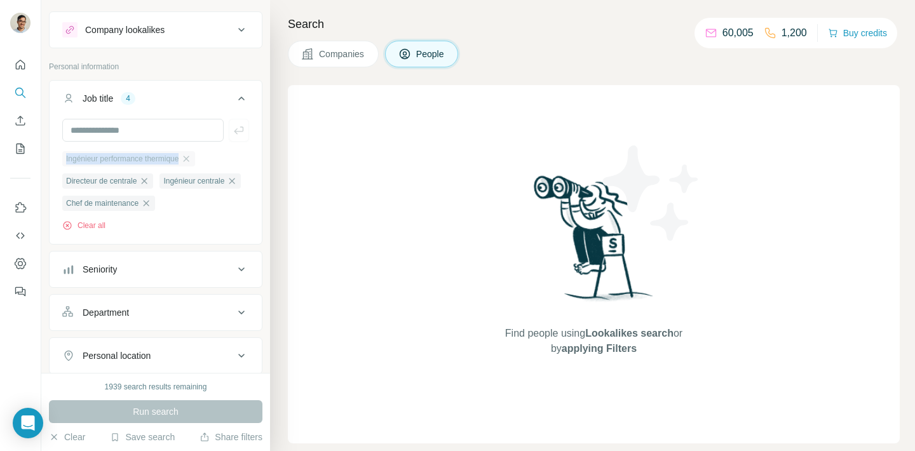
drag, startPoint x: 65, startPoint y: 162, endPoint x: 187, endPoint y: 162, distance: 121.9
click at [187, 162] on div "Ingénieur performance thermique" at bounding box center [128, 158] width 133 height 15
click at [158, 124] on input "text" at bounding box center [142, 130] width 161 height 23
type input "**********"
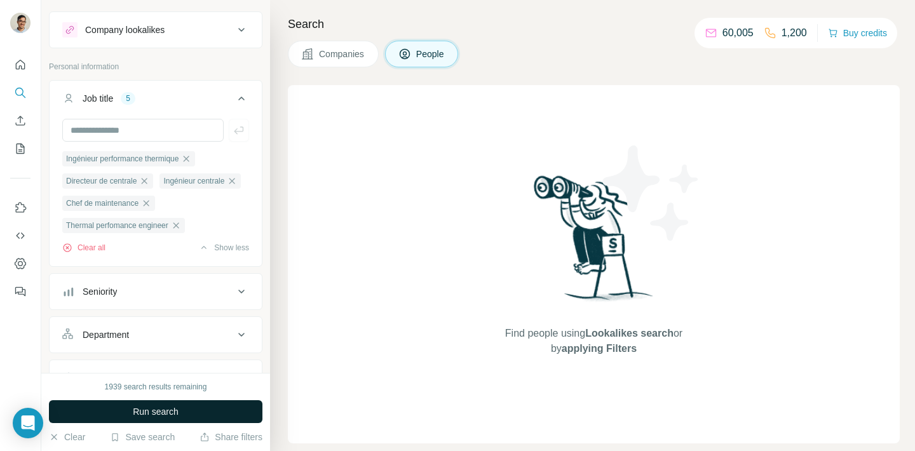
click at [161, 415] on span "Run search" at bounding box center [156, 411] width 46 height 13
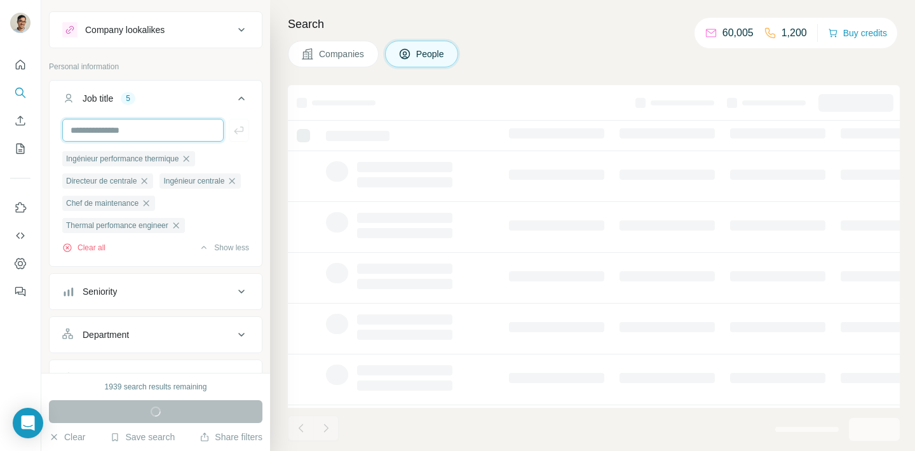
click at [152, 138] on input "text" at bounding box center [142, 130] width 161 height 23
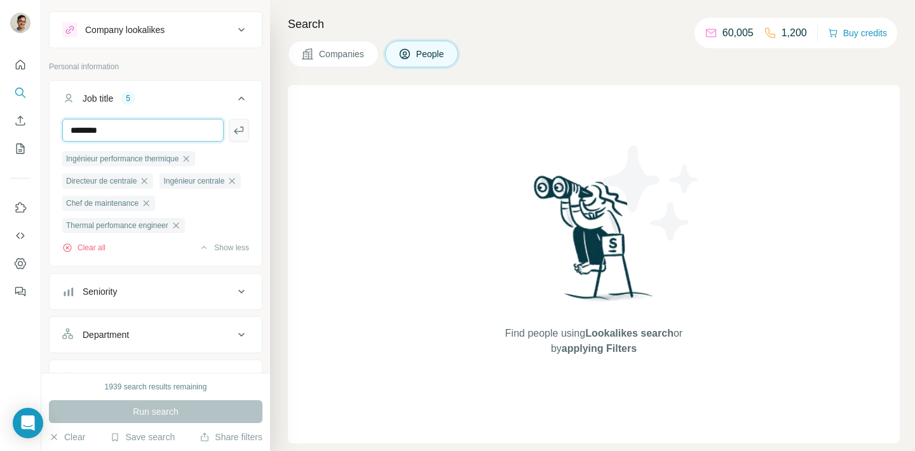
type input "********"
click at [242, 136] on icon "button" at bounding box center [238, 130] width 13 height 13
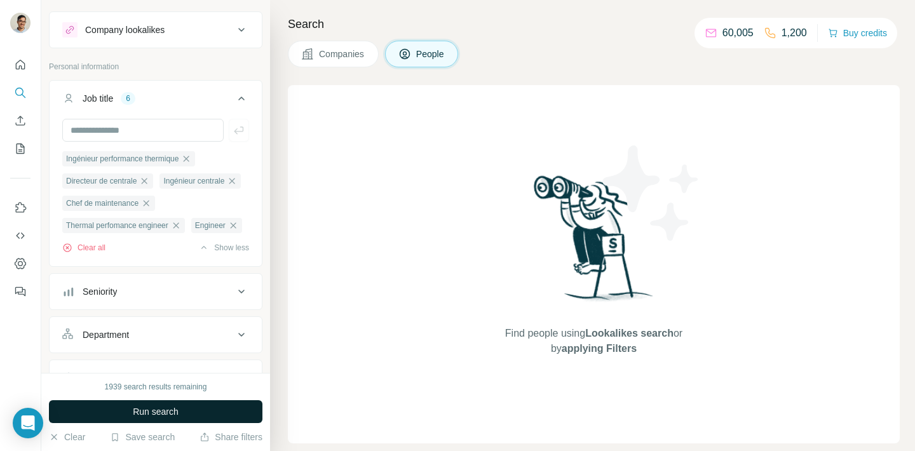
click at [157, 412] on span "Run search" at bounding box center [156, 411] width 46 height 13
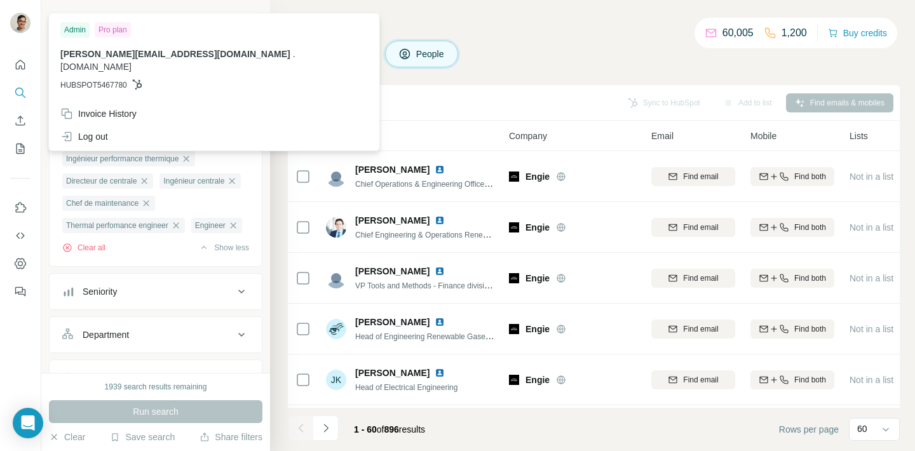
click at [592, 42] on div "Companies People" at bounding box center [594, 54] width 612 height 27
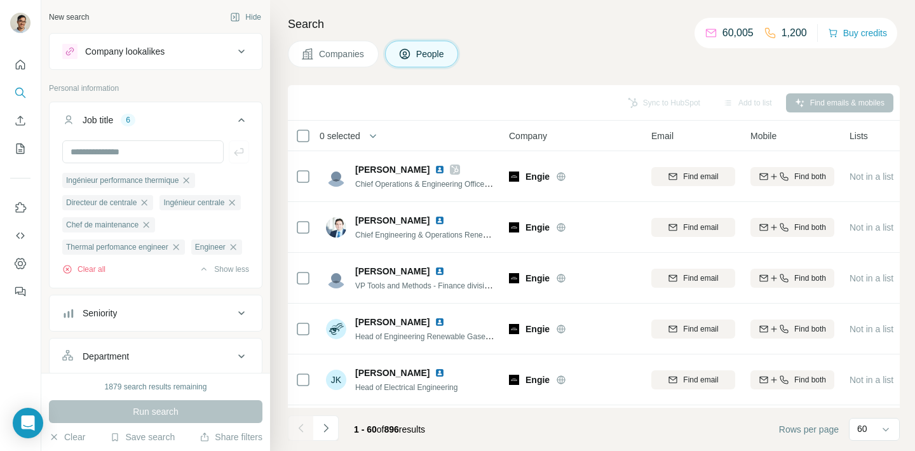
scroll to position [136, 0]
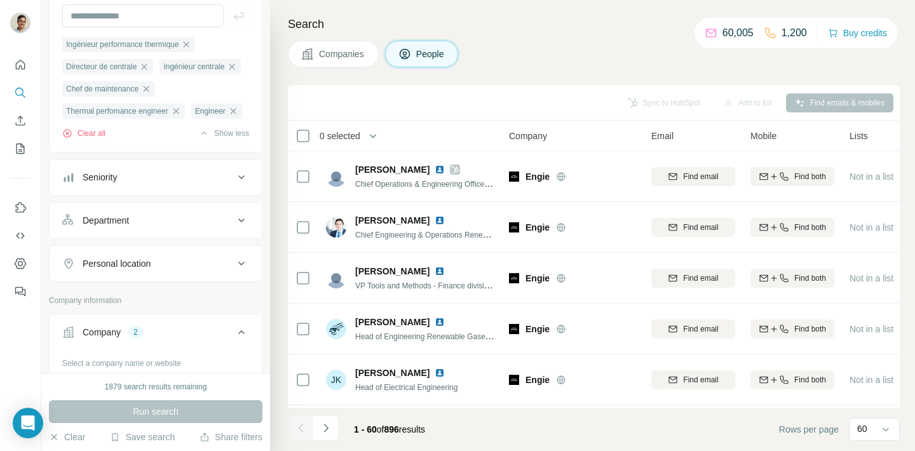
click at [170, 270] on div "Personal location" at bounding box center [147, 263] width 171 height 13
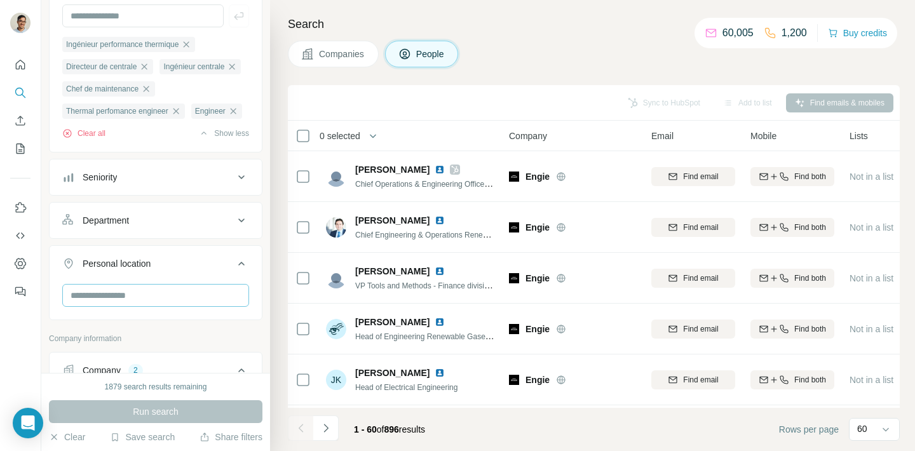
scroll to position [268, 0]
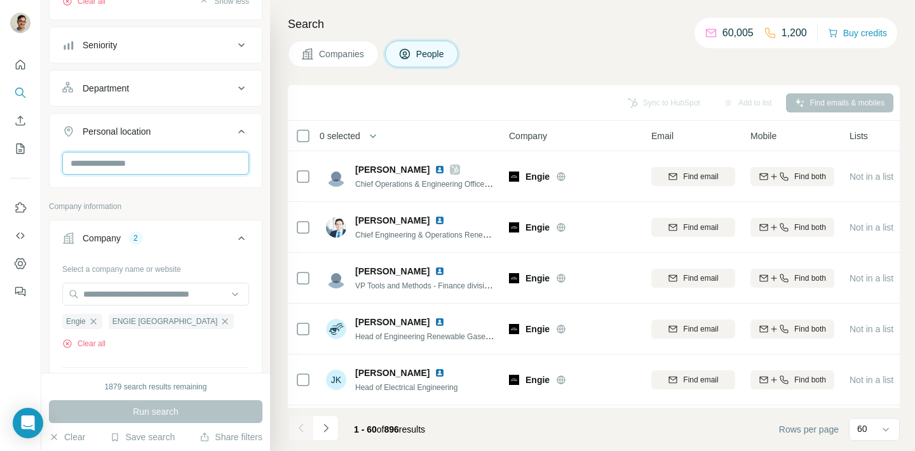
click at [147, 175] on input "text" at bounding box center [155, 163] width 187 height 23
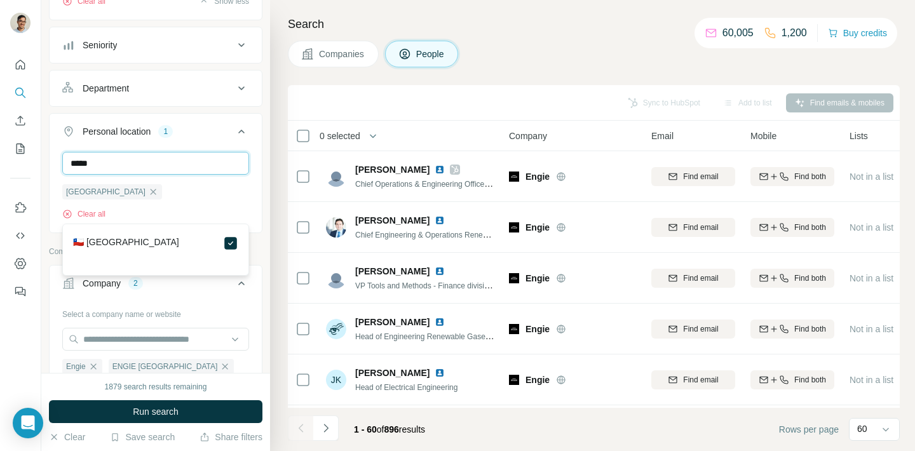
click at [212, 175] on input "*****" at bounding box center [155, 163] width 187 height 23
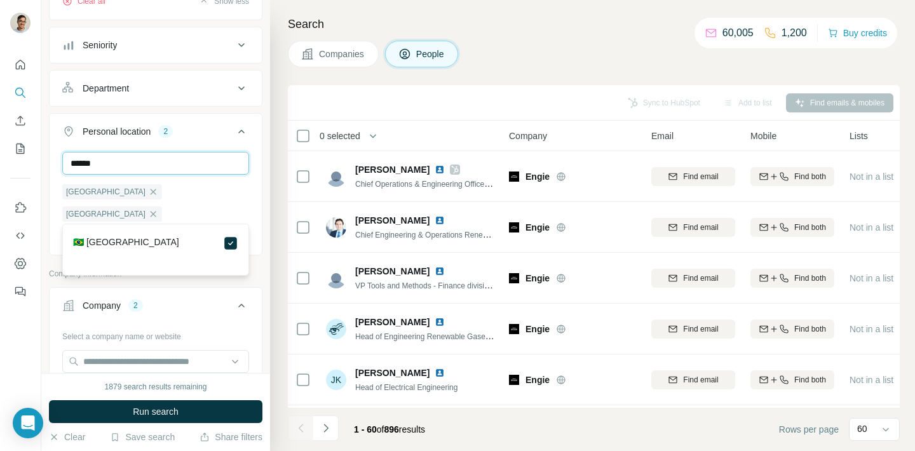
click at [208, 175] on input "******" at bounding box center [155, 163] width 187 height 23
type input "****"
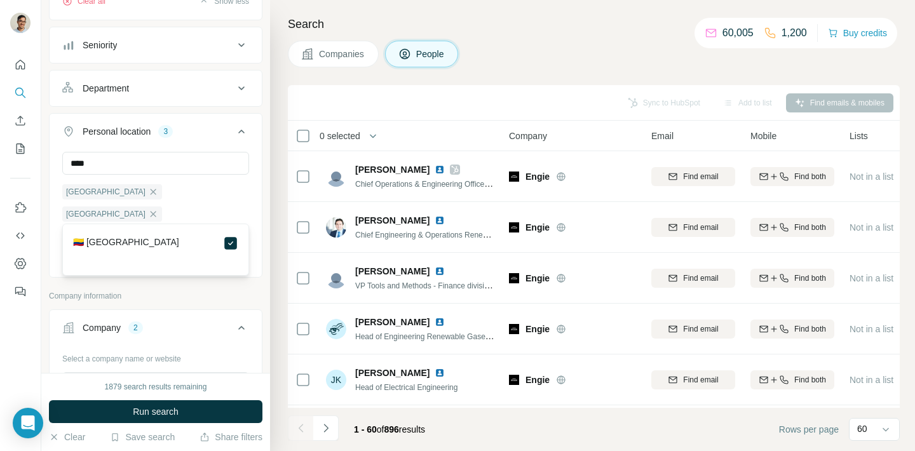
click at [267, 247] on div "New search Hide Company lookalikes Personal information Job title 6 Ingénieur p…" at bounding box center [155, 186] width 229 height 373
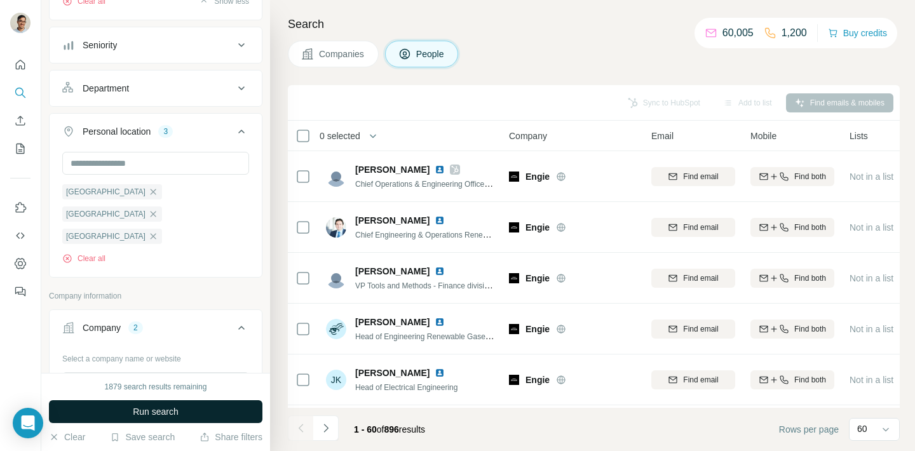
click at [214, 405] on button "Run search" at bounding box center [155, 411] width 213 height 23
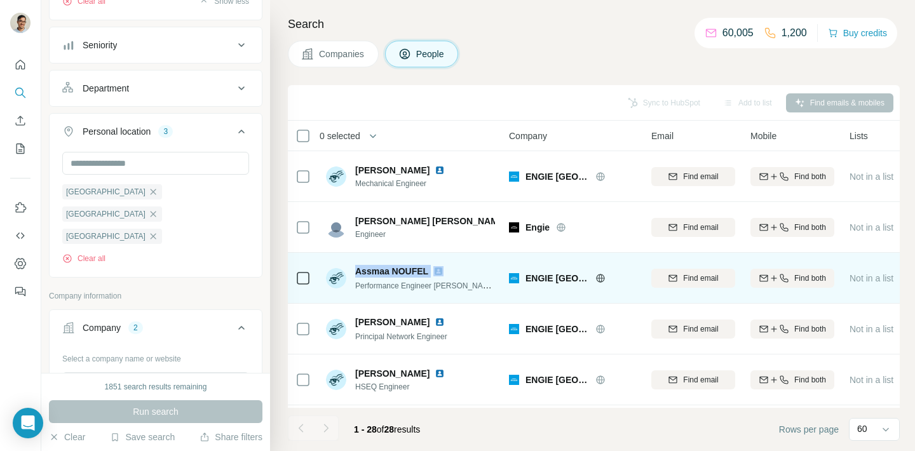
drag, startPoint x: 356, startPoint y: 271, endPoint x: 433, endPoint y: 271, distance: 77.5
click at [433, 271] on div "Assmaa NOUFEL" at bounding box center [425, 271] width 140 height 13
copy span "Assmaa NOUFEL"
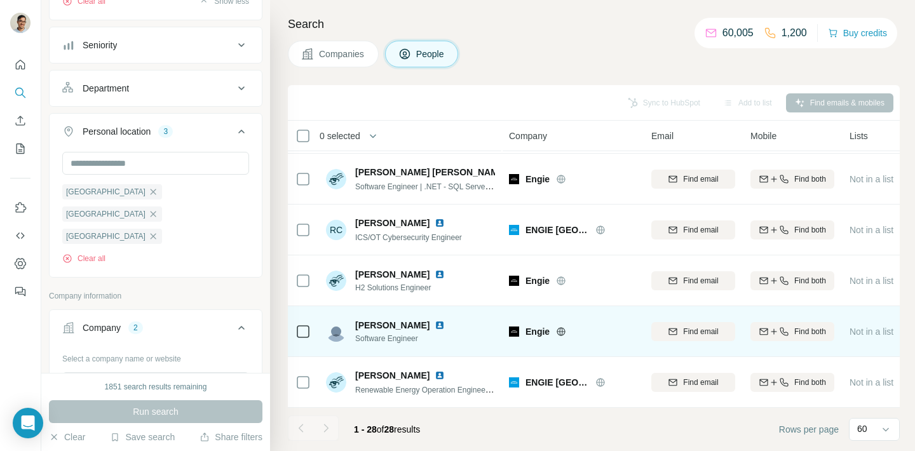
scroll to position [1148, 0]
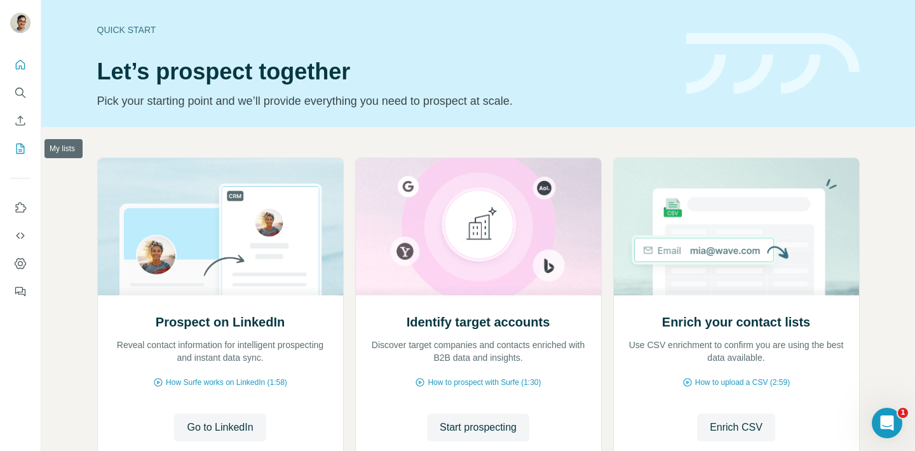
click at [18, 145] on icon "My lists" at bounding box center [20, 148] width 13 height 13
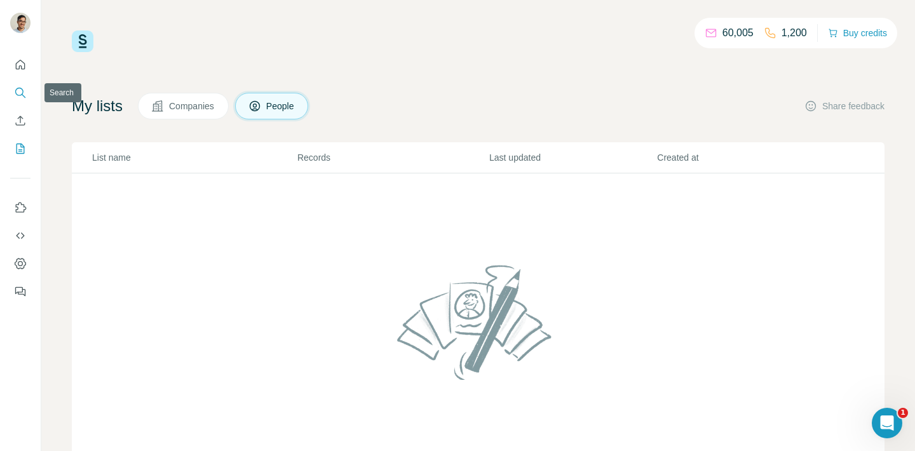
click at [28, 95] on button "Search" at bounding box center [20, 92] width 20 height 23
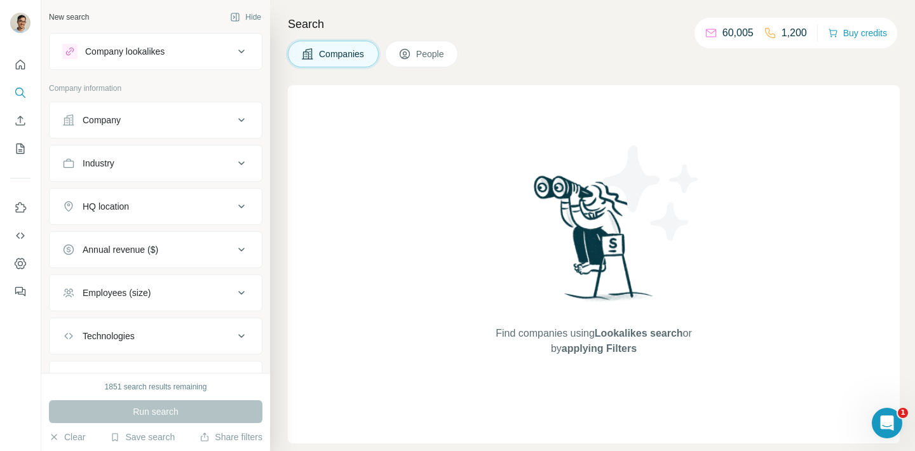
click at [417, 60] on button "People" at bounding box center [422, 54] width 74 height 27
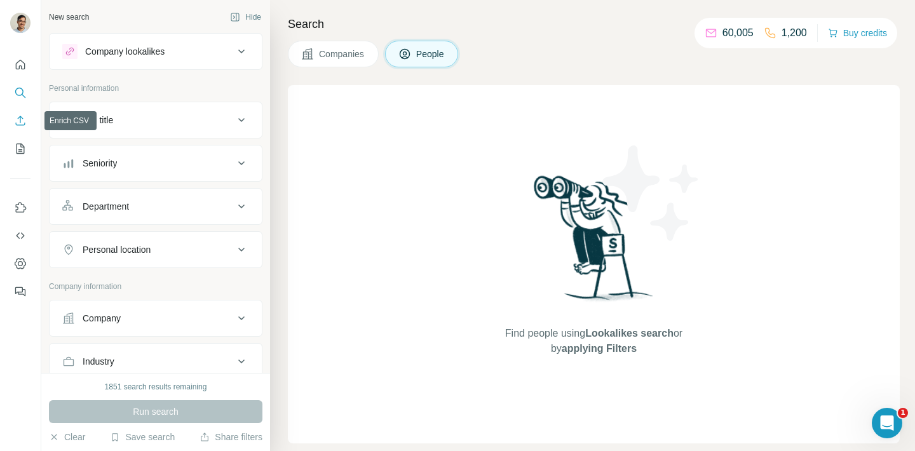
click at [20, 121] on icon "Enrich CSV" at bounding box center [20, 120] width 13 height 13
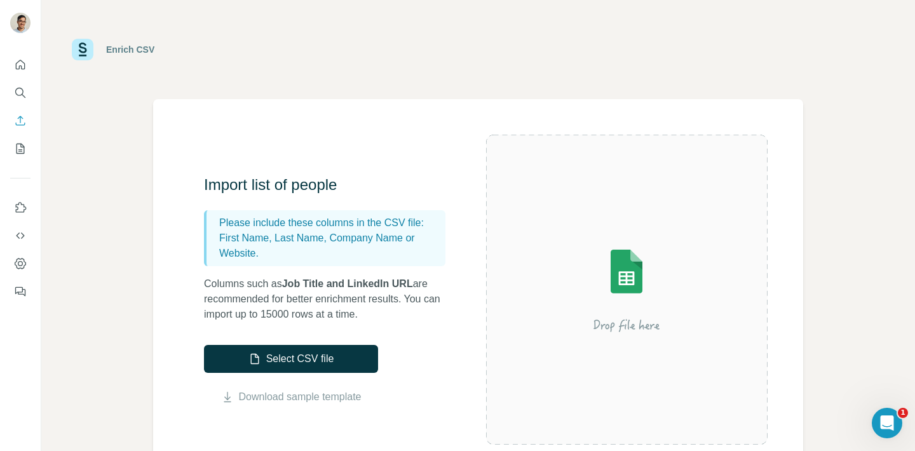
scroll to position [86, 0]
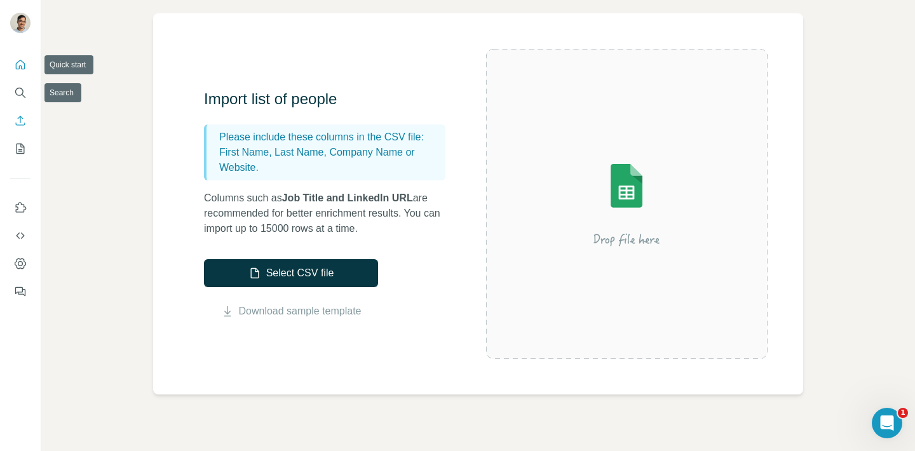
click at [21, 64] on icon "Quick start" at bounding box center [20, 64] width 13 height 13
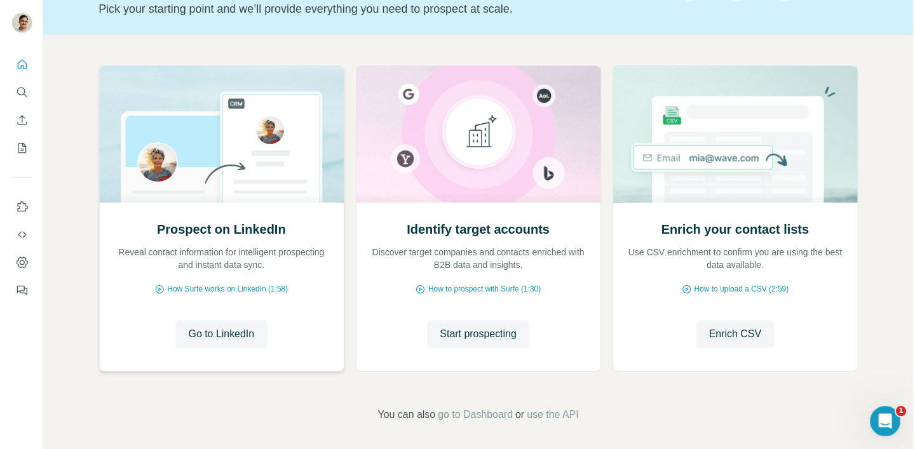
scroll to position [95, 0]
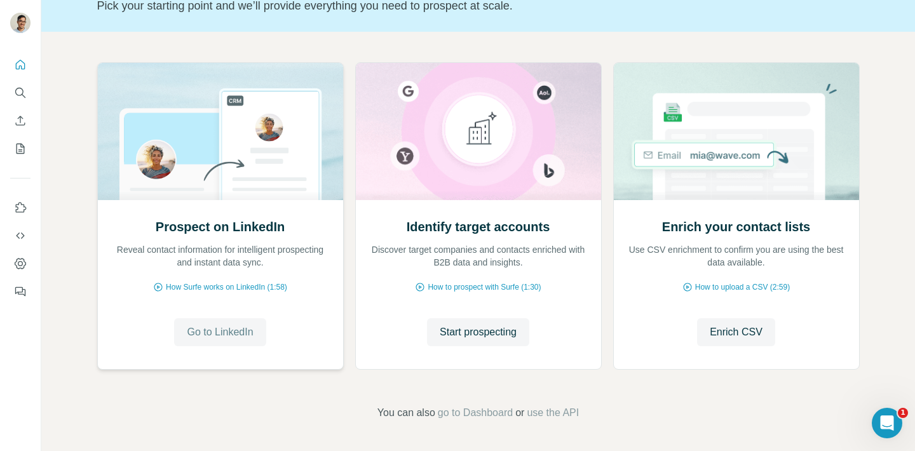
click at [228, 331] on span "Go to LinkedIn" at bounding box center [220, 332] width 66 height 15
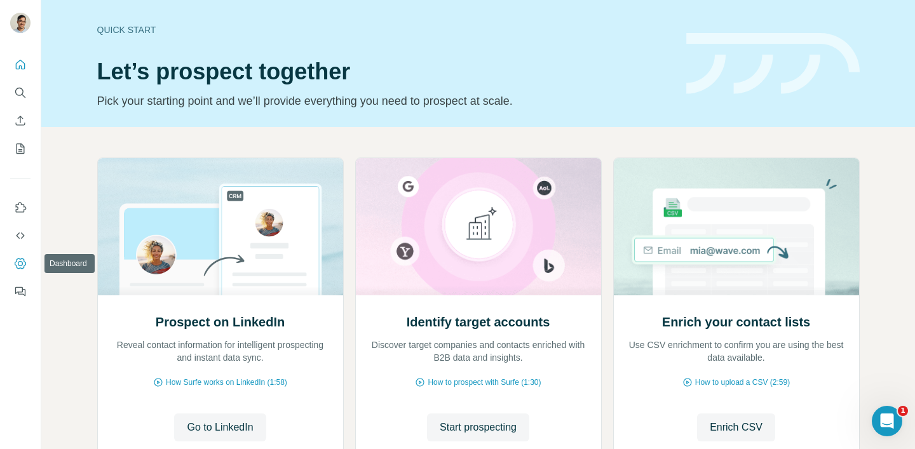
click at [19, 269] on icon "Dashboard" at bounding box center [20, 263] width 13 height 13
